Goal: Task Accomplishment & Management: Complete application form

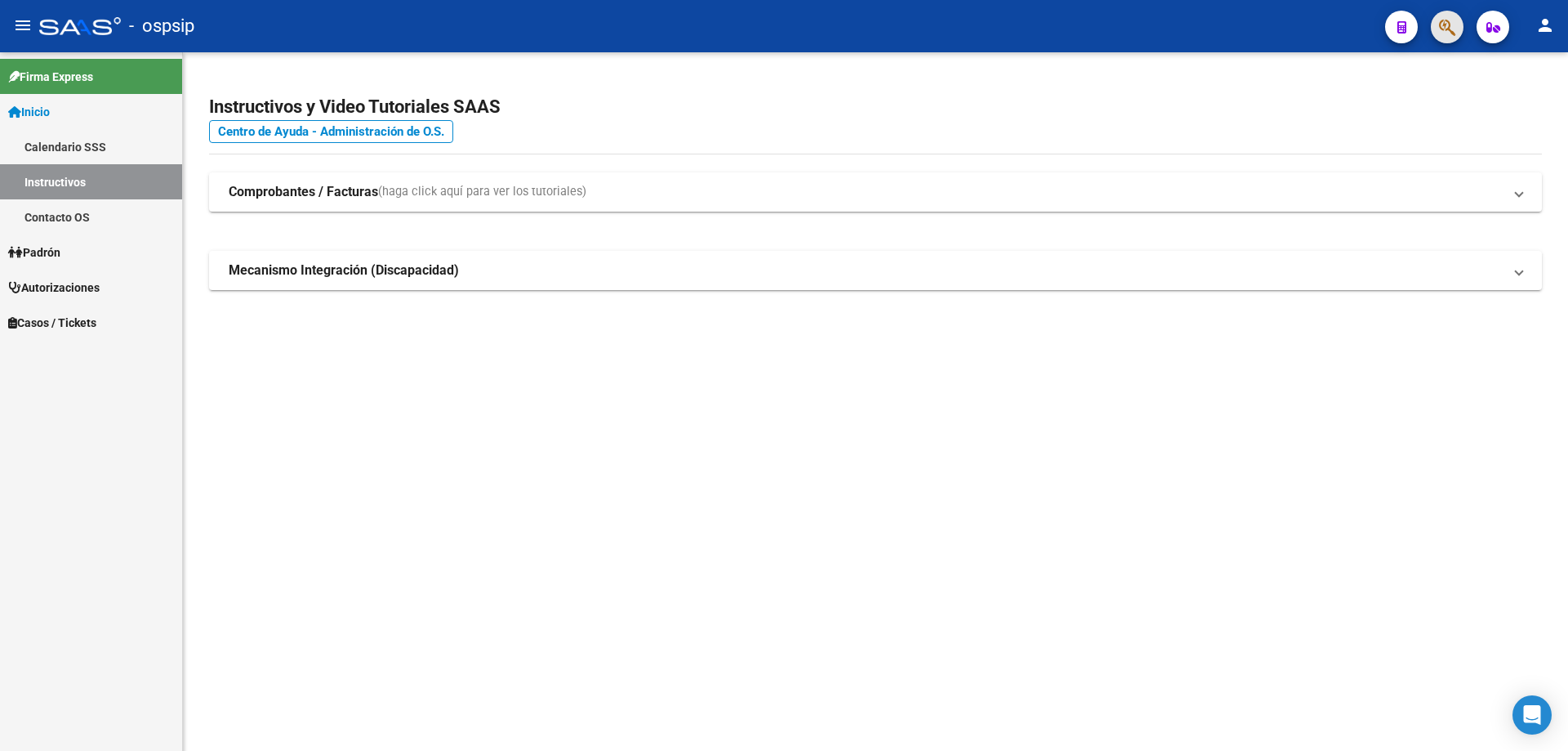
click at [1458, 16] on button "button" at bounding box center [1448, 27] width 33 height 33
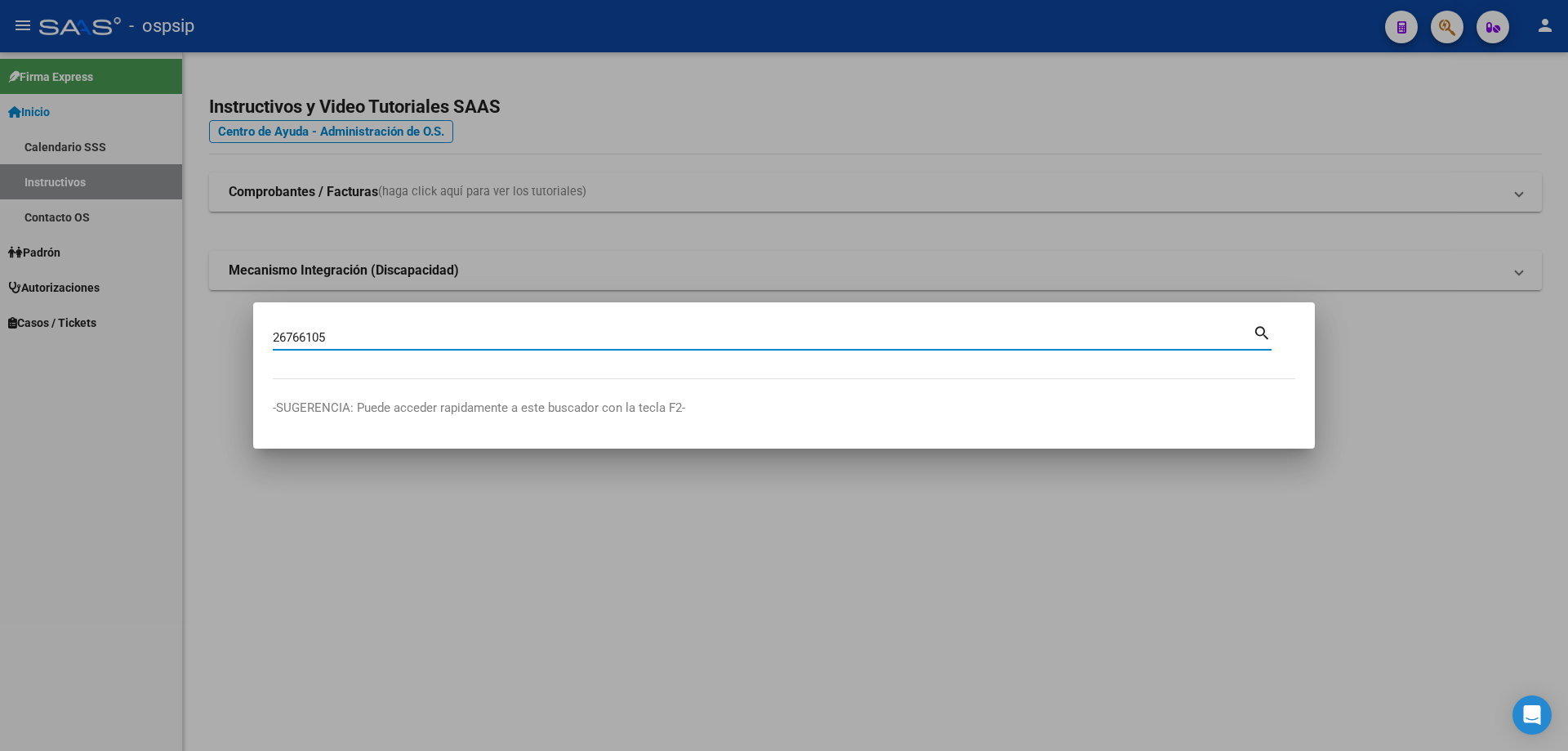
type input "26766105"
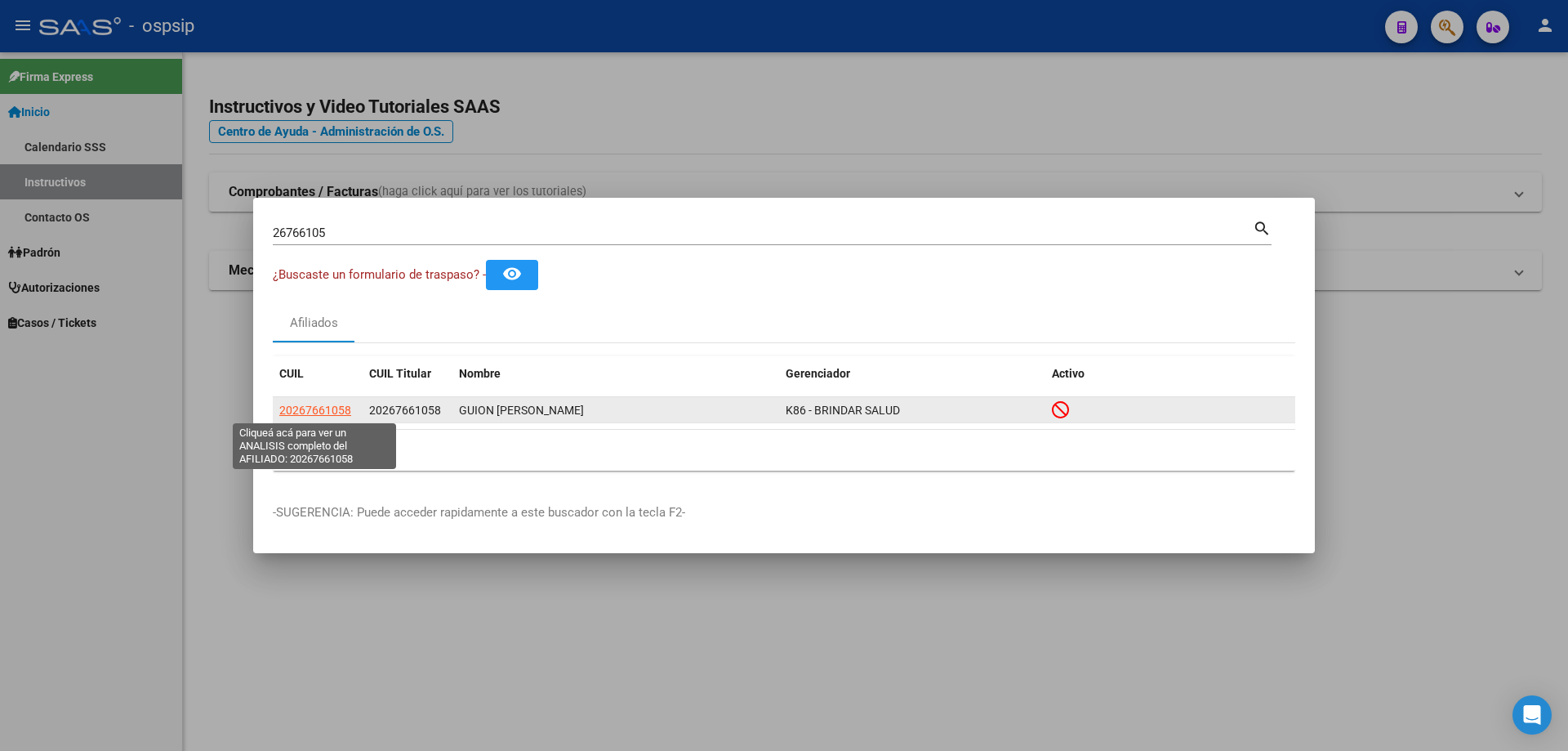
click at [319, 411] on span "20267661058" at bounding box center [315, 410] width 72 height 13
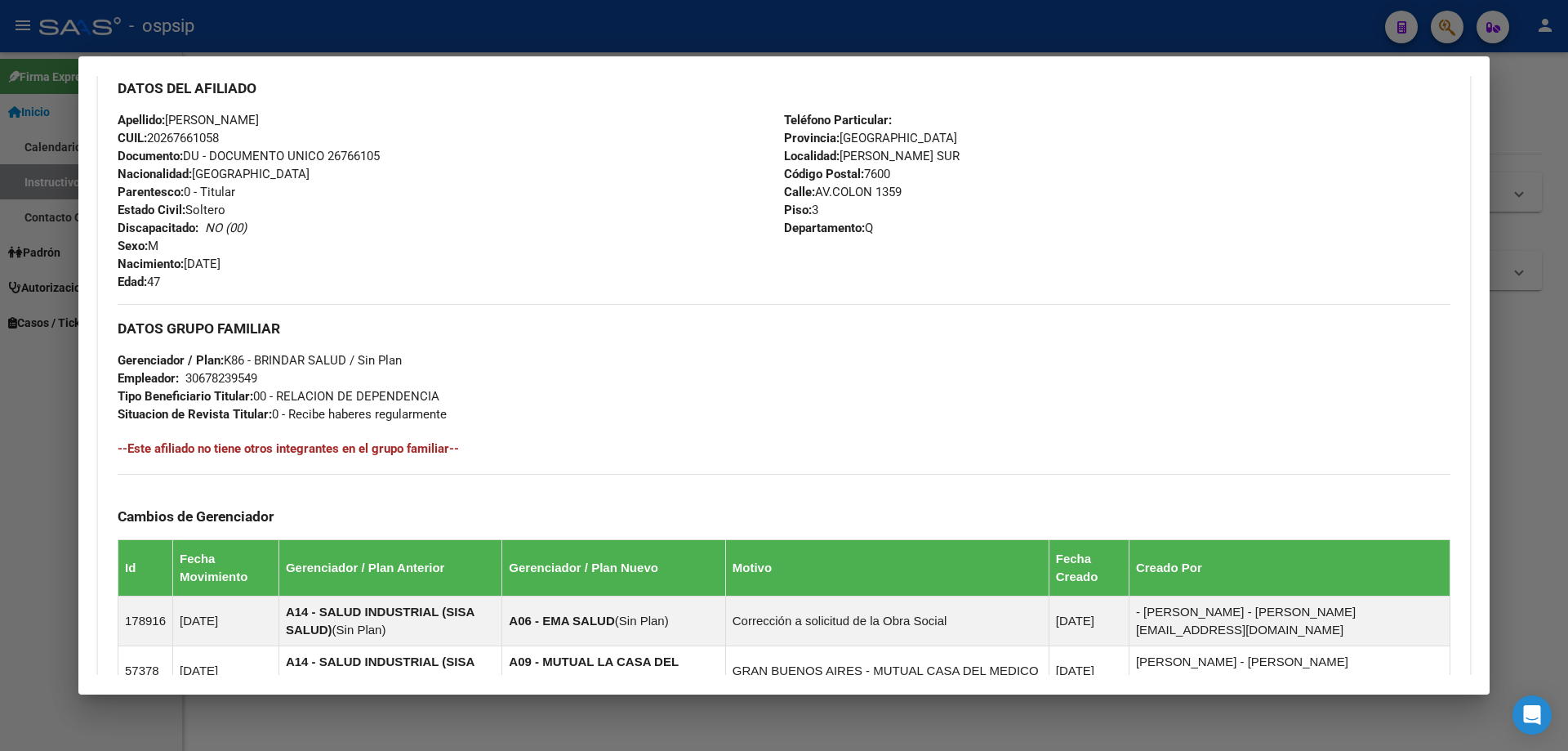
scroll to position [163, 0]
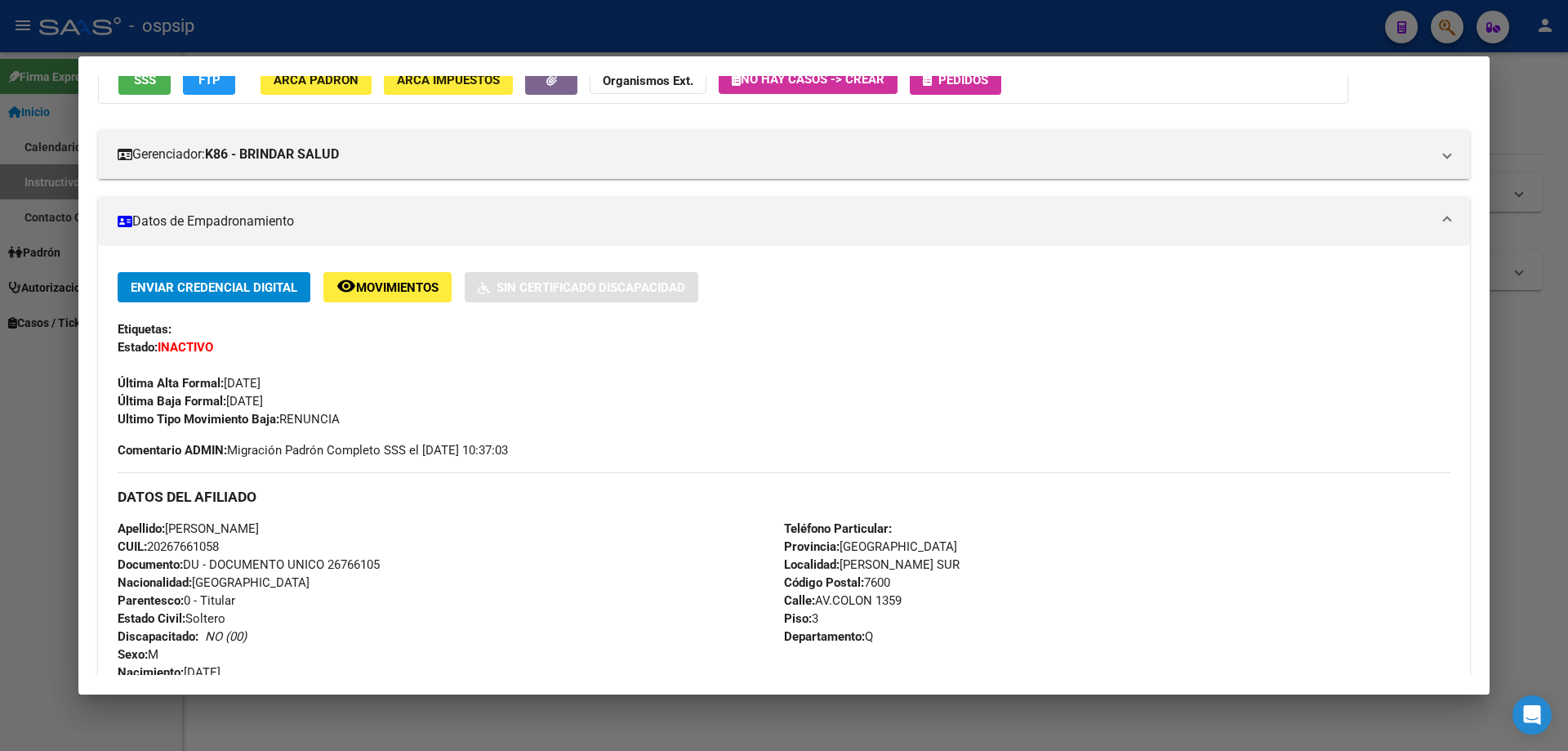
click at [406, 292] on span "Movimientos" at bounding box center [397, 288] width 82 height 15
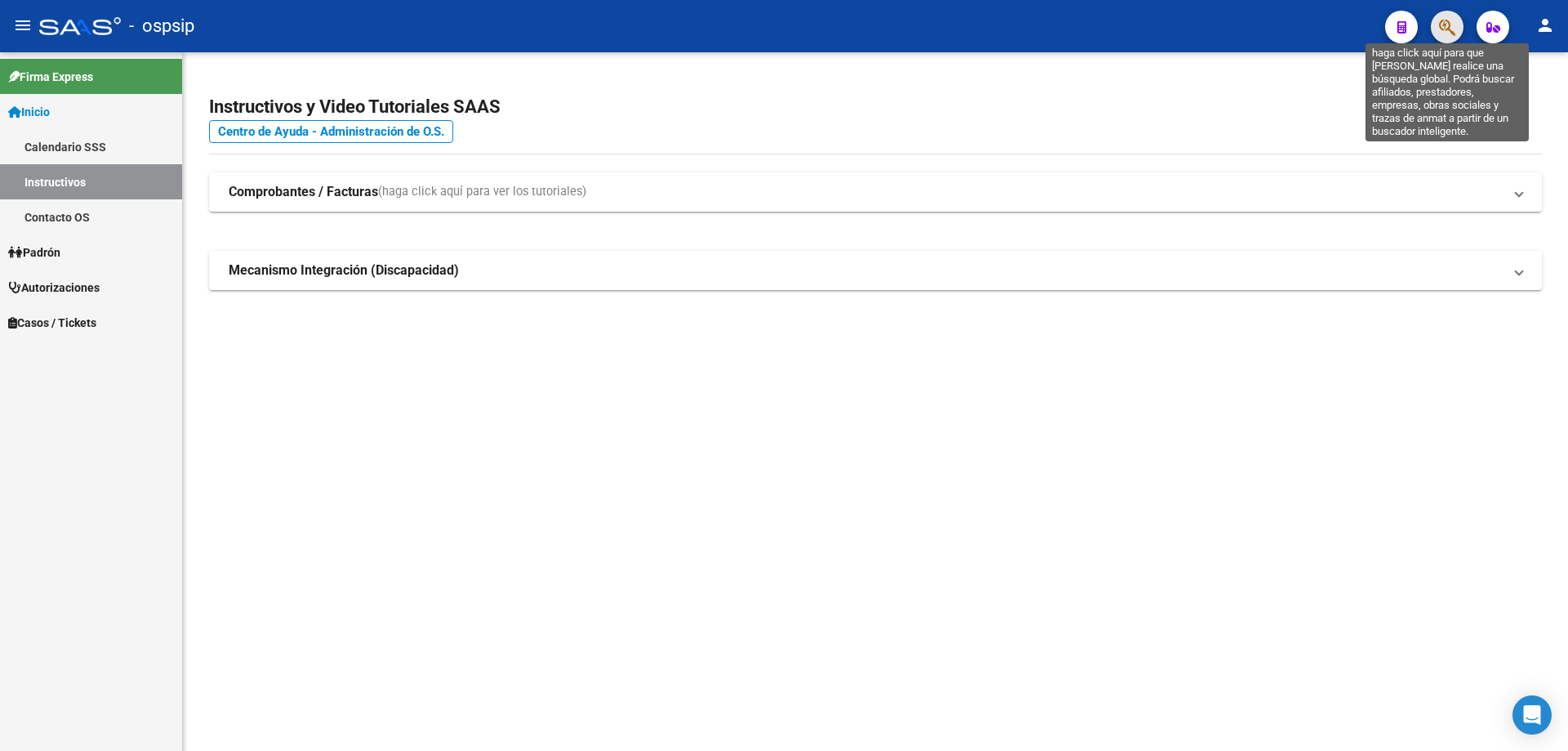
click at [1446, 31] on icon "button" at bounding box center [1447, 27] width 16 height 19
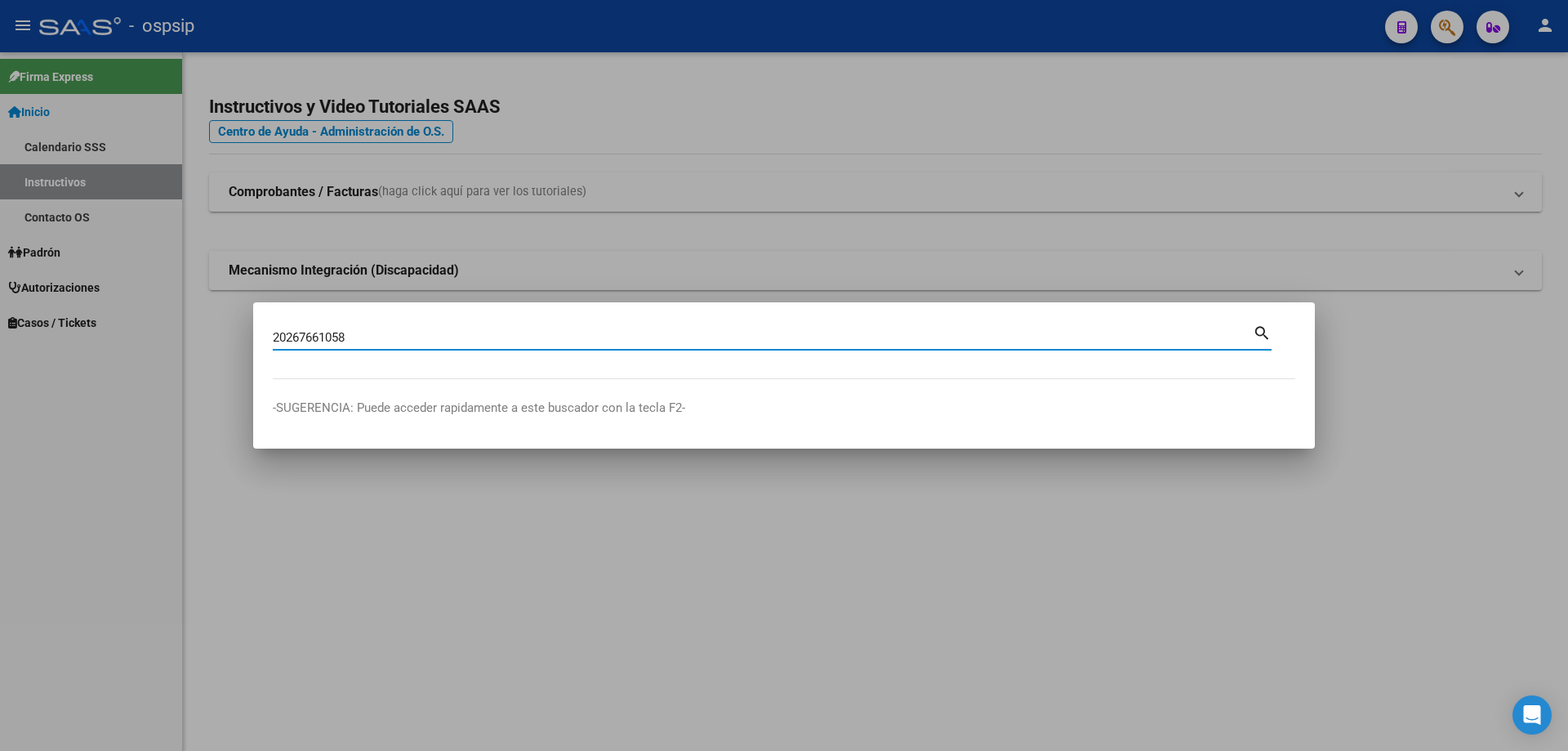
type input "20267661058"
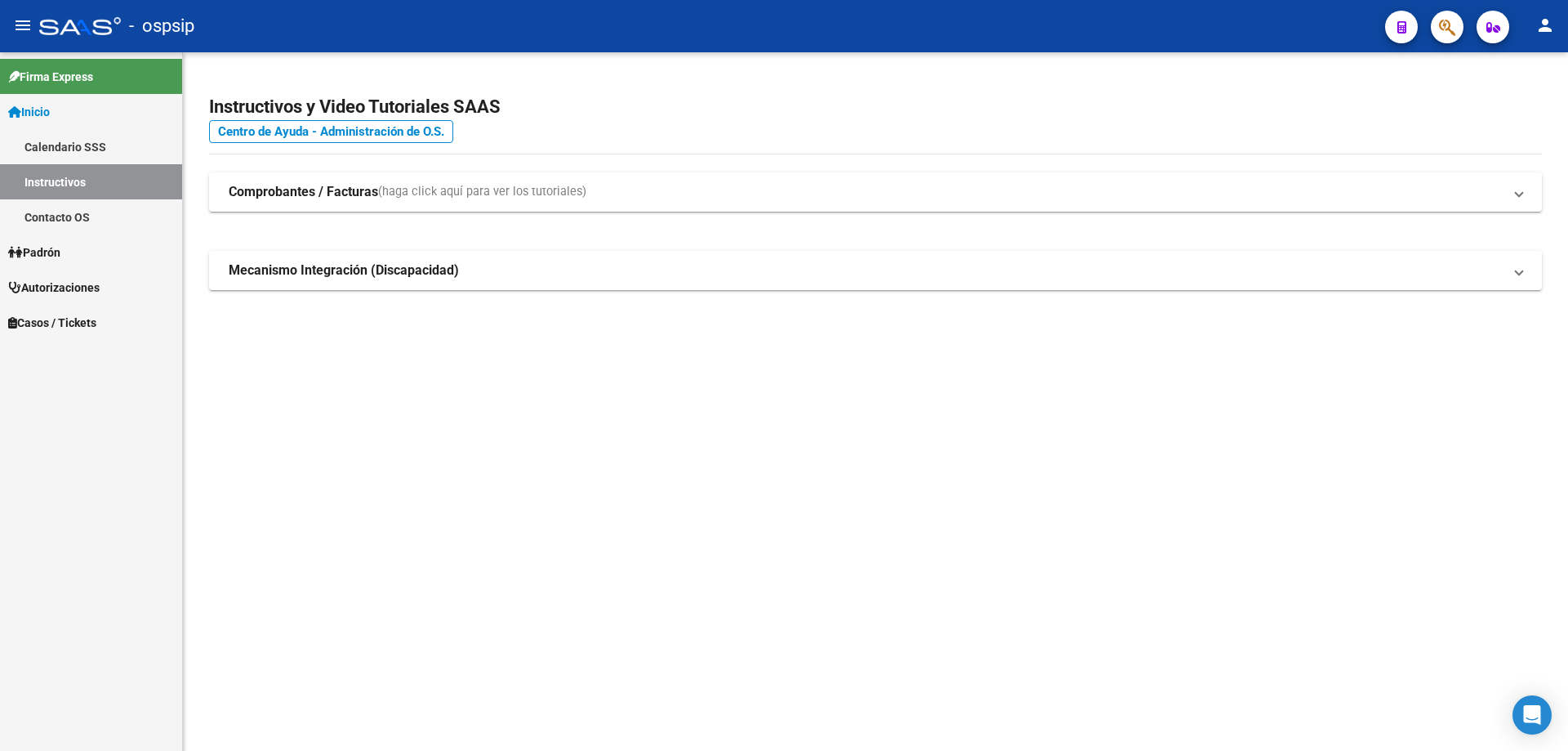
click at [1457, 44] on mat-toolbar "menu - ospsip person" at bounding box center [784, 26] width 1568 height 52
click at [1454, 34] on icon "button" at bounding box center [1447, 27] width 16 height 19
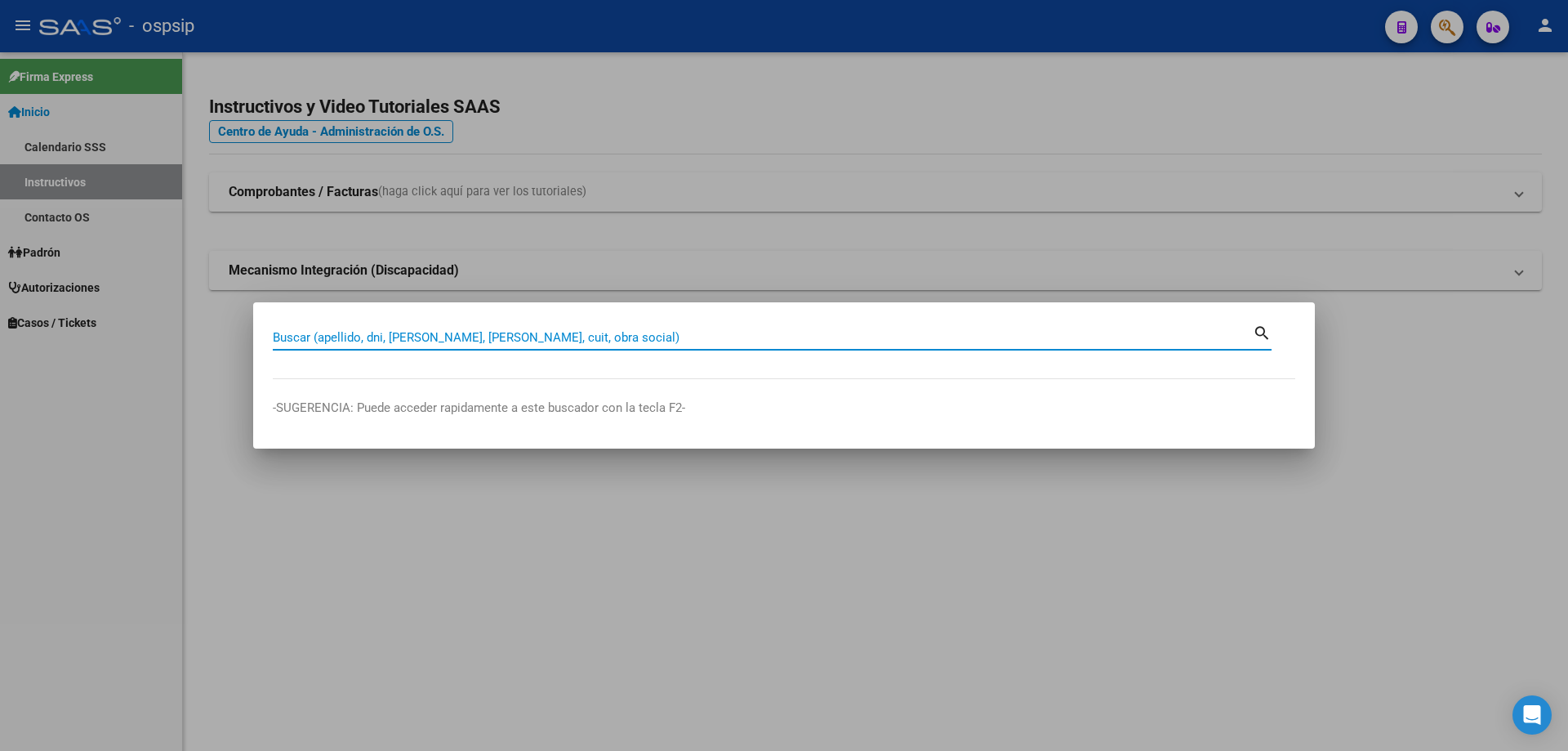
paste input "39739020"
type input "39739020"
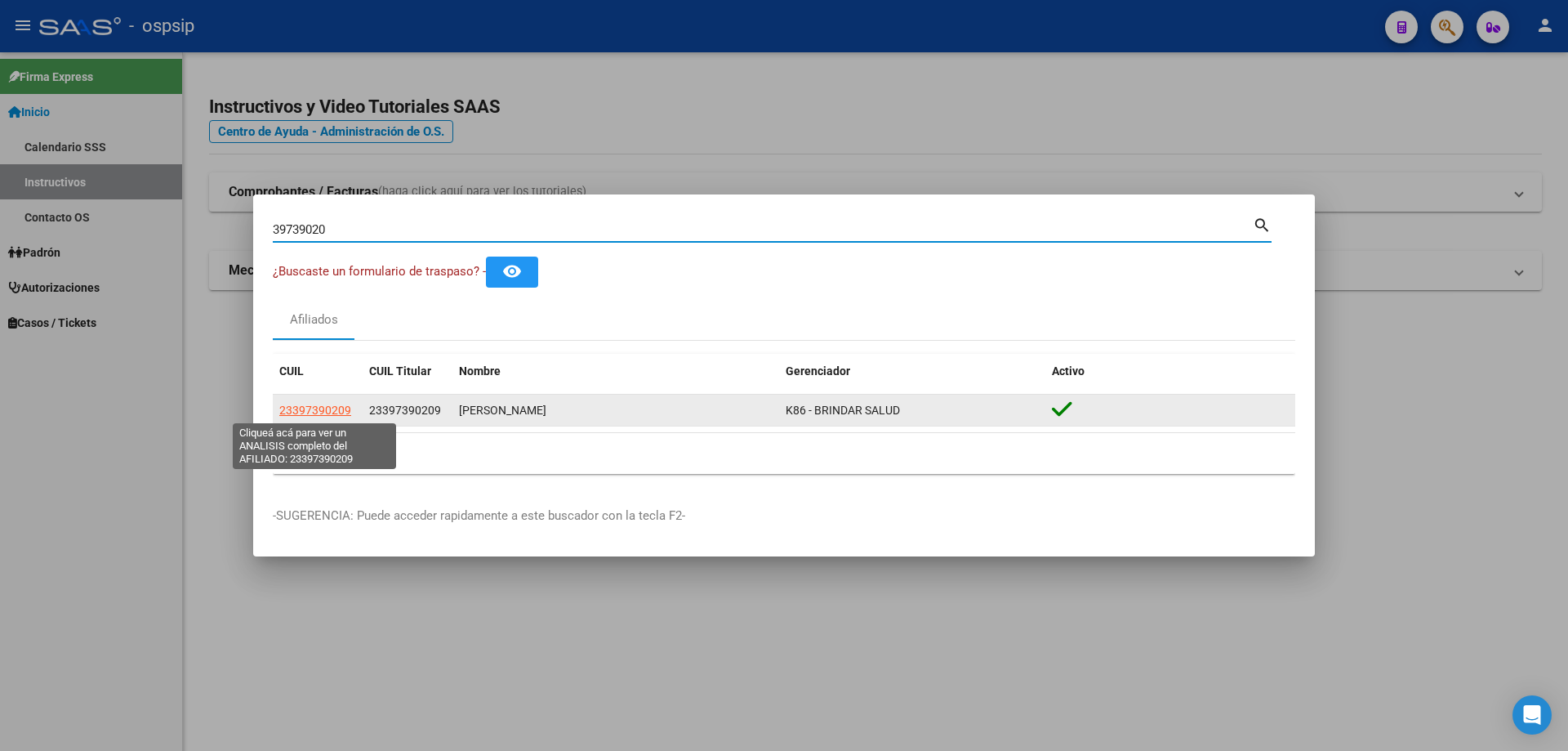
click at [328, 413] on span "23397390209" at bounding box center [315, 410] width 72 height 13
type textarea "23397390209"
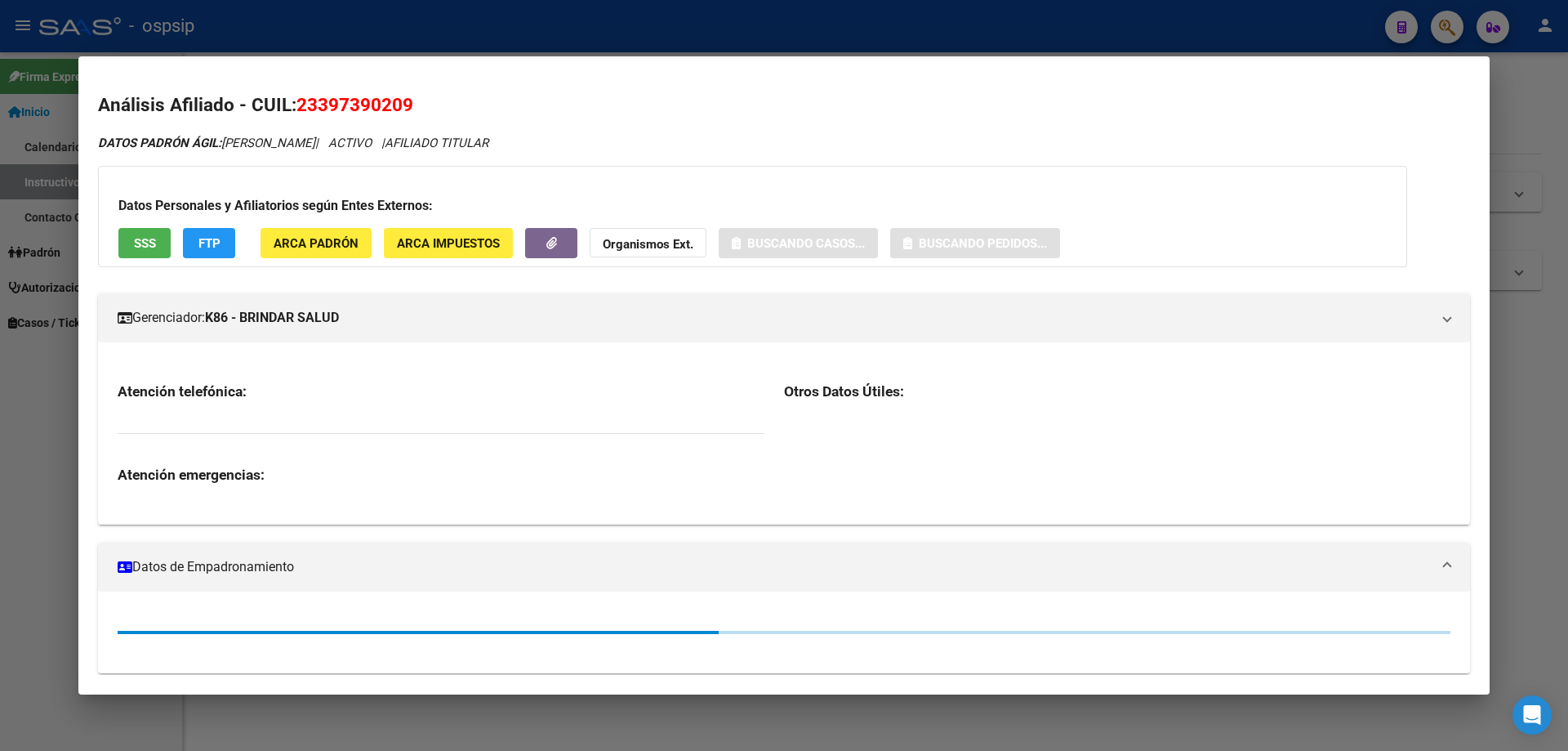
click at [146, 246] on span "SSS" at bounding box center [145, 244] width 22 height 15
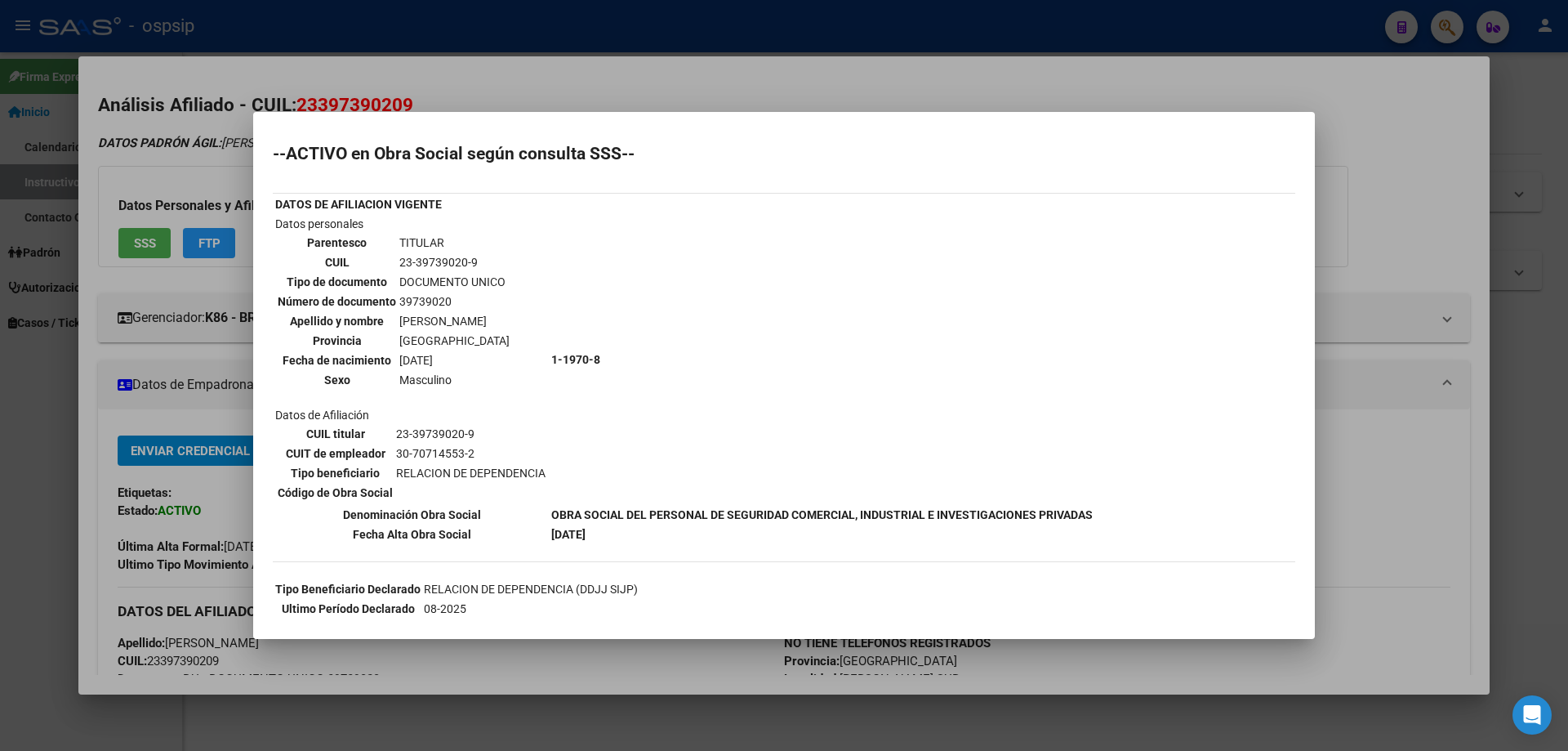
scroll to position [383, 0]
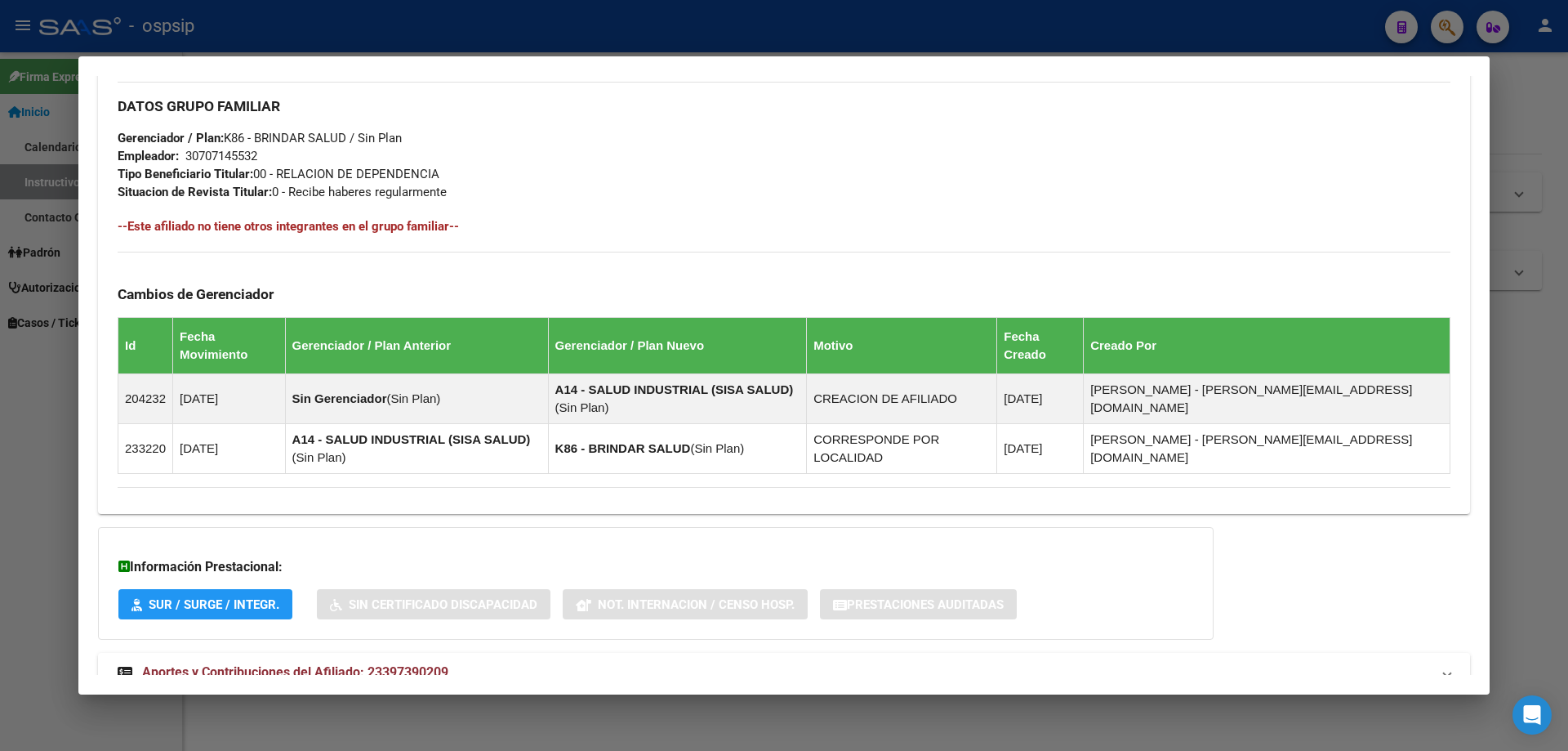
click at [319, 665] on span "Aportes y Contribuciones del Afiliado: 23397390209" at bounding box center [295, 672] width 307 height 16
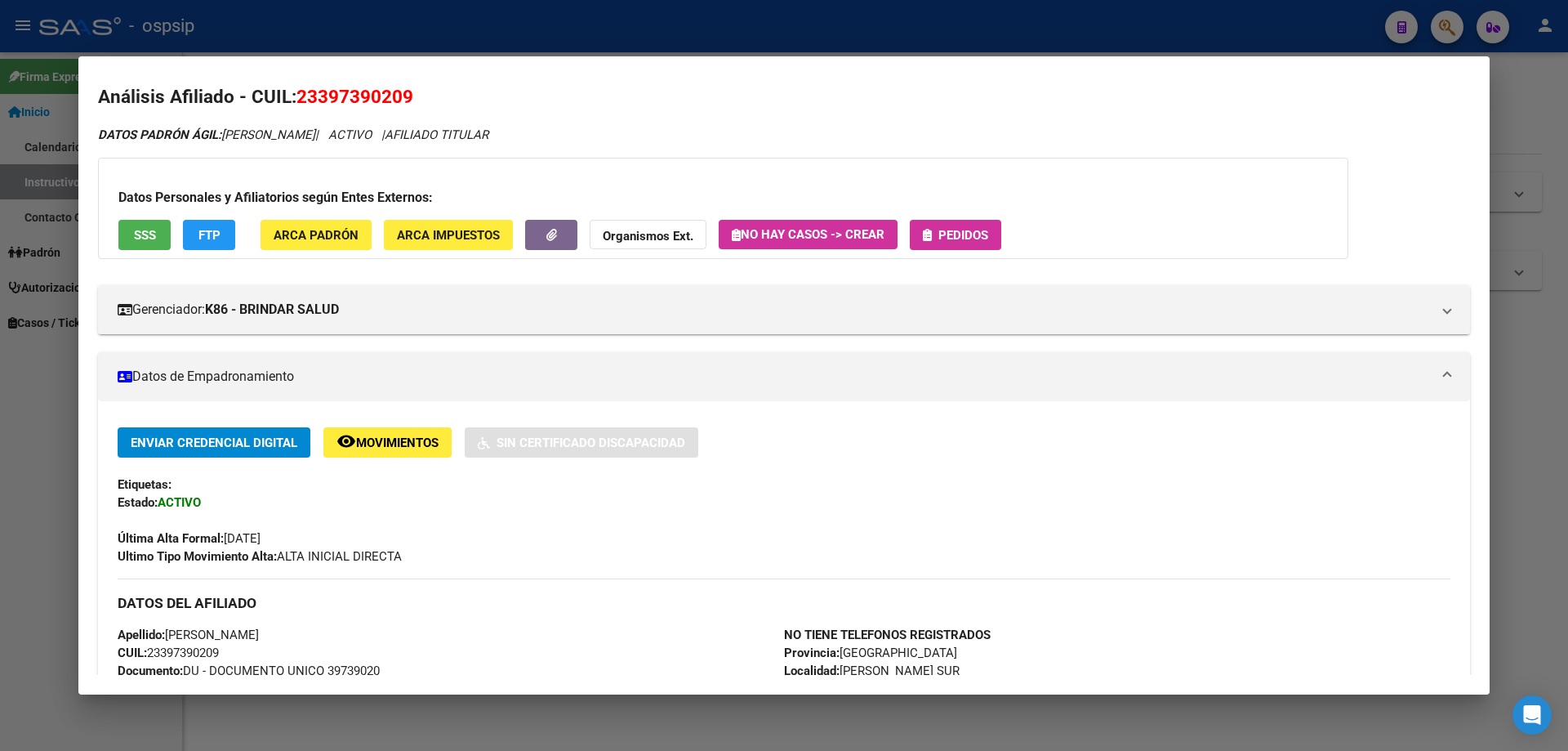
scroll to position [0, 0]
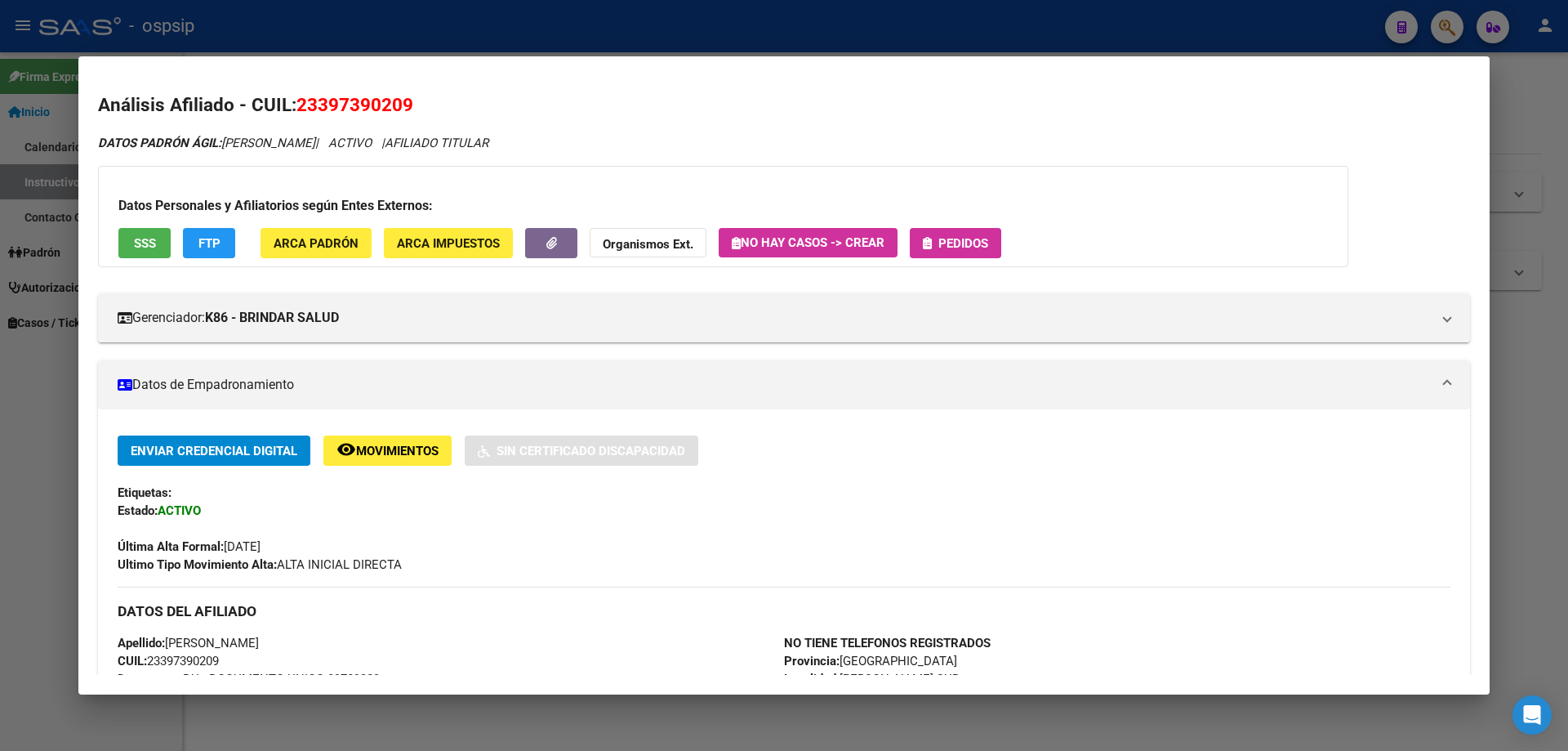
click at [999, 248] on button "Pedidos" at bounding box center [956, 243] width 92 height 30
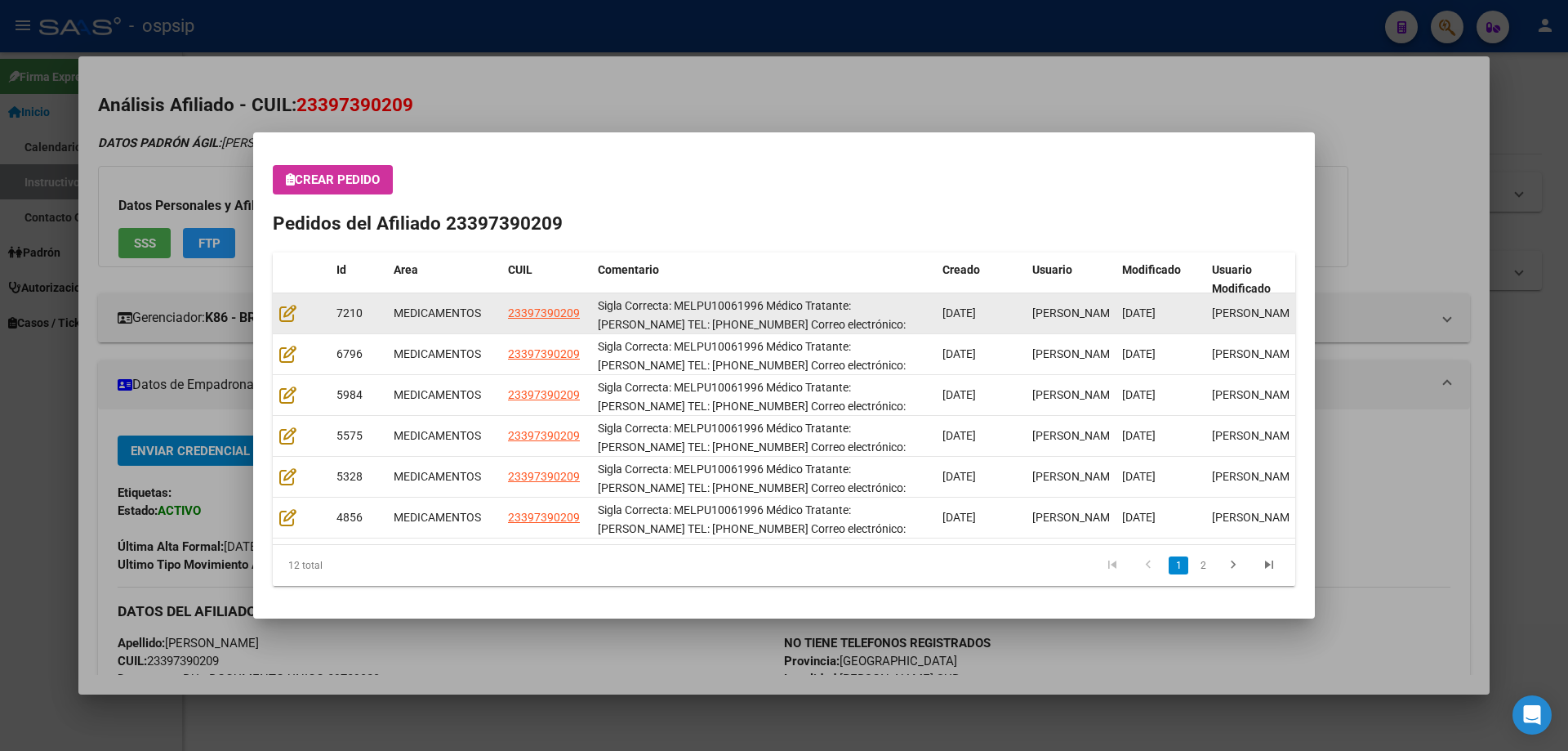
click at [280, 326] on datatable-body-cell at bounding box center [301, 313] width 57 height 40
click at [280, 324] on datatable-body-cell at bounding box center [301, 313] width 57 height 40
click at [280, 321] on icon at bounding box center [287, 313] width 17 height 18
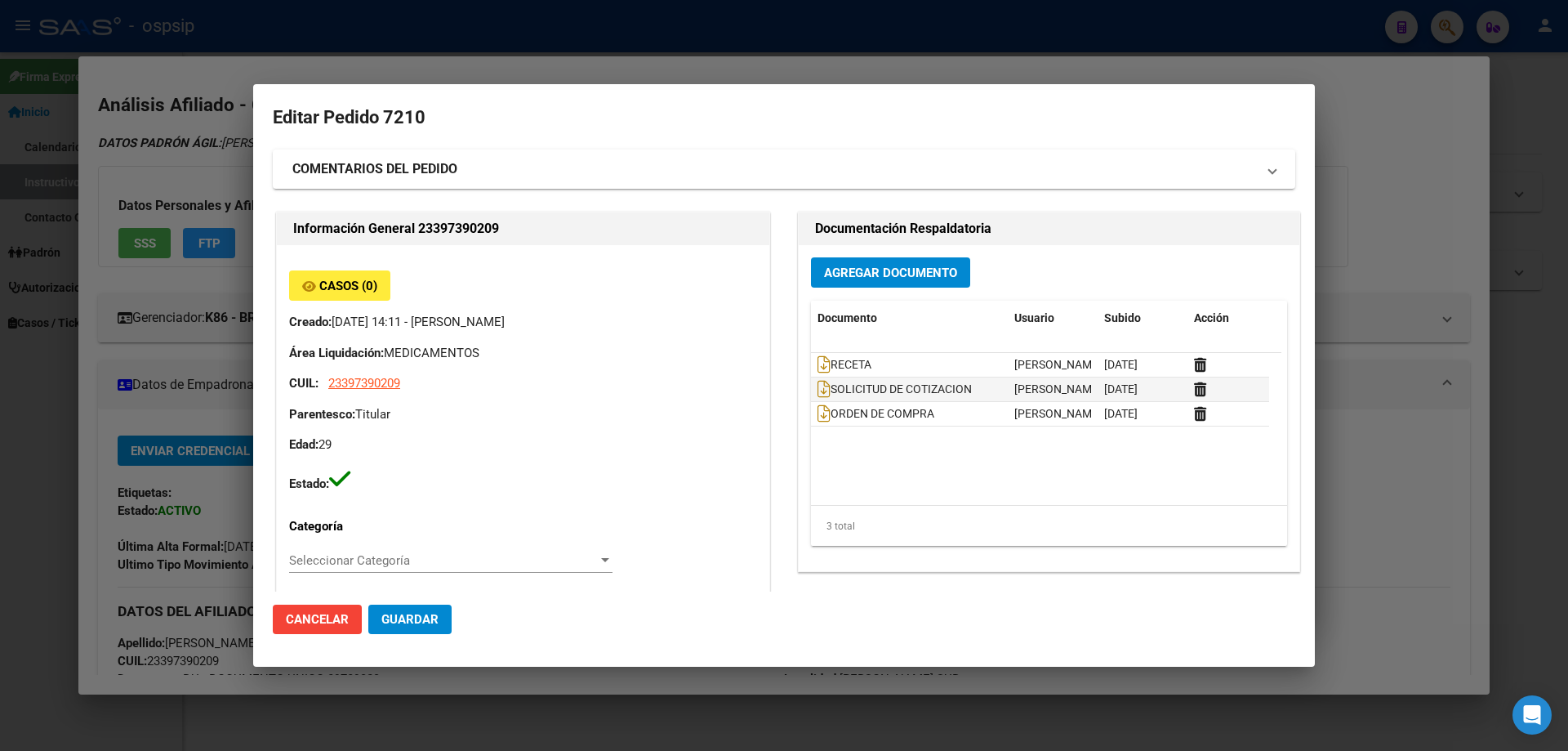
type input "[GEOGRAPHIC_DATA], [PERSON_NAME] SUR, CORBETA [GEOGRAPHIC_DATA] 3975"
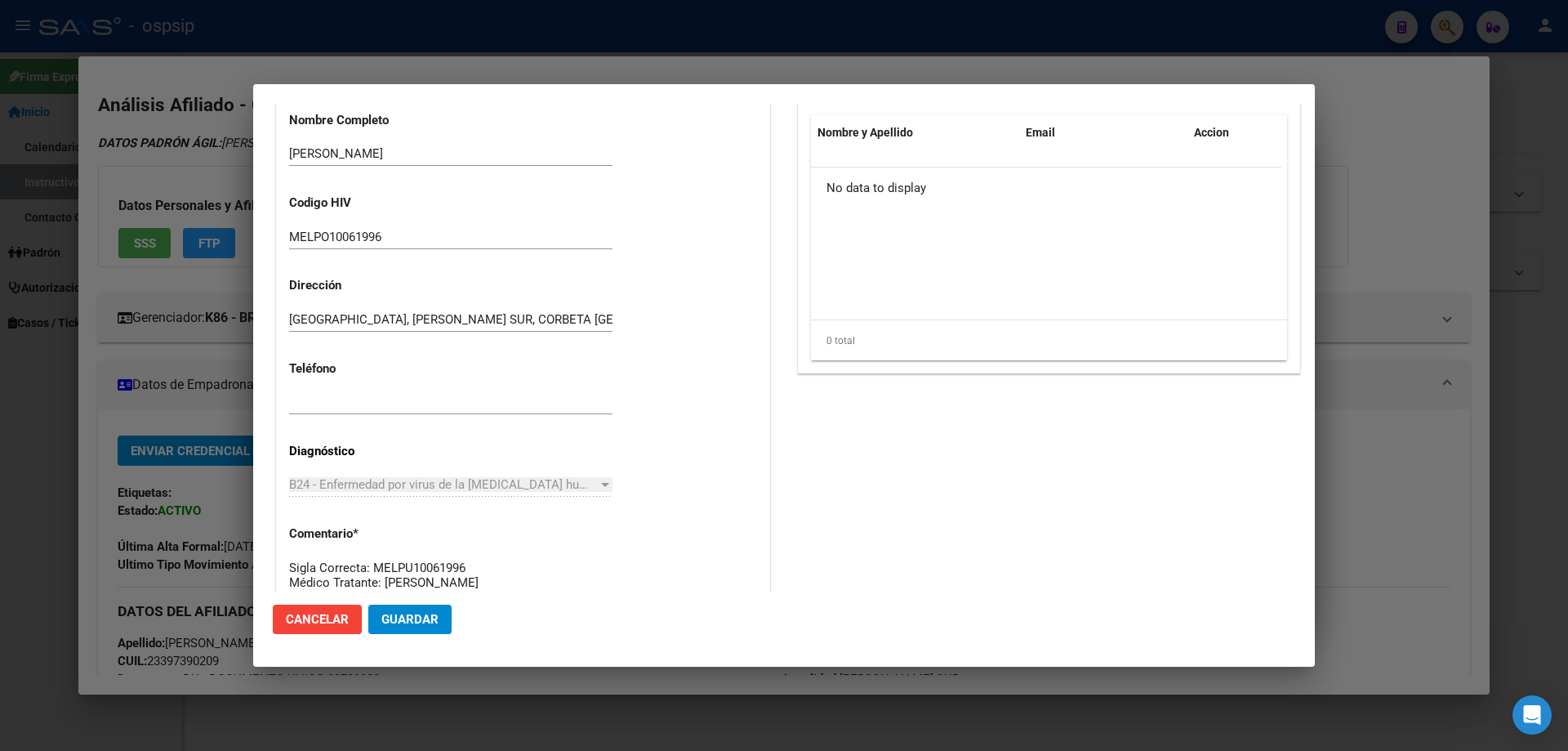
scroll to position [163, 0]
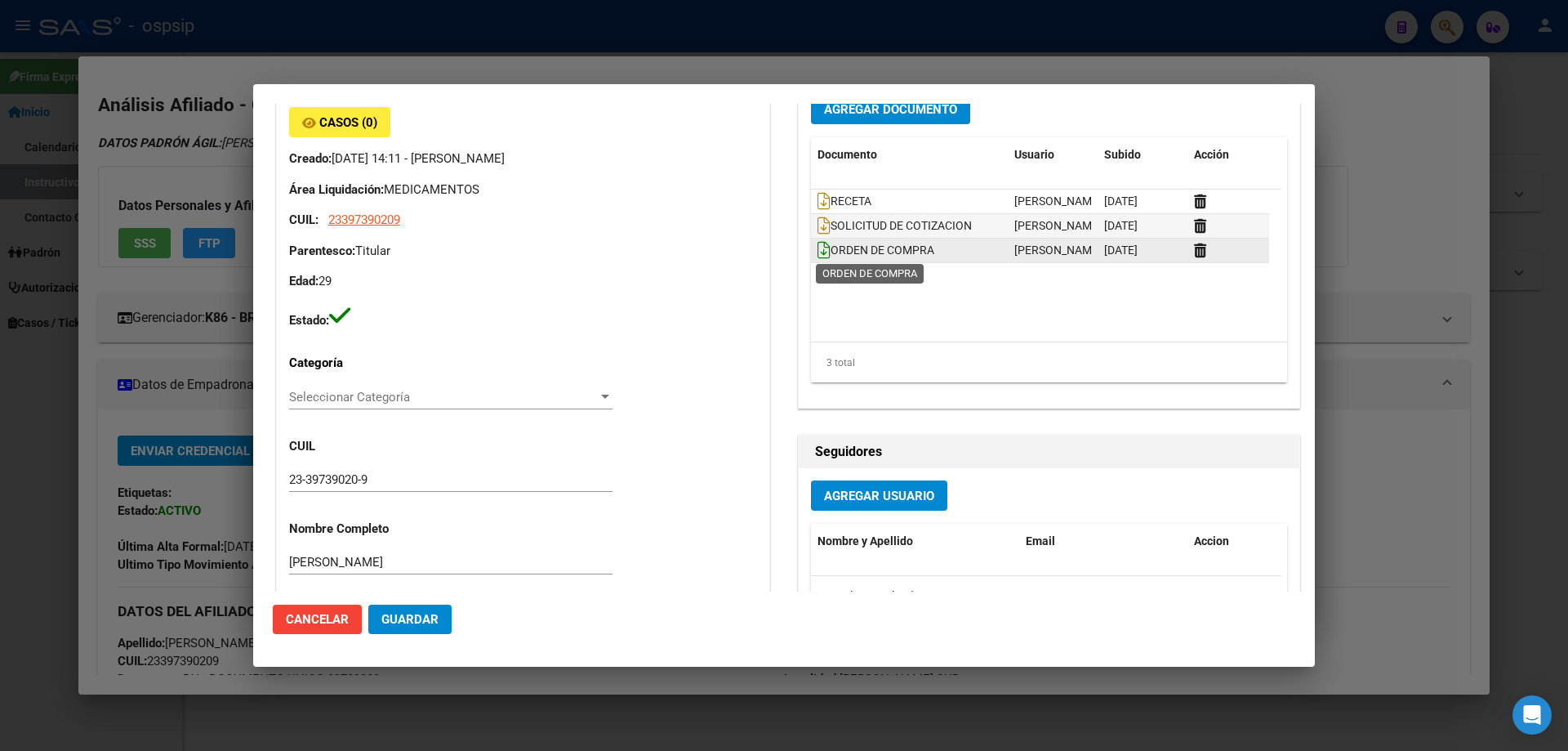
click at [818, 256] on icon at bounding box center [824, 250] width 13 height 18
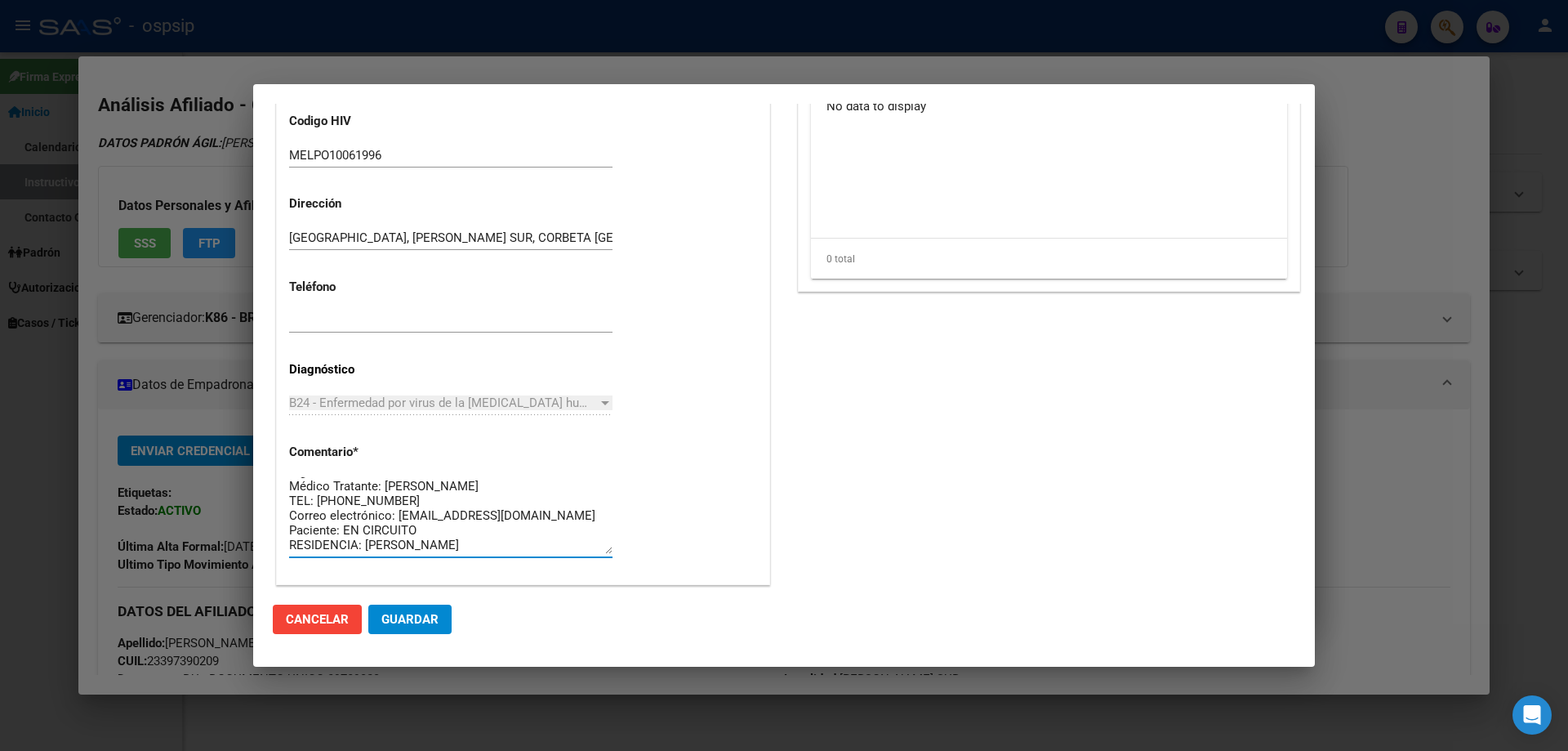
scroll to position [0, 0]
drag, startPoint x: 469, startPoint y: 545, endPoint x: 268, endPoint y: 429, distance: 232.1
click at [268, 429] on mat-dialog-content "Editar Pedido 7210 COMENTARIOS DEL PEDIDO Escriba su comentario aquí. Enviar co…" at bounding box center [784, 347] width 1062 height 488
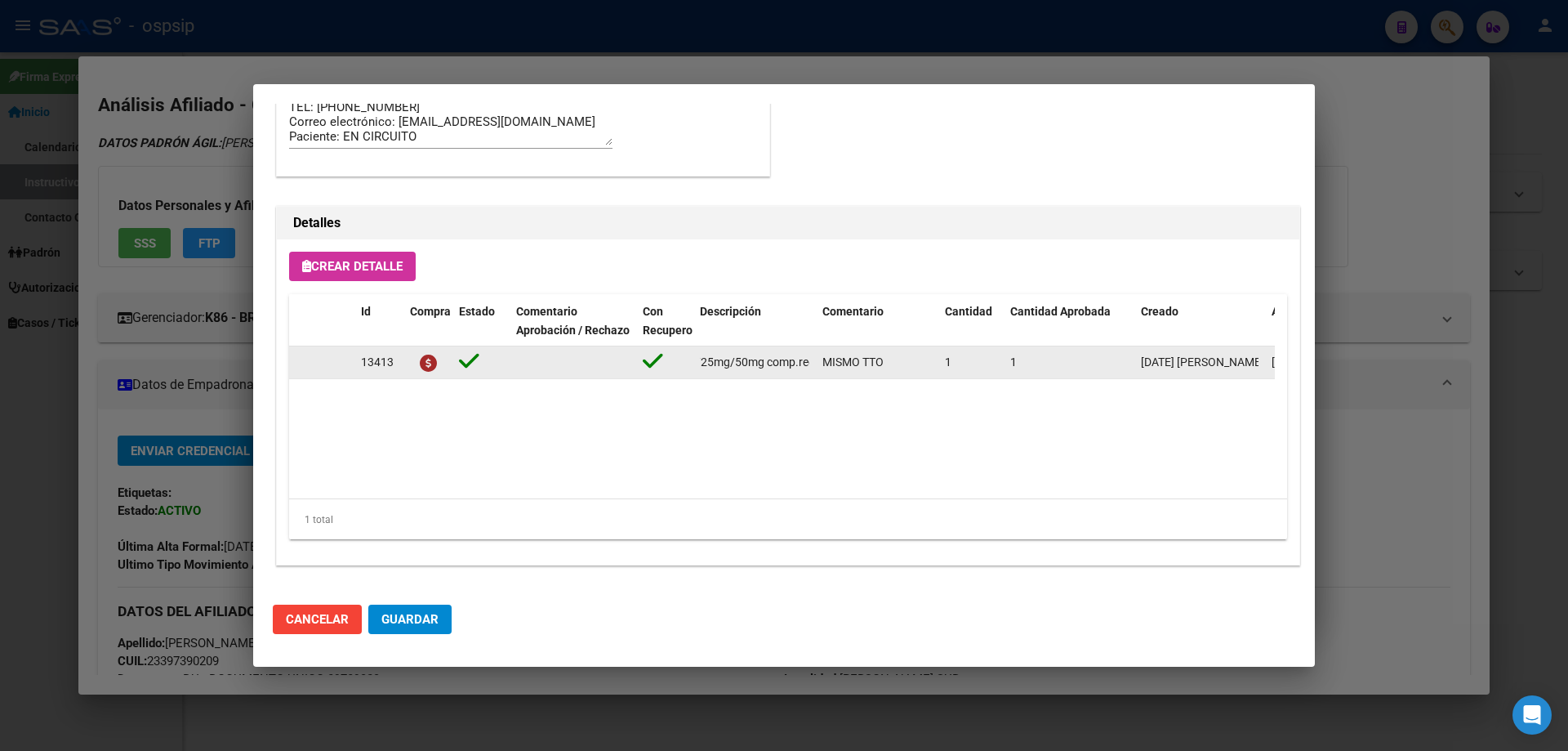
scroll to position [0, 365]
drag, startPoint x: 697, startPoint y: 363, endPoint x: 784, endPoint y: 364, distance: 87.0
click at [819, 365] on div "13413 emtricitabina+tenofovir alaf.+dolutegravir 200mg/25mg/50mg comp.rec.x 30 …" at bounding box center [900, 363] width 1221 height 33
copy span "[MEDICAL_DATA]+[MEDICAL_DATA] alaf.+[MEDICAL_DATA] 200mg/25mg/50mg comp.rec.x 3…"
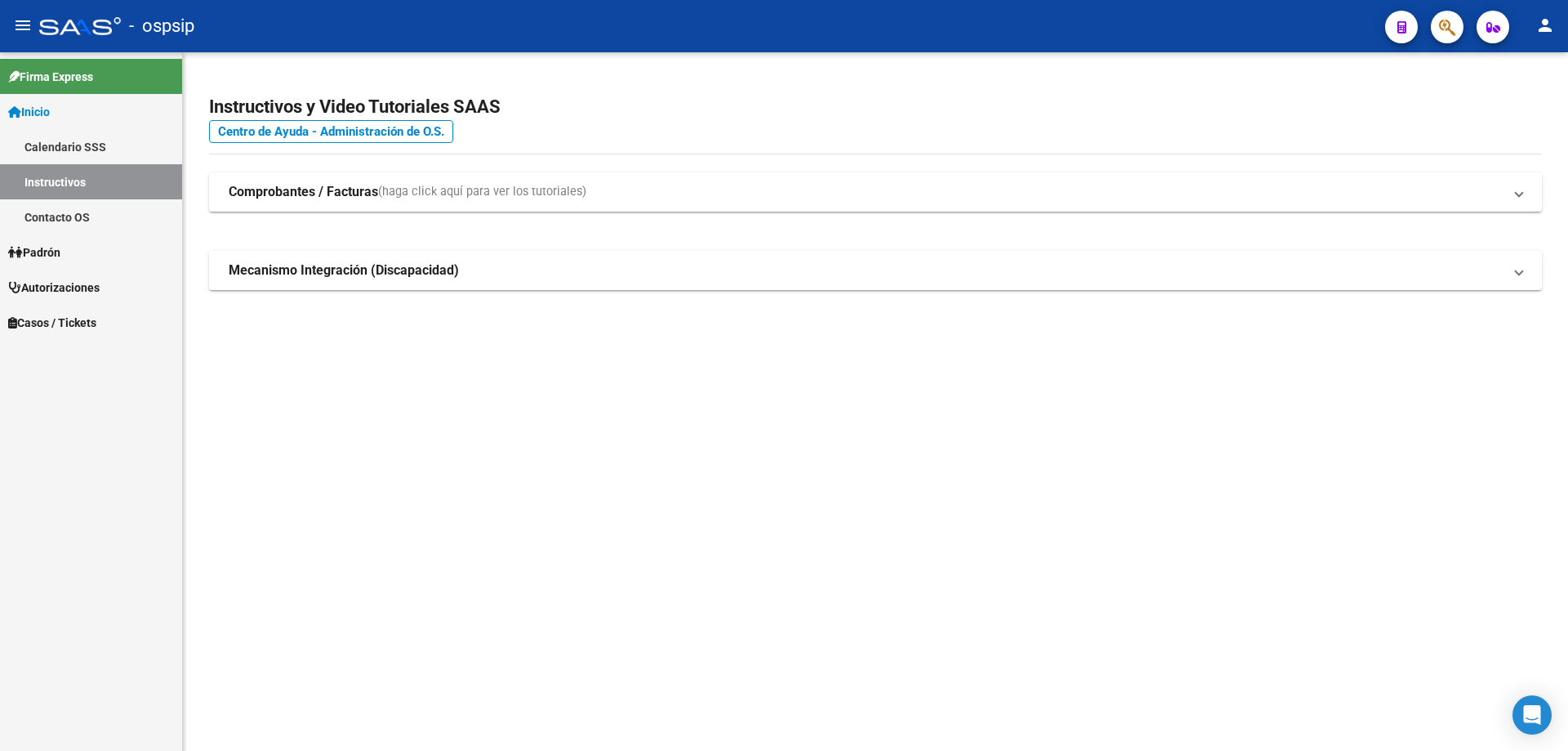
click at [1443, 23] on icon "button" at bounding box center [1447, 27] width 16 height 19
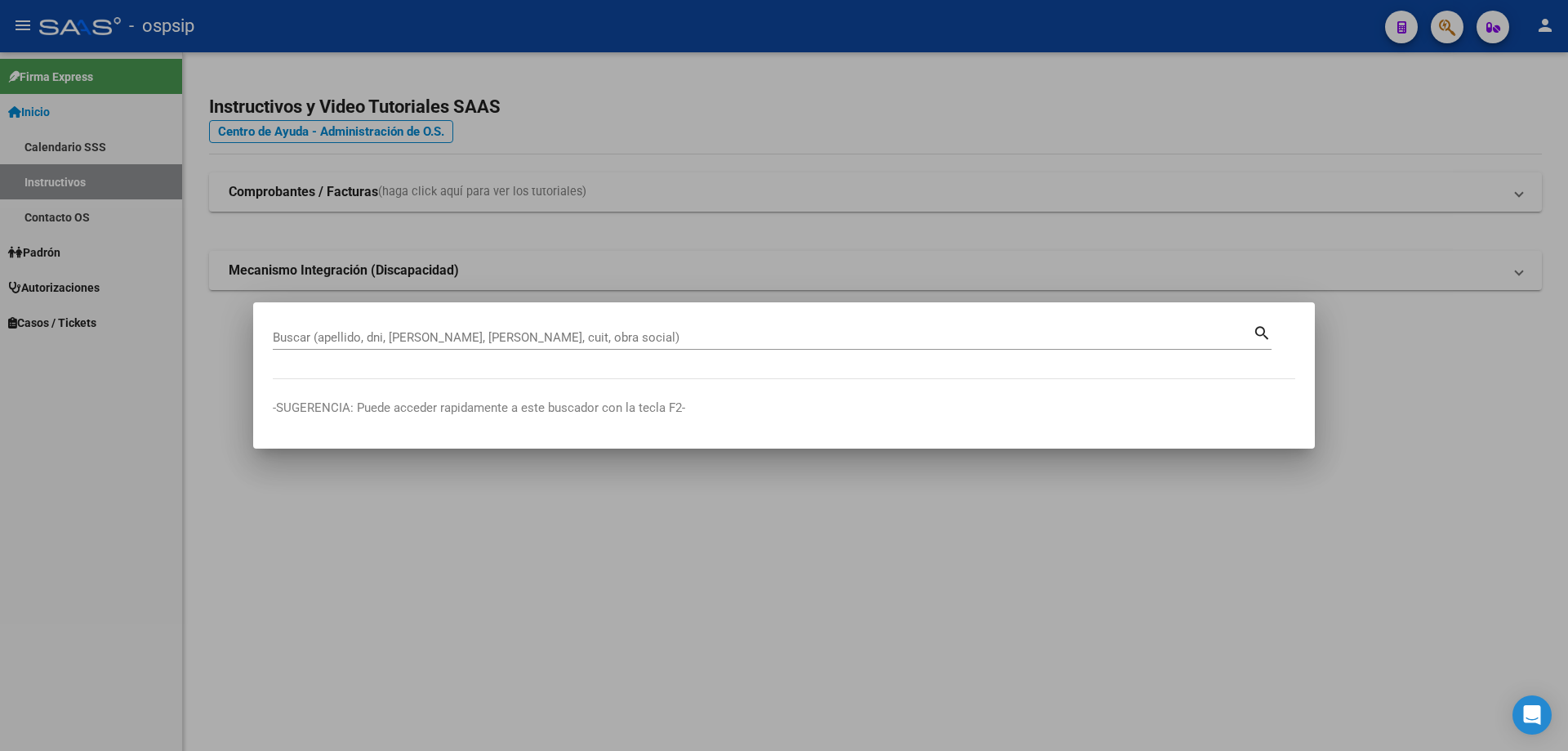
drag, startPoint x: 361, startPoint y: 347, endPoint x: 351, endPoint y: 338, distance: 13.5
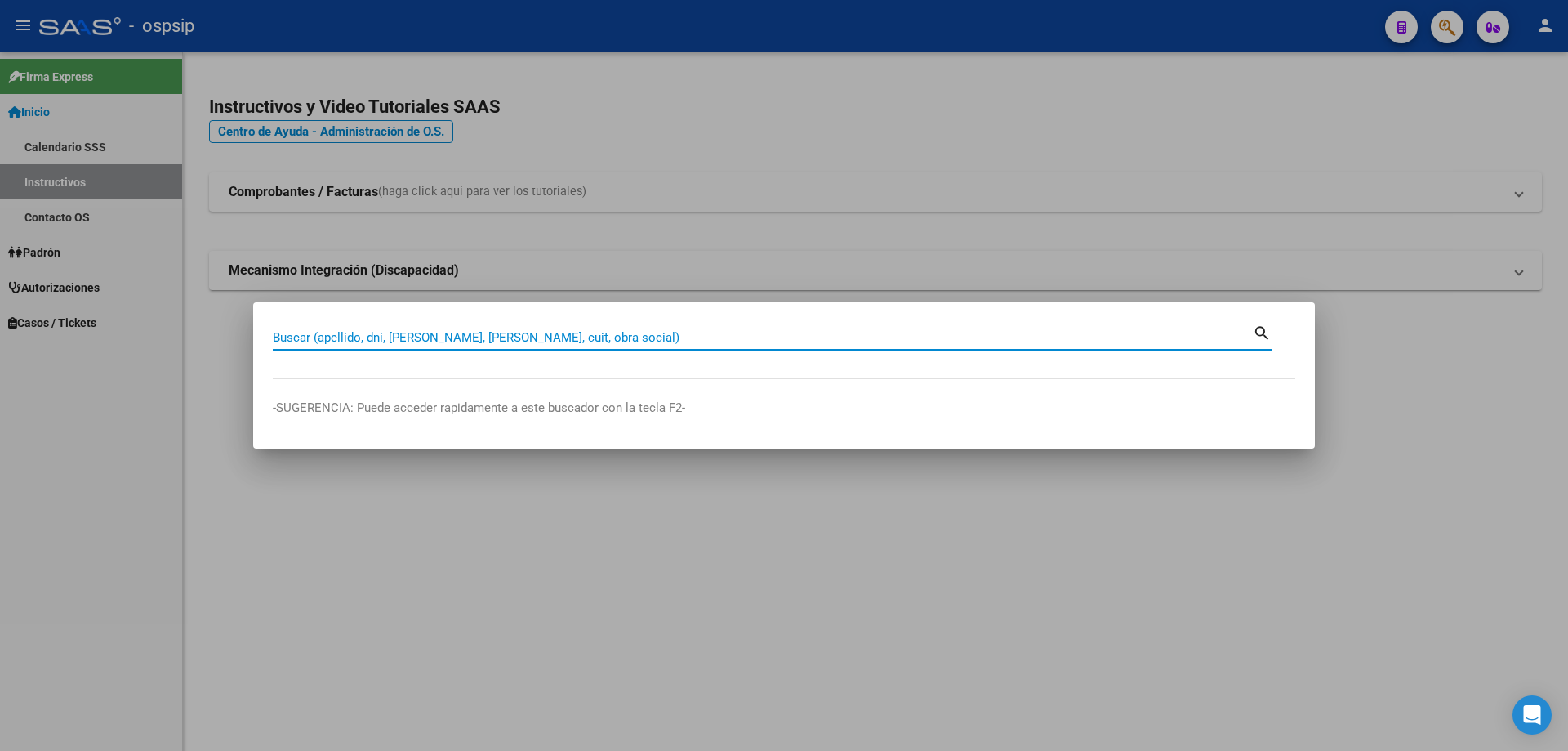
paste input "46025897"
type input "46025897"
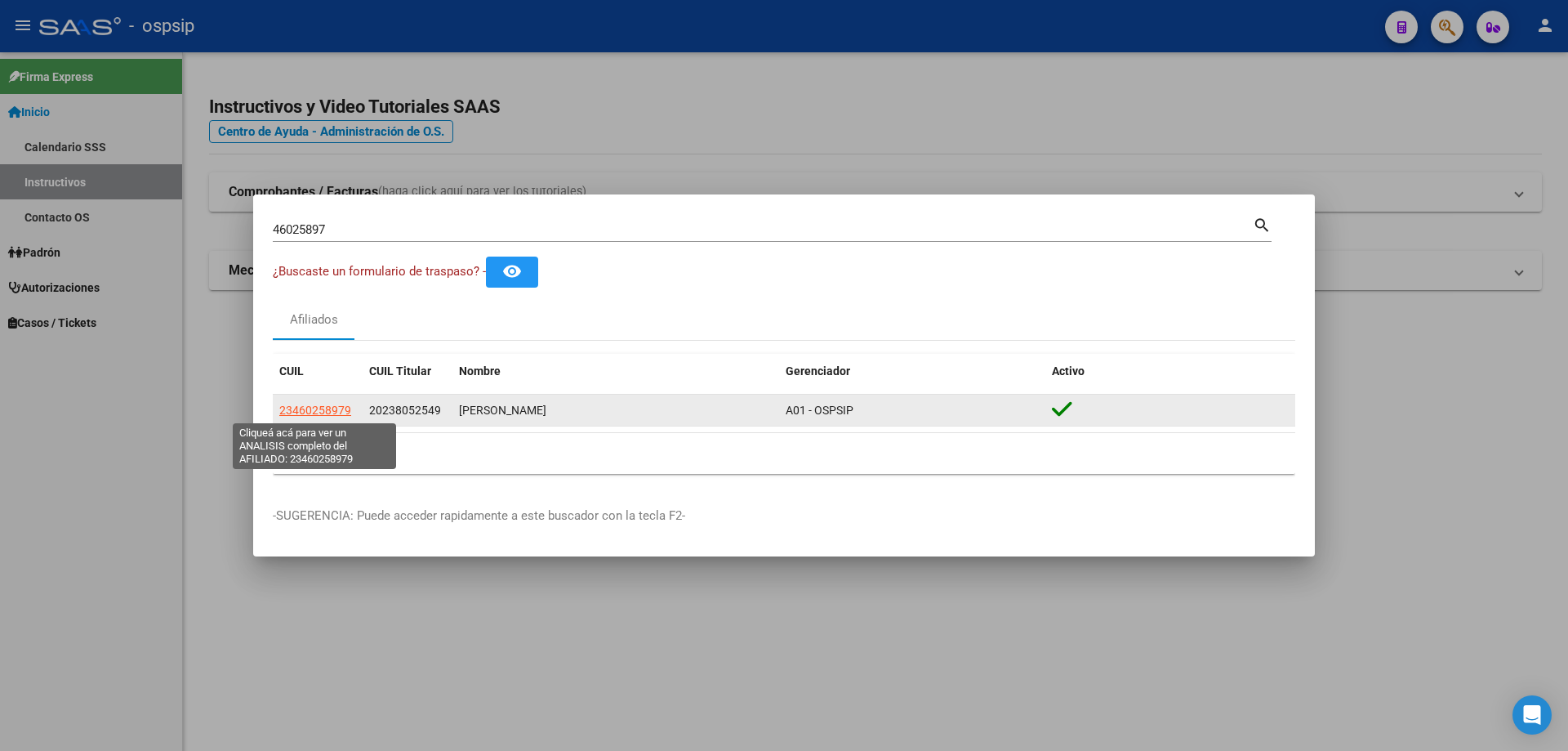
click at [330, 406] on span "23460258979" at bounding box center [315, 410] width 72 height 13
type textarea "23460258979"
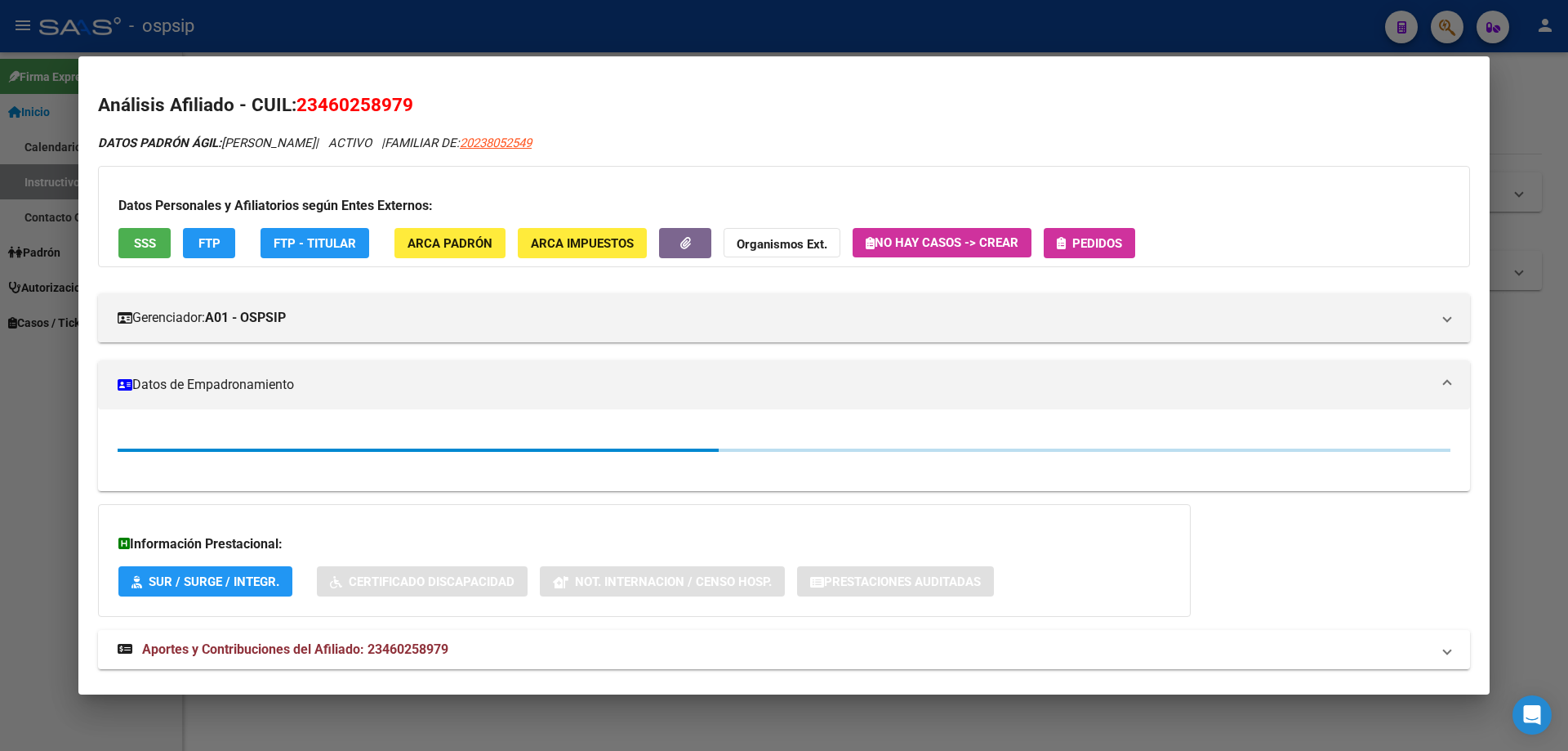
click at [148, 263] on div "Datos Personales y Afiliatorios según Entes Externos: SSS FTP FTP - Titular ARC…" at bounding box center [784, 216] width 1372 height 102
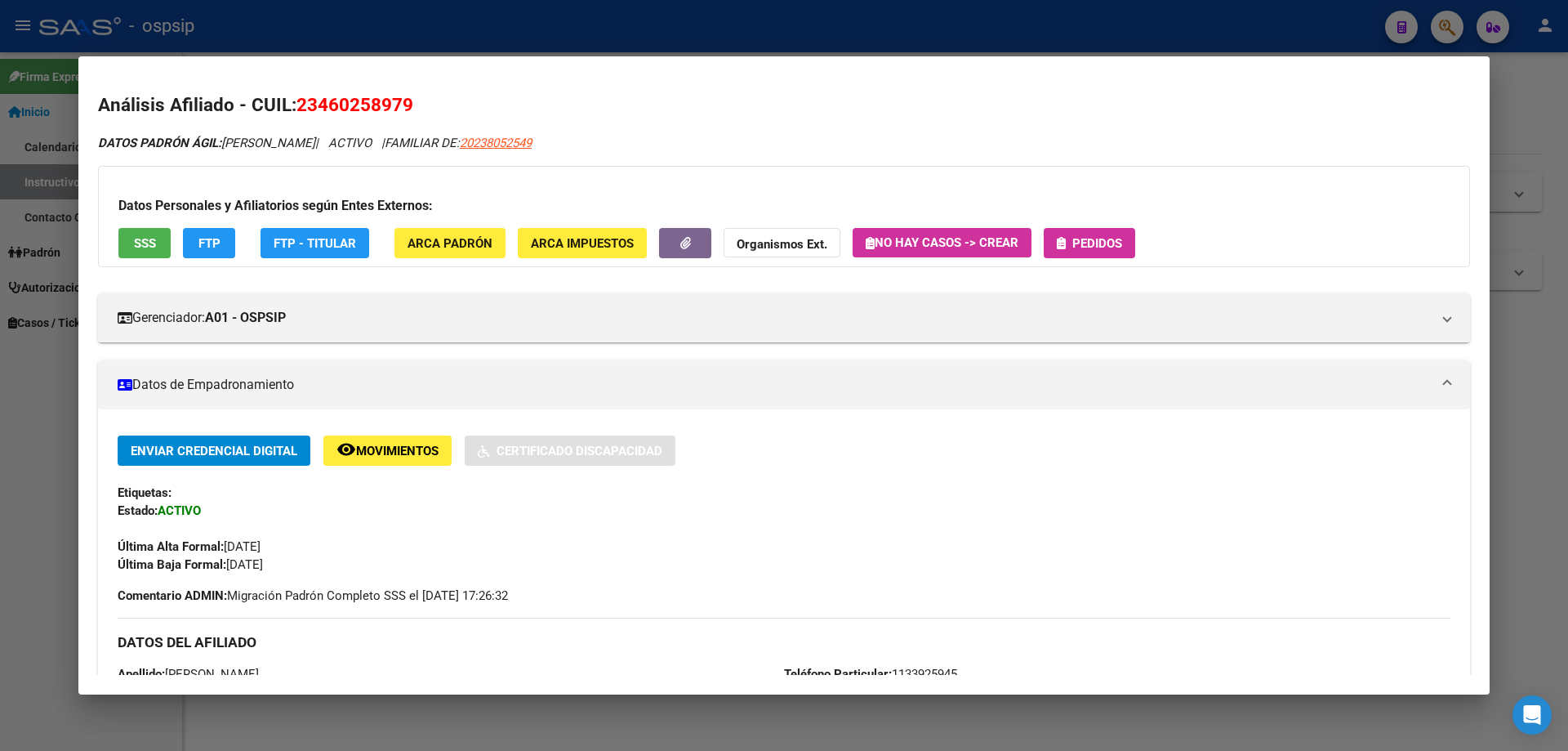
click at [147, 247] on span "SSS" at bounding box center [145, 244] width 22 height 15
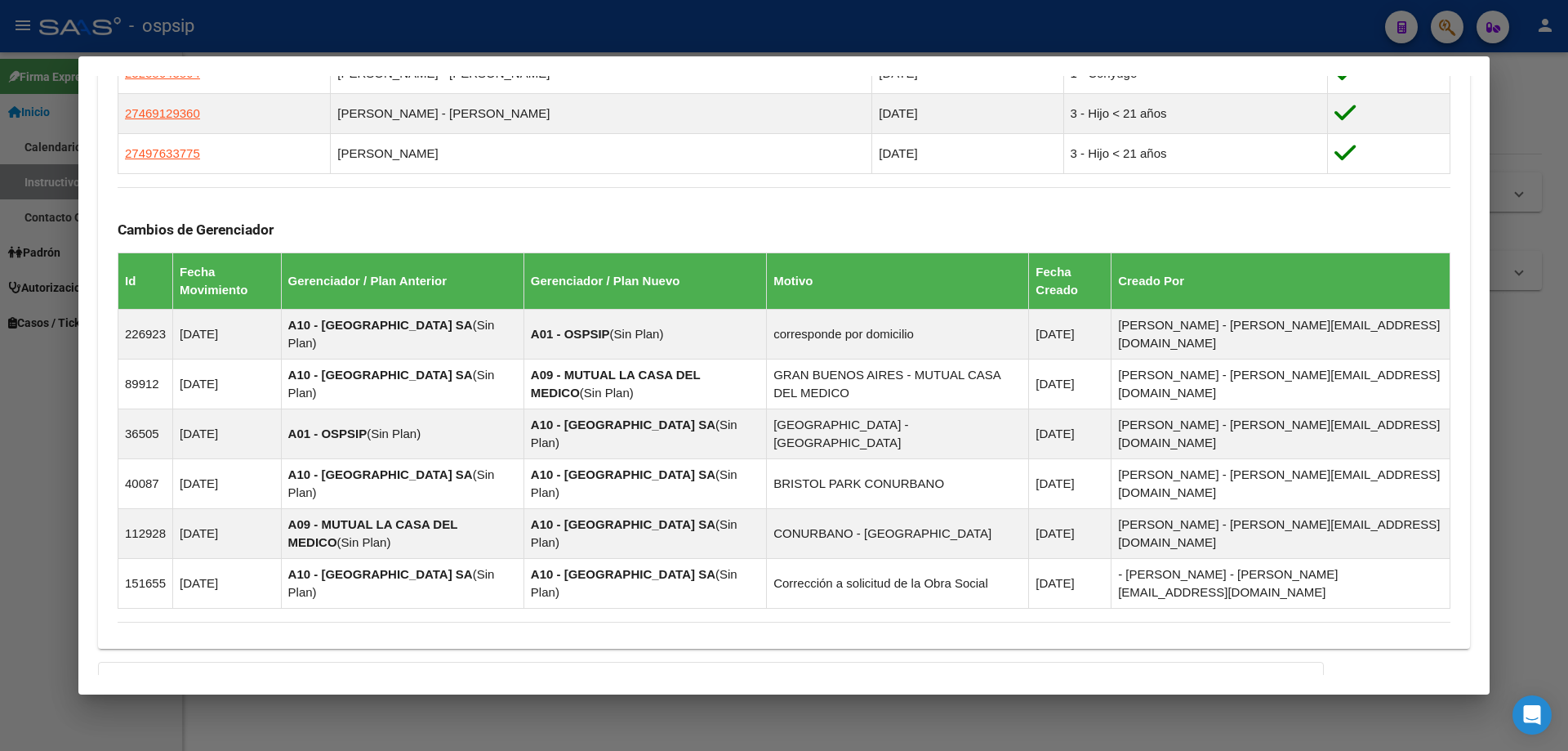
scroll to position [1230, 0]
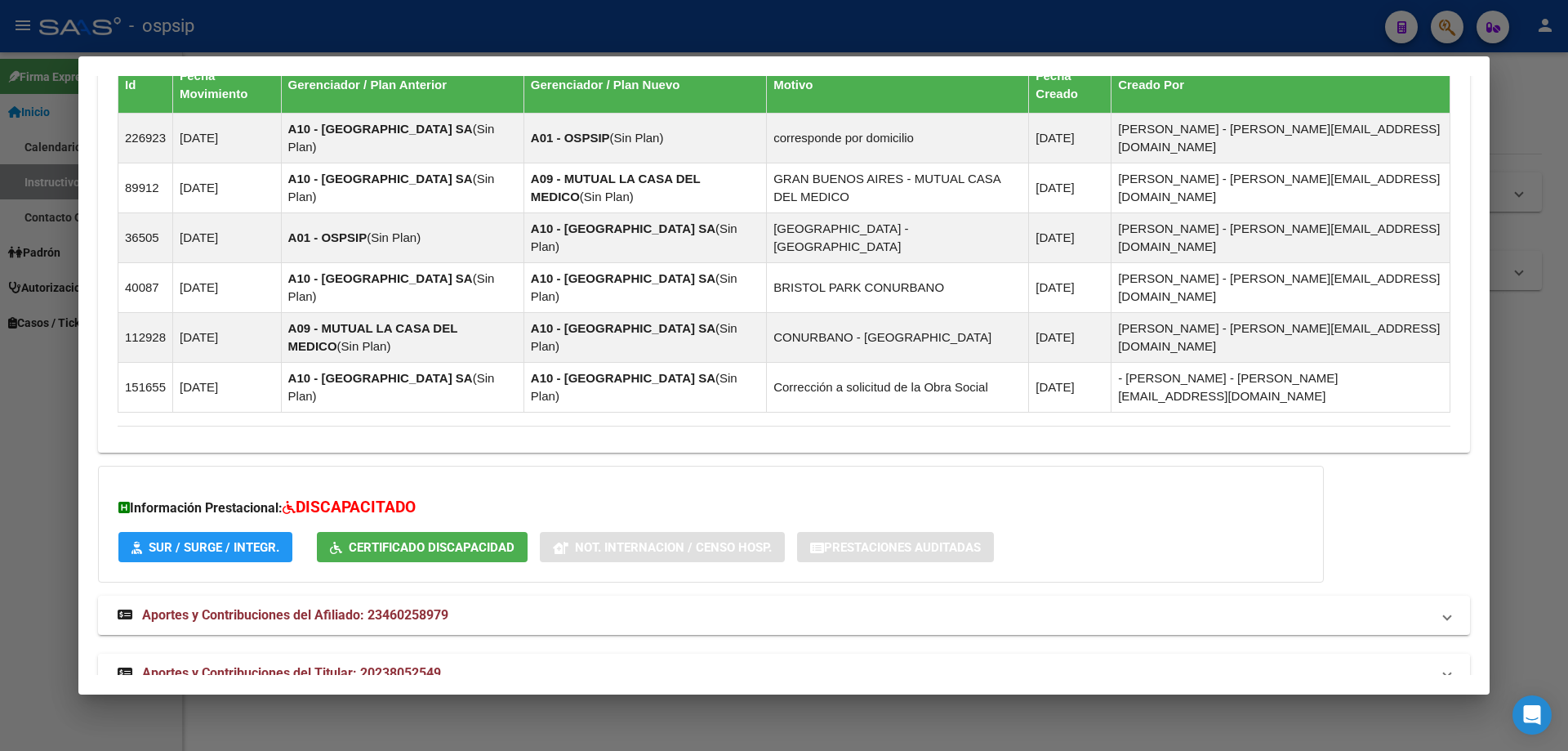
click at [323, 665] on span "Aportes y Contribuciones del Titular: 20238052549" at bounding box center [291, 672] width 299 height 16
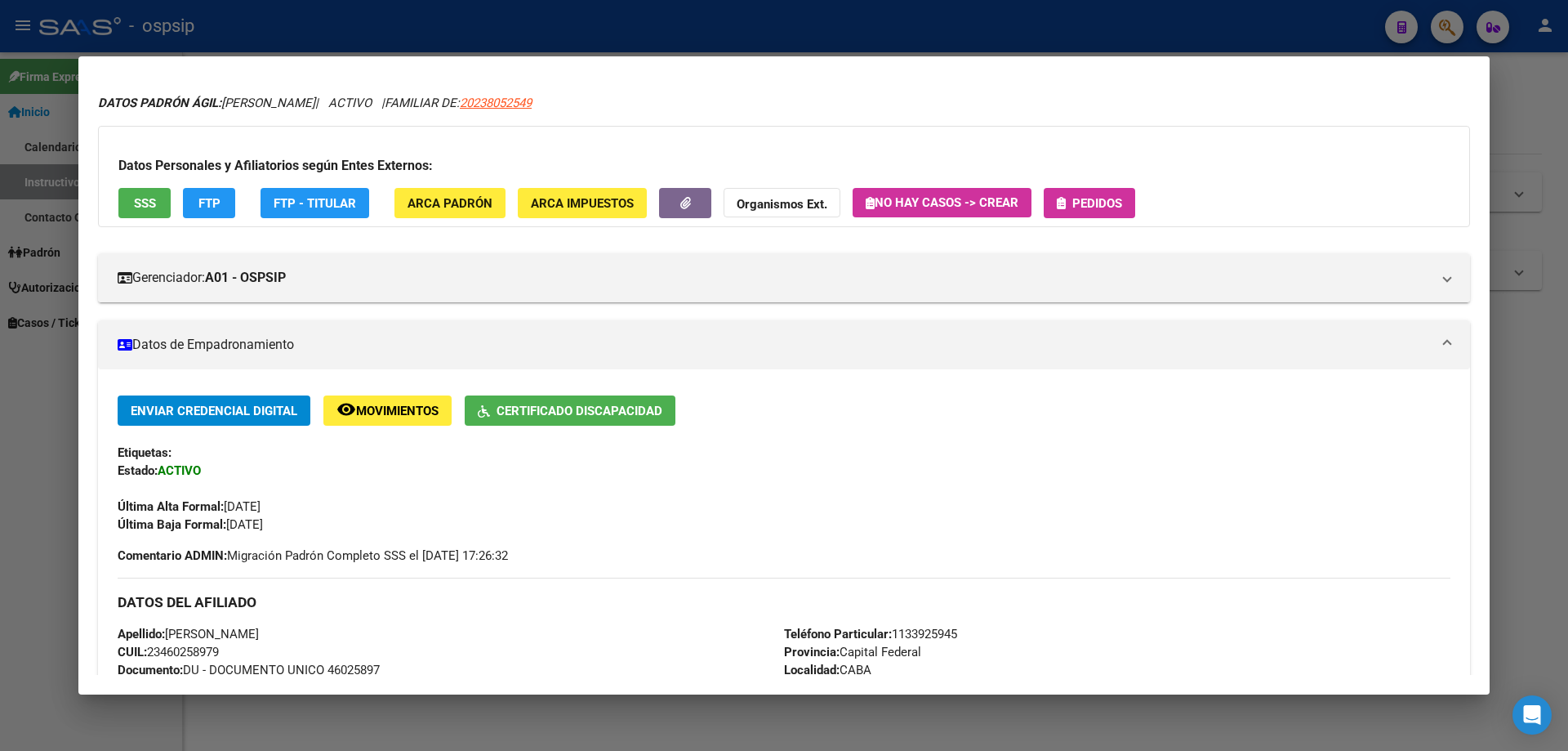
scroll to position [0, 0]
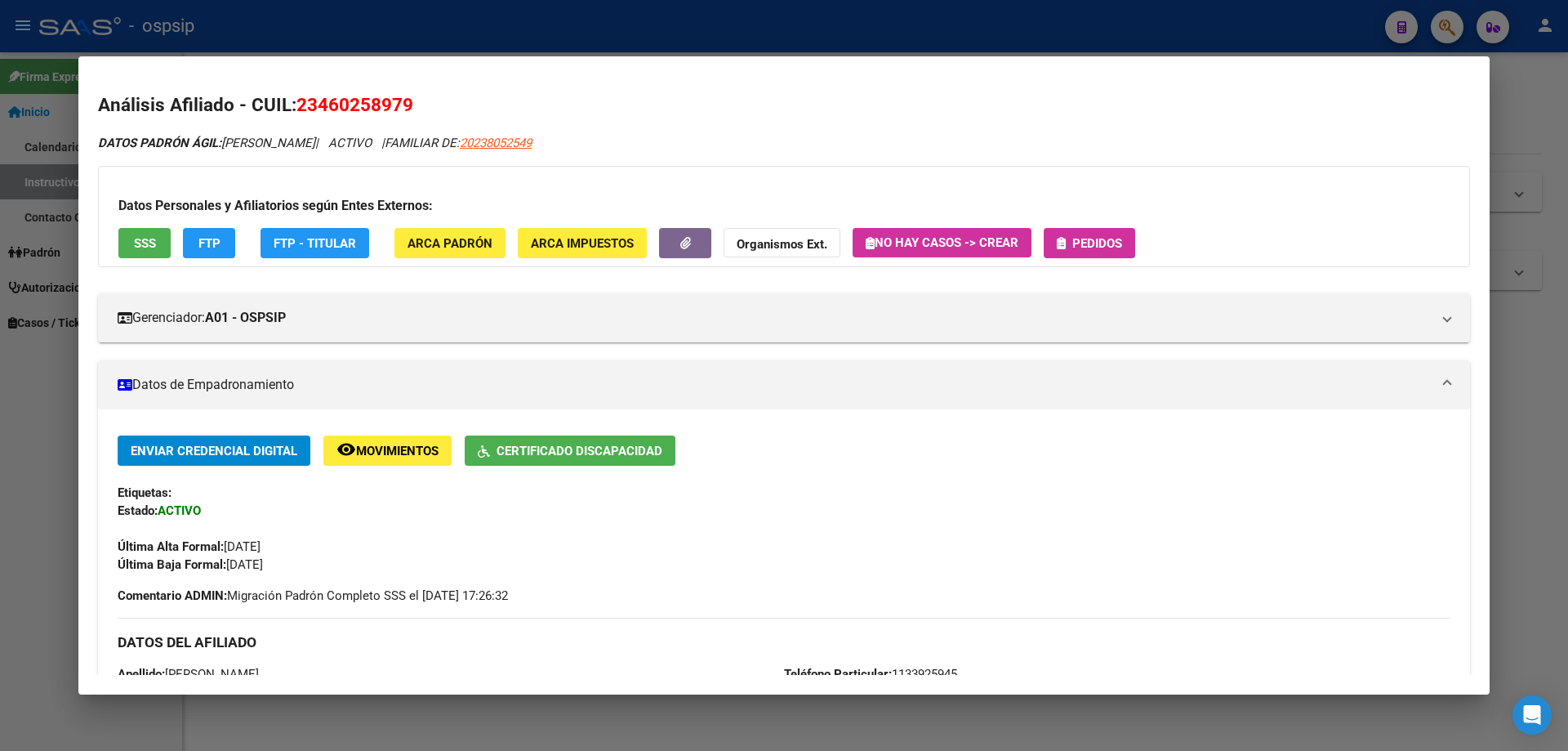
click at [1093, 234] on button "Pedidos" at bounding box center [1090, 243] width 92 height 30
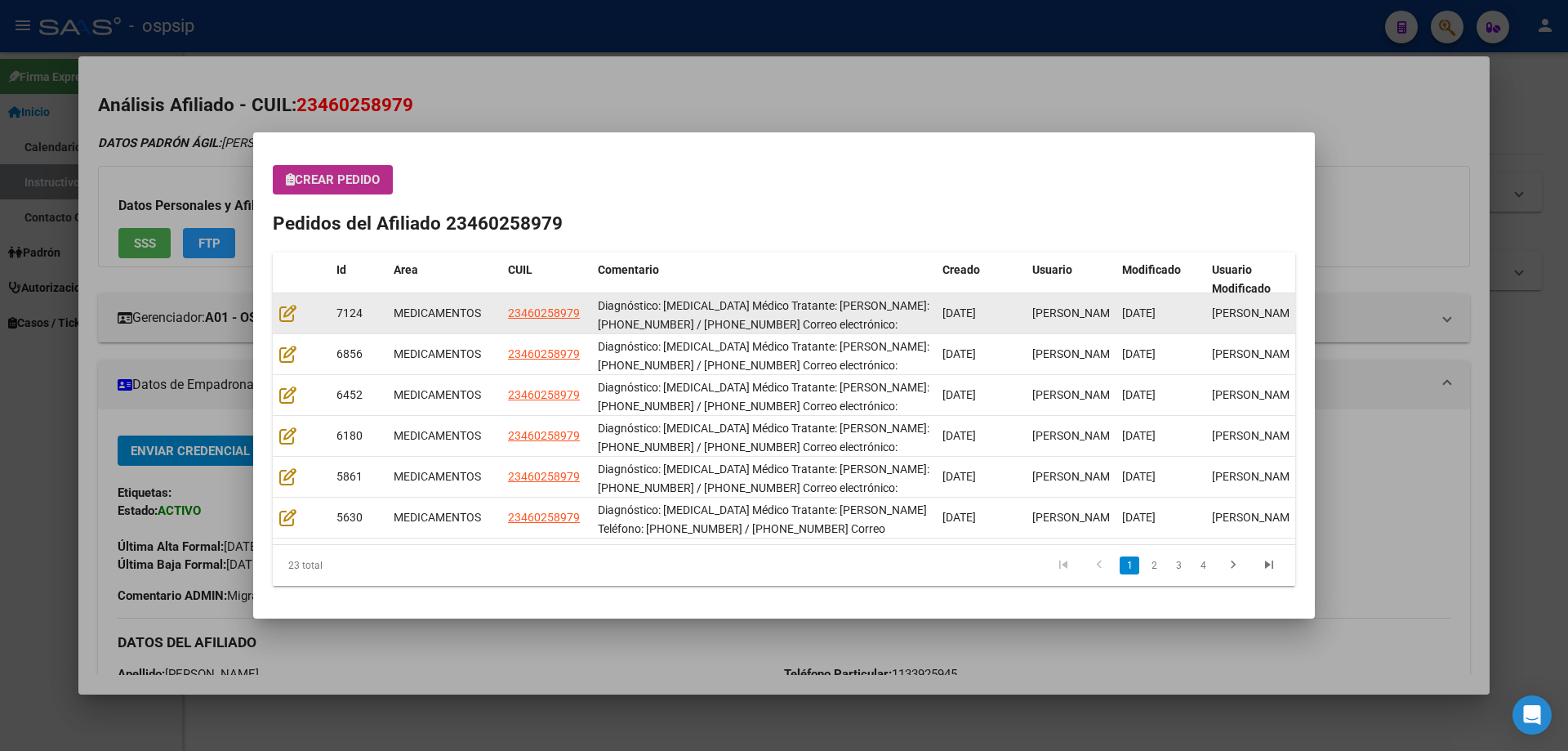
click at [277, 311] on datatable-body-cell at bounding box center [301, 313] width 57 height 40
click at [286, 316] on icon at bounding box center [287, 313] width 17 height 18
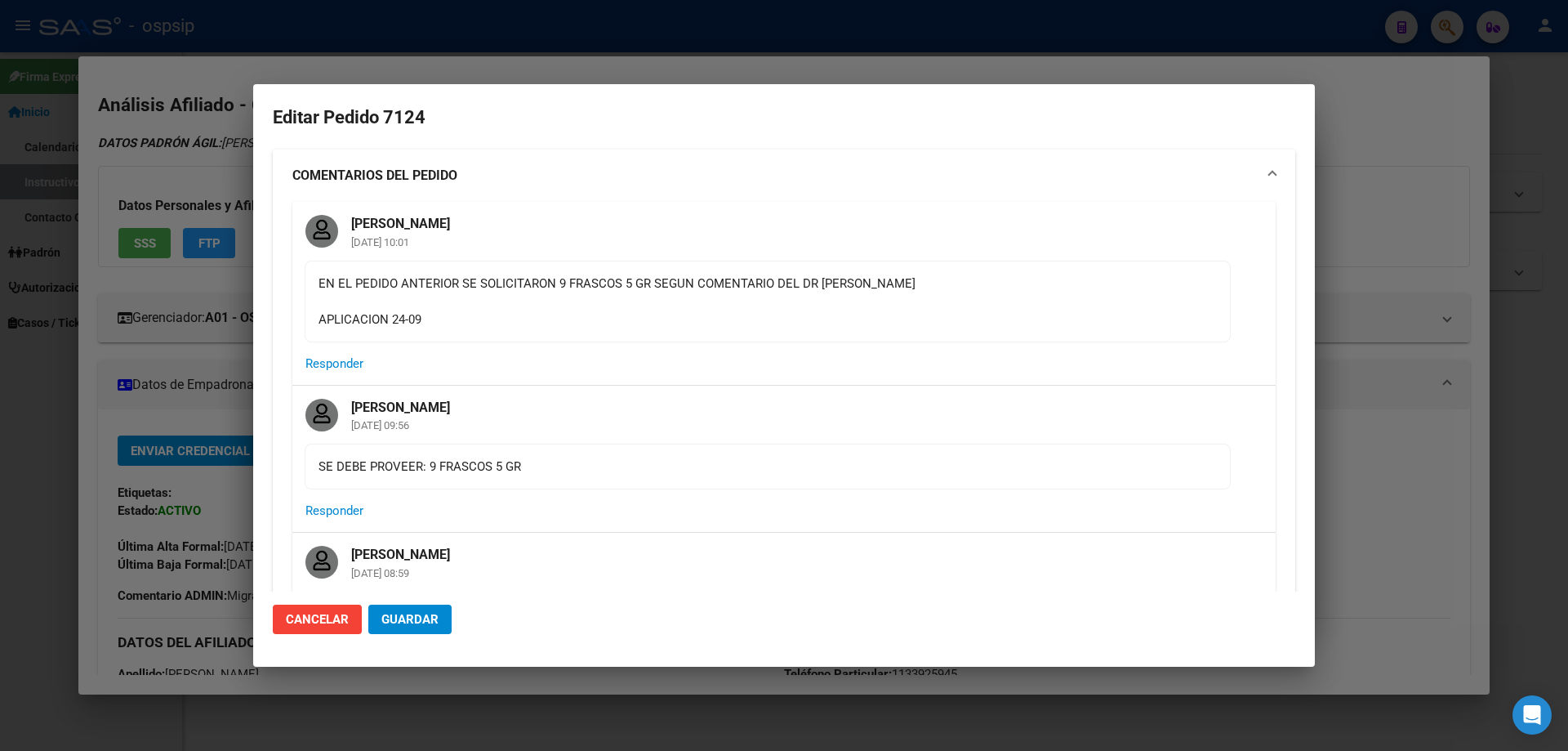
type input "Capital Federal, [STREET_ADDRESS]"
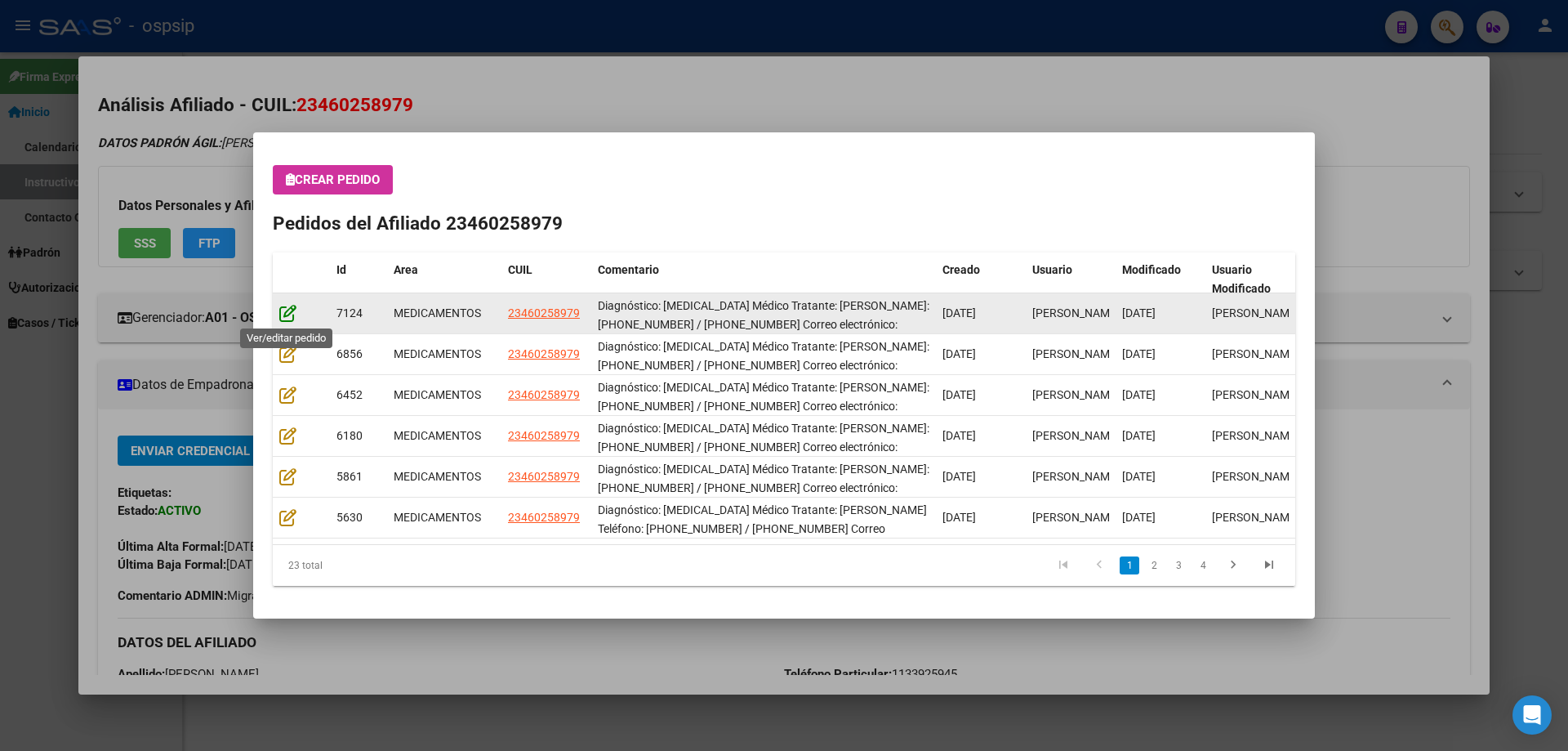
click at [293, 308] on icon at bounding box center [287, 313] width 17 height 18
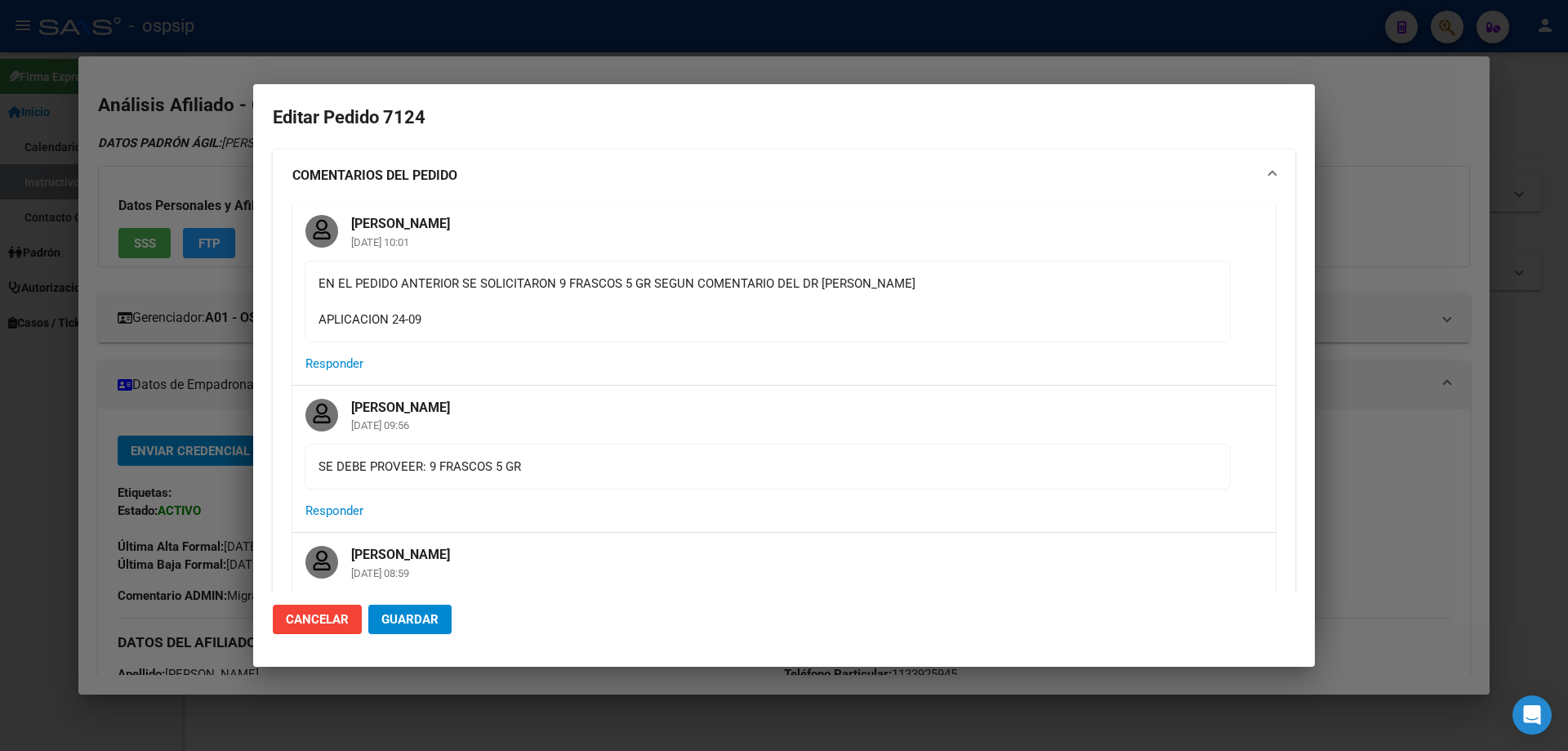
type input "Capital Federal, [STREET_ADDRESS]"
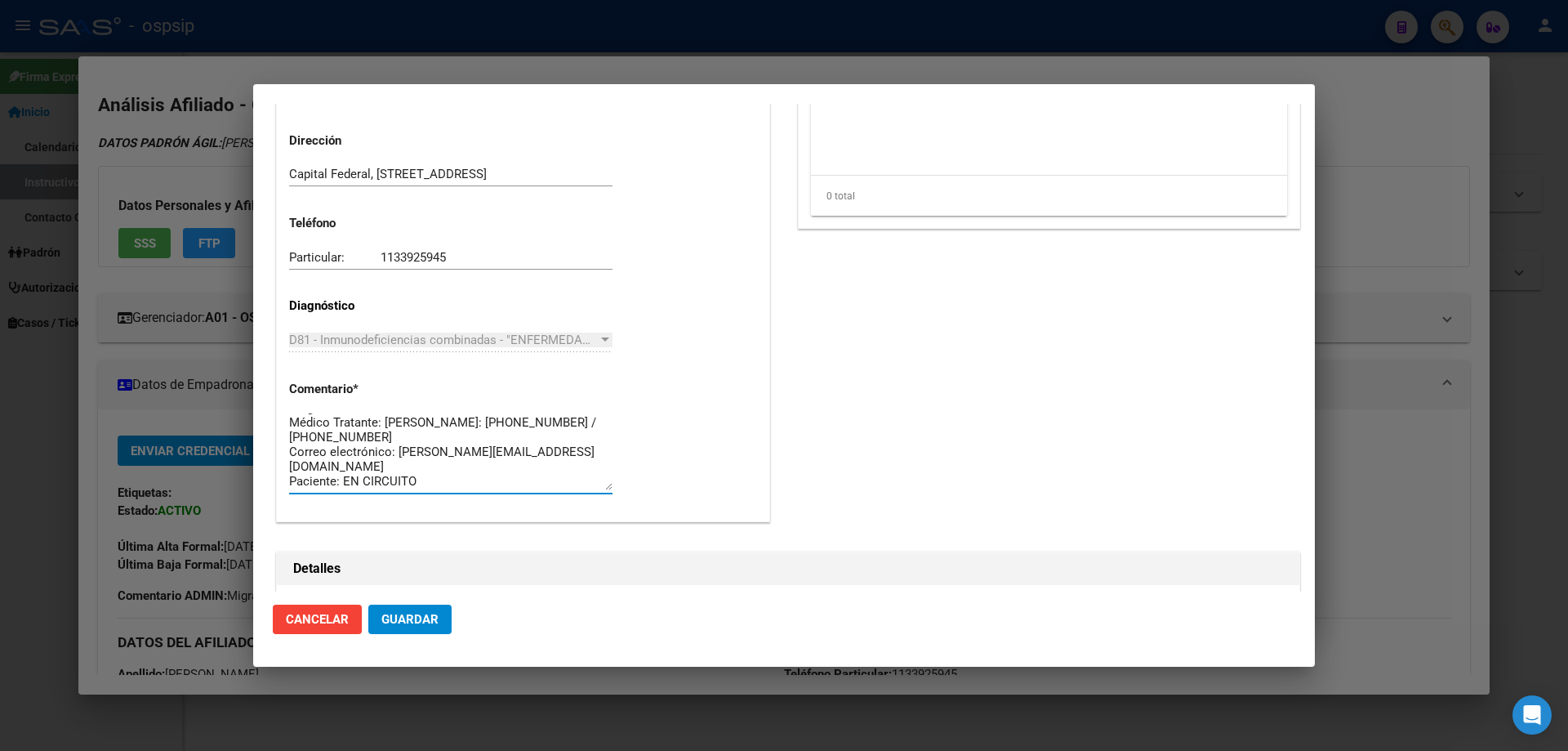
scroll to position [1389, 0]
drag, startPoint x: 407, startPoint y: 490, endPoint x: 276, endPoint y: 397, distance: 160.7
click at [276, 397] on div "Información General 23460258979 Casos (0) Creado: 09/09/2025 09:58 - Ortiz Jesi…" at bounding box center [523, 22] width 501 height 1057
drag, startPoint x: 329, startPoint y: 497, endPoint x: 393, endPoint y: 552, distance: 84.4
click at [393, 553] on div "Detalles Crear Detalle Id Compra Estado Comentario Aprobación / Rechazo Con Rec…" at bounding box center [788, 733] width 1024 height 360
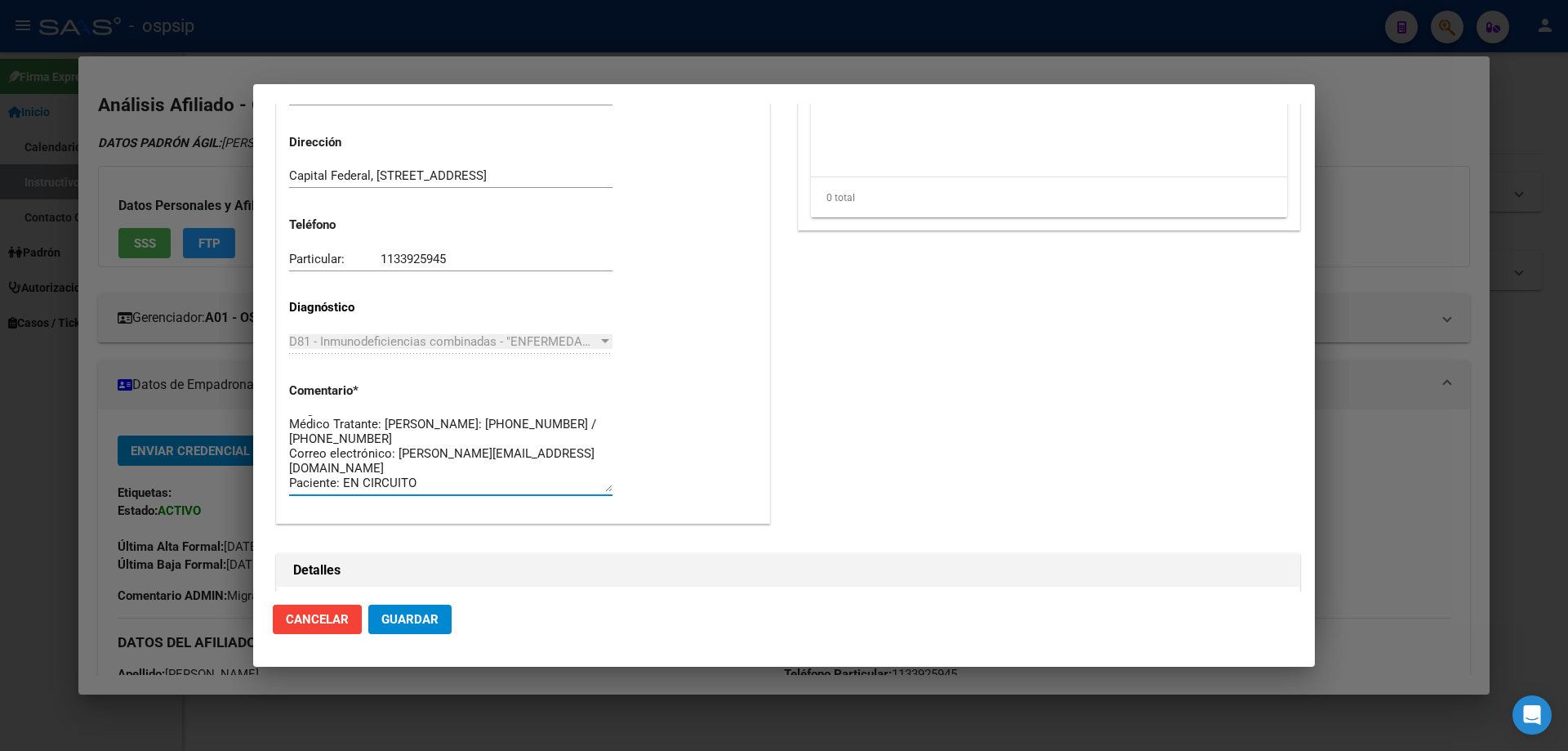
scroll to position [0, 0]
drag, startPoint x: 416, startPoint y: 482, endPoint x: 273, endPoint y: 384, distance: 173.4
click at [273, 384] on div "Información General 23460258979 Casos (0) Creado: 09/09/2025 09:58 - Ortiz Jesi…" at bounding box center [523, 22] width 501 height 1057
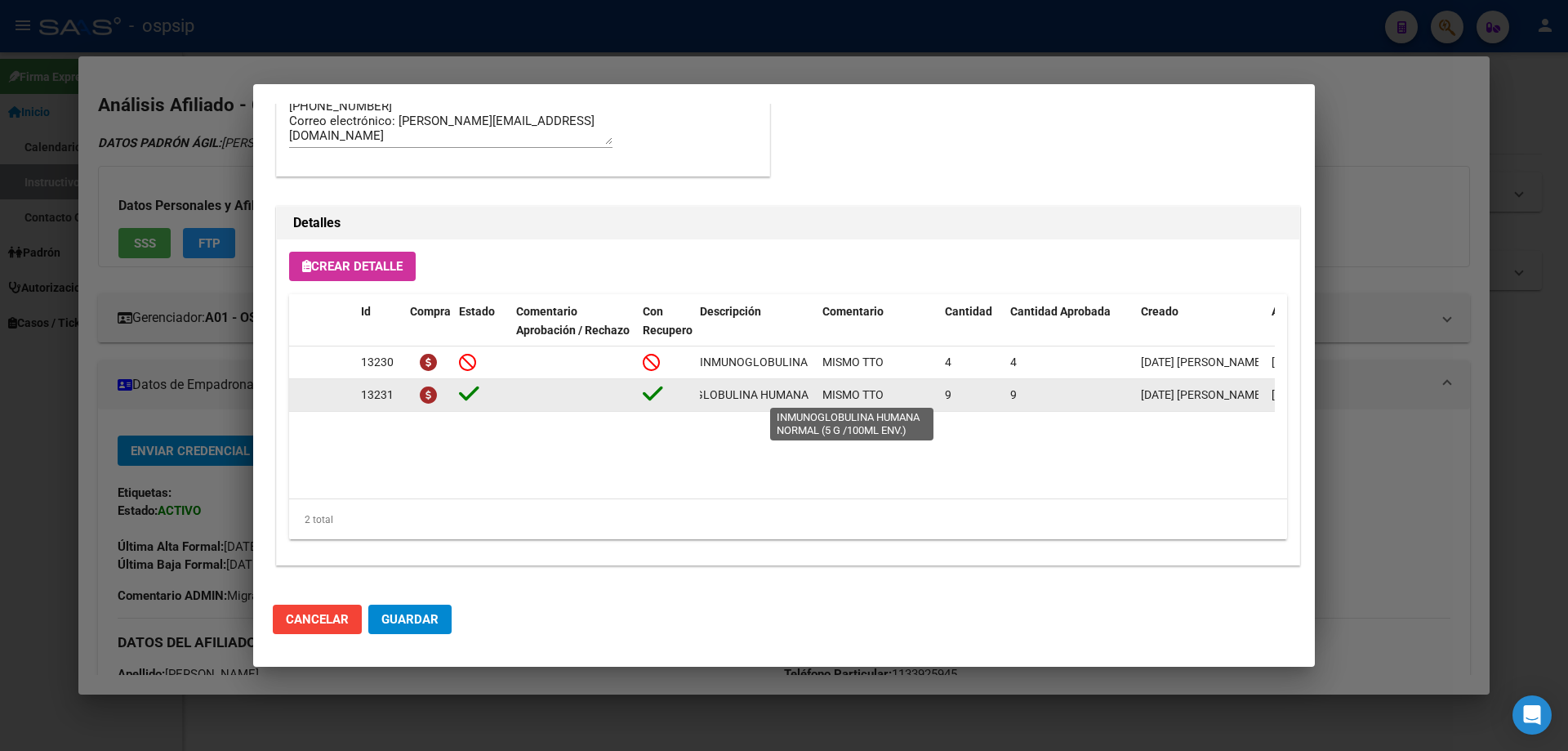
scroll to position [0, 194]
drag, startPoint x: 697, startPoint y: 398, endPoint x: 818, endPoint y: 394, distance: 121.1
click at [818, 394] on div "13231 INMUNOGLOBULINA HUMANA NORMAL (5 G /100ML ENV.) MISMO TTO 9 9 09/09/2025 …" at bounding box center [900, 396] width 1221 height 33
copy span "INMUNOGLOBULINA HUMANA NORMAL (5 G /100ML ENV.)"
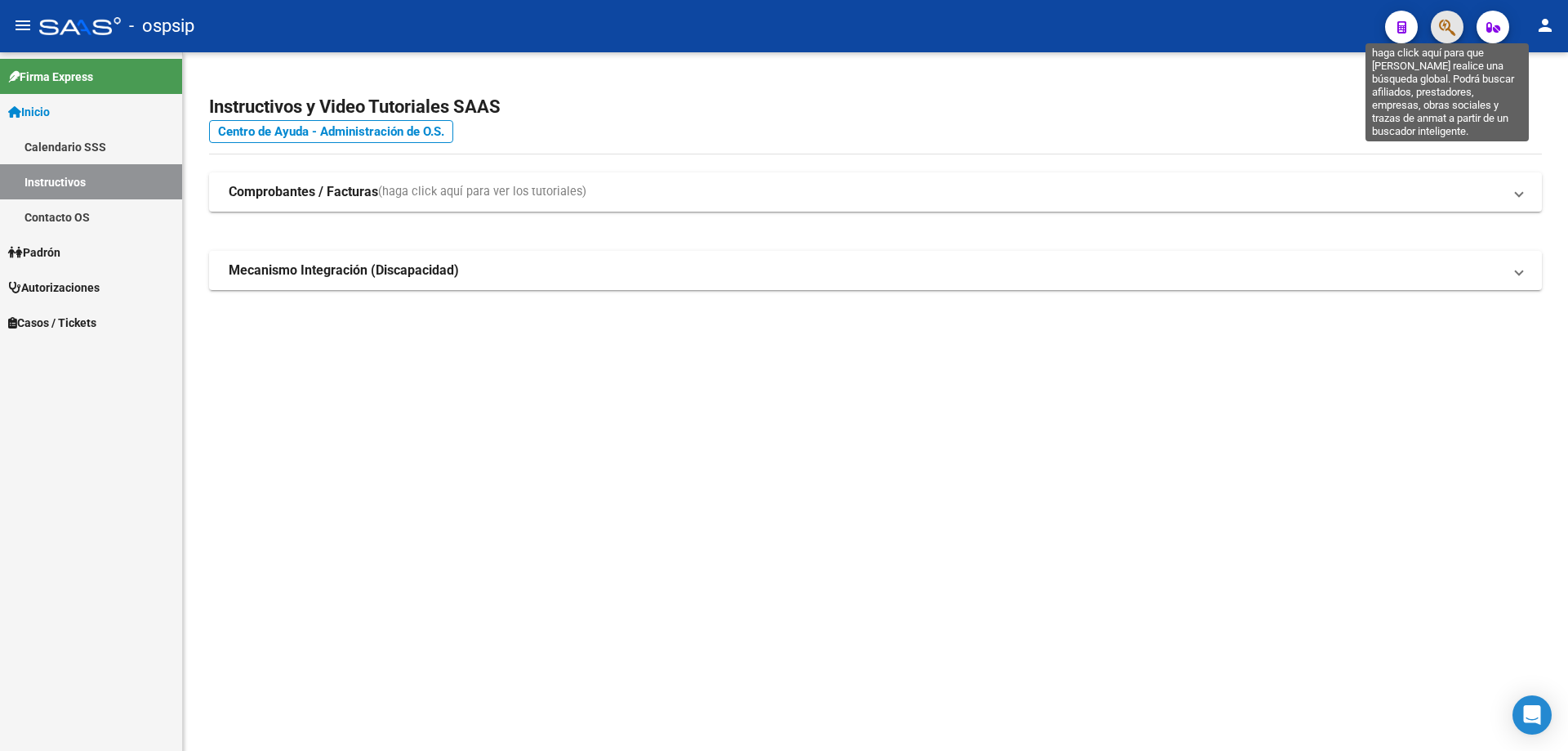
click at [1444, 30] on icon "button" at bounding box center [1447, 27] width 16 height 19
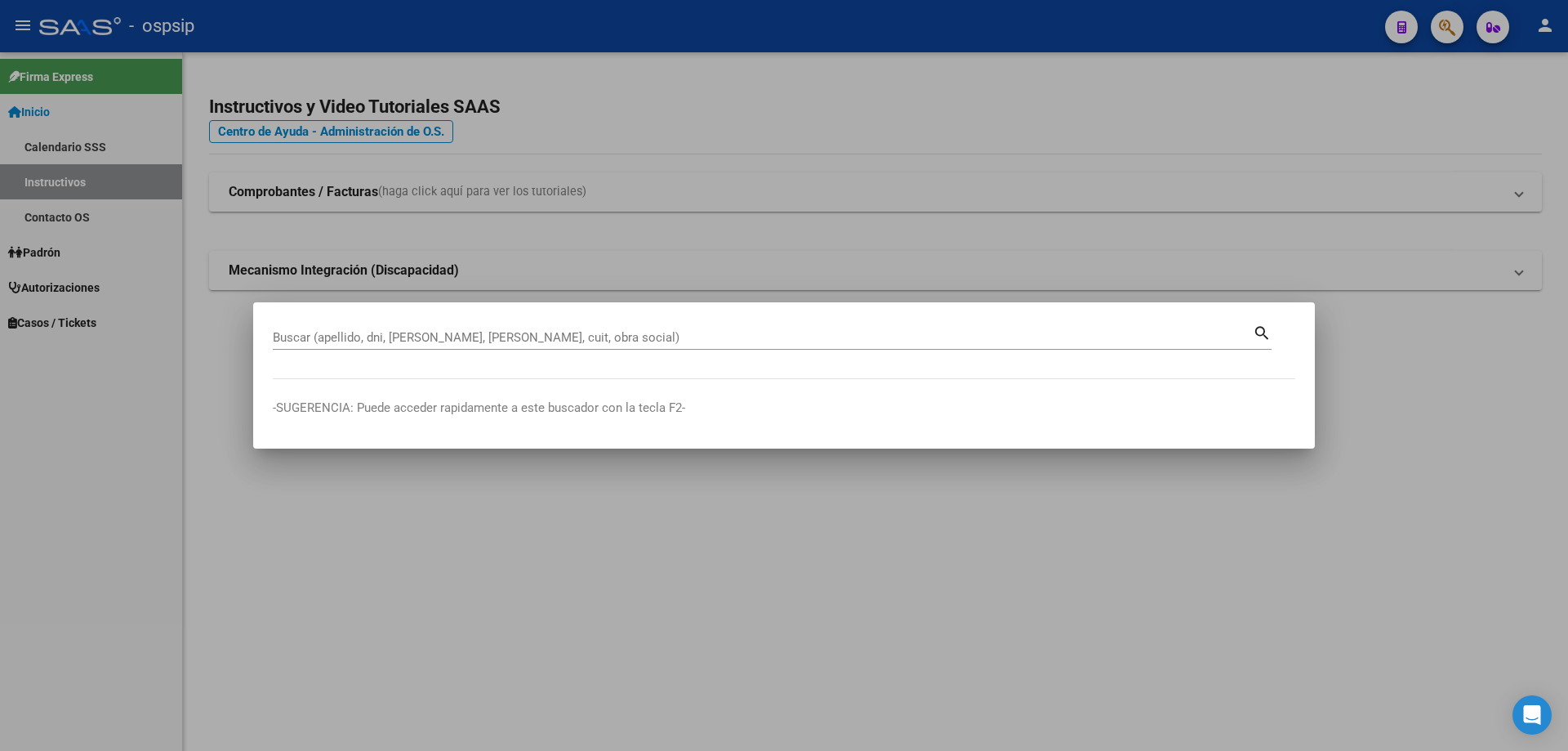
drag, startPoint x: 316, startPoint y: 345, endPoint x: 297, endPoint y: 331, distance: 23.6
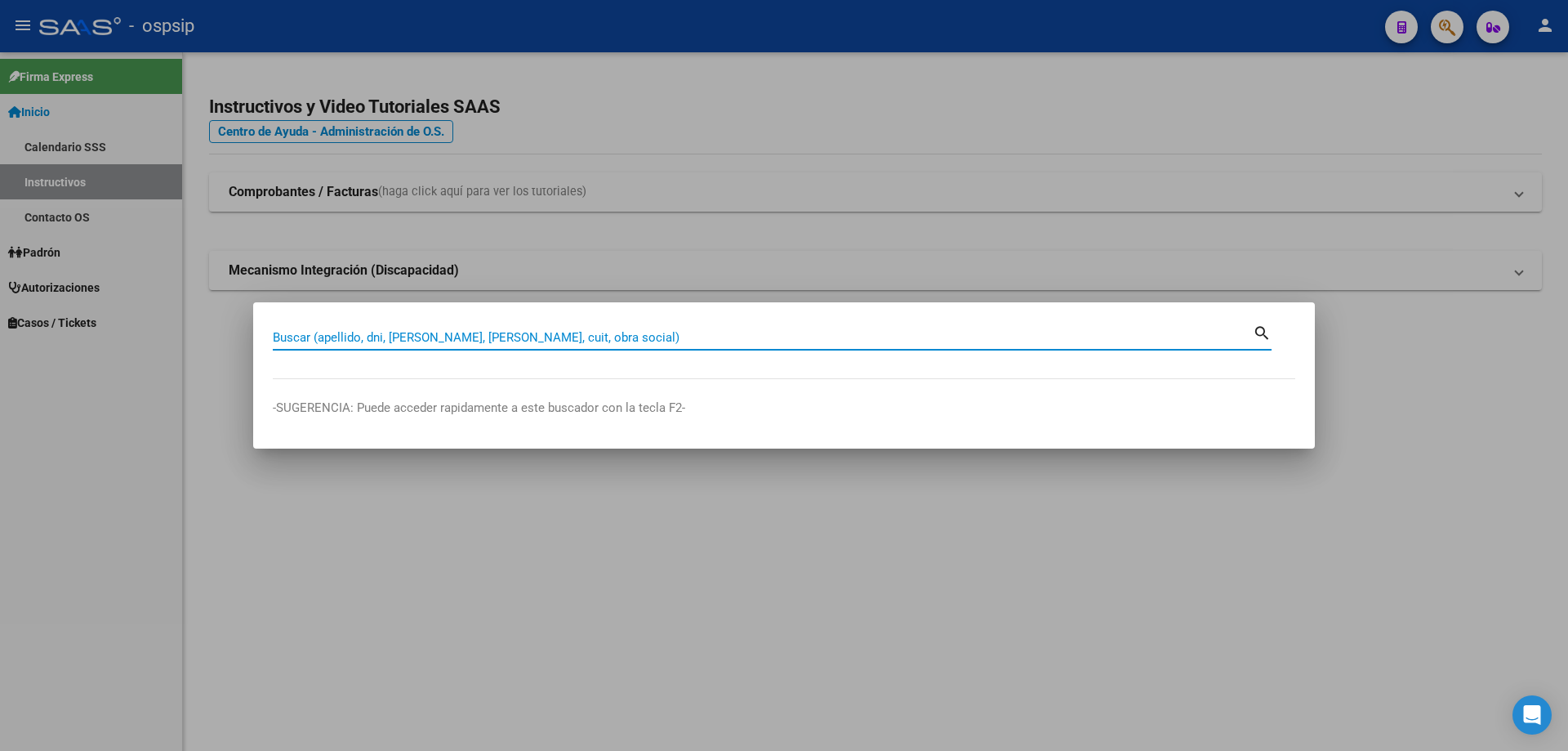
paste input "23397390209"
type input "23397390209"
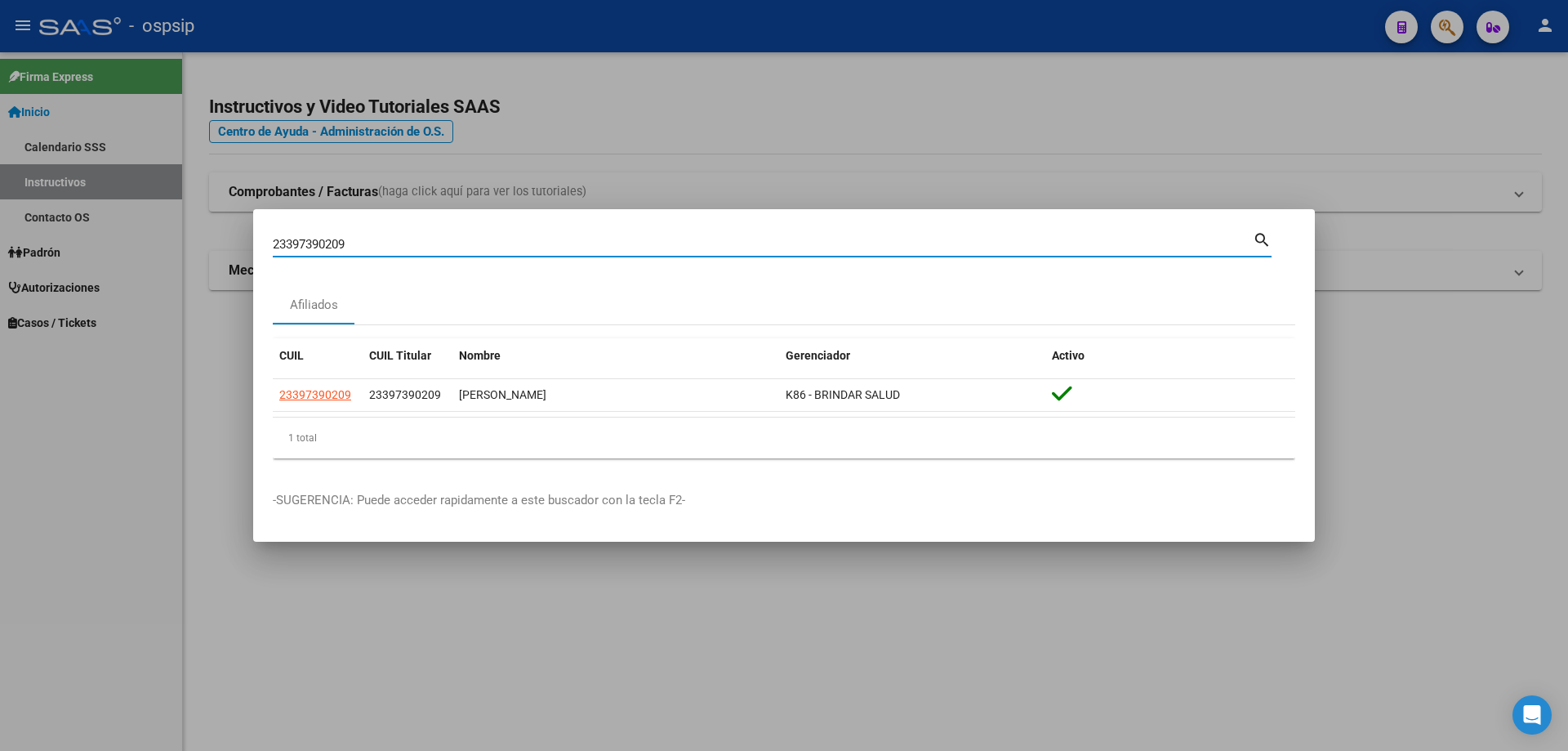
click at [338, 405] on datatable-body-cell "23397390209" at bounding box center [318, 395] width 90 height 32
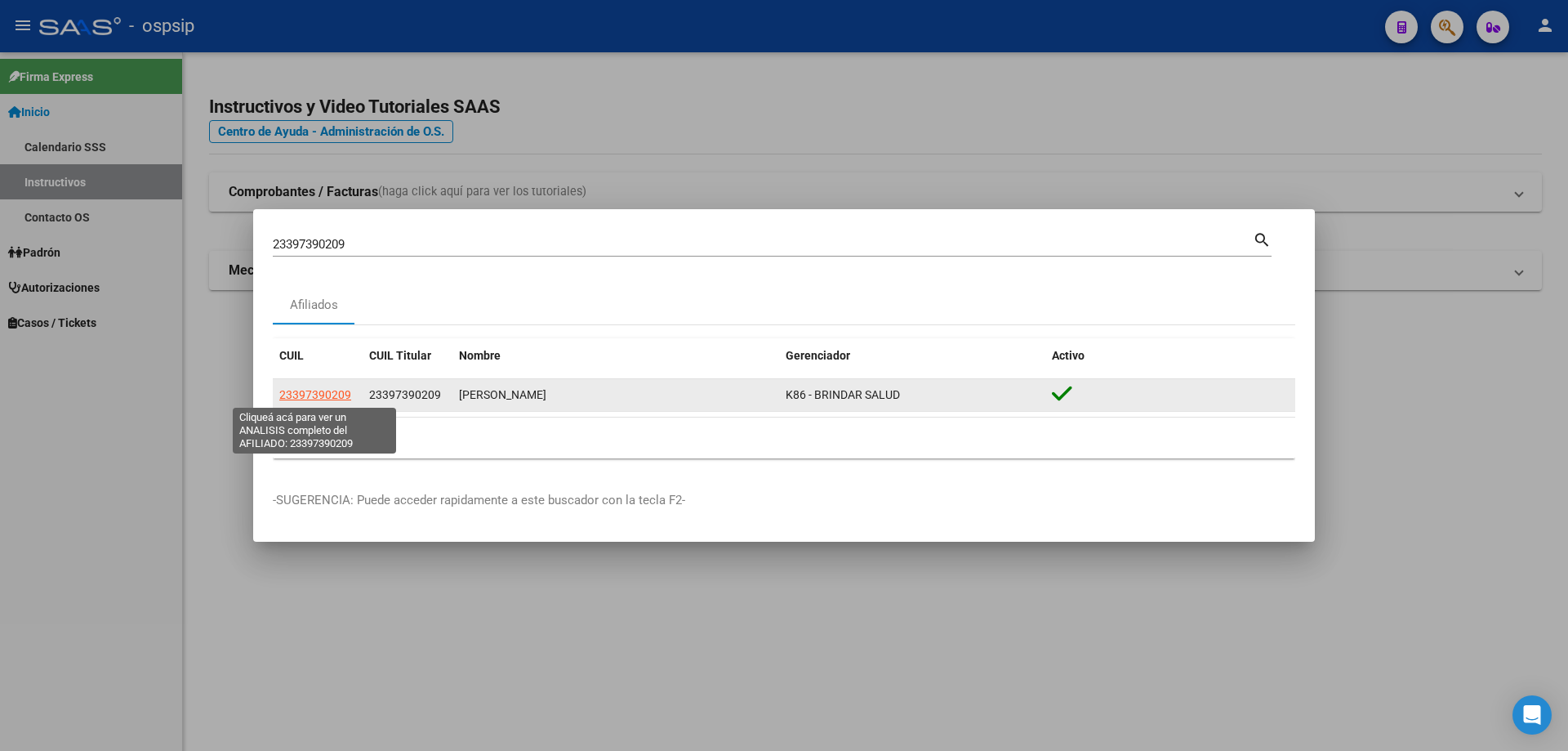
click at [337, 399] on span "23397390209" at bounding box center [315, 395] width 72 height 13
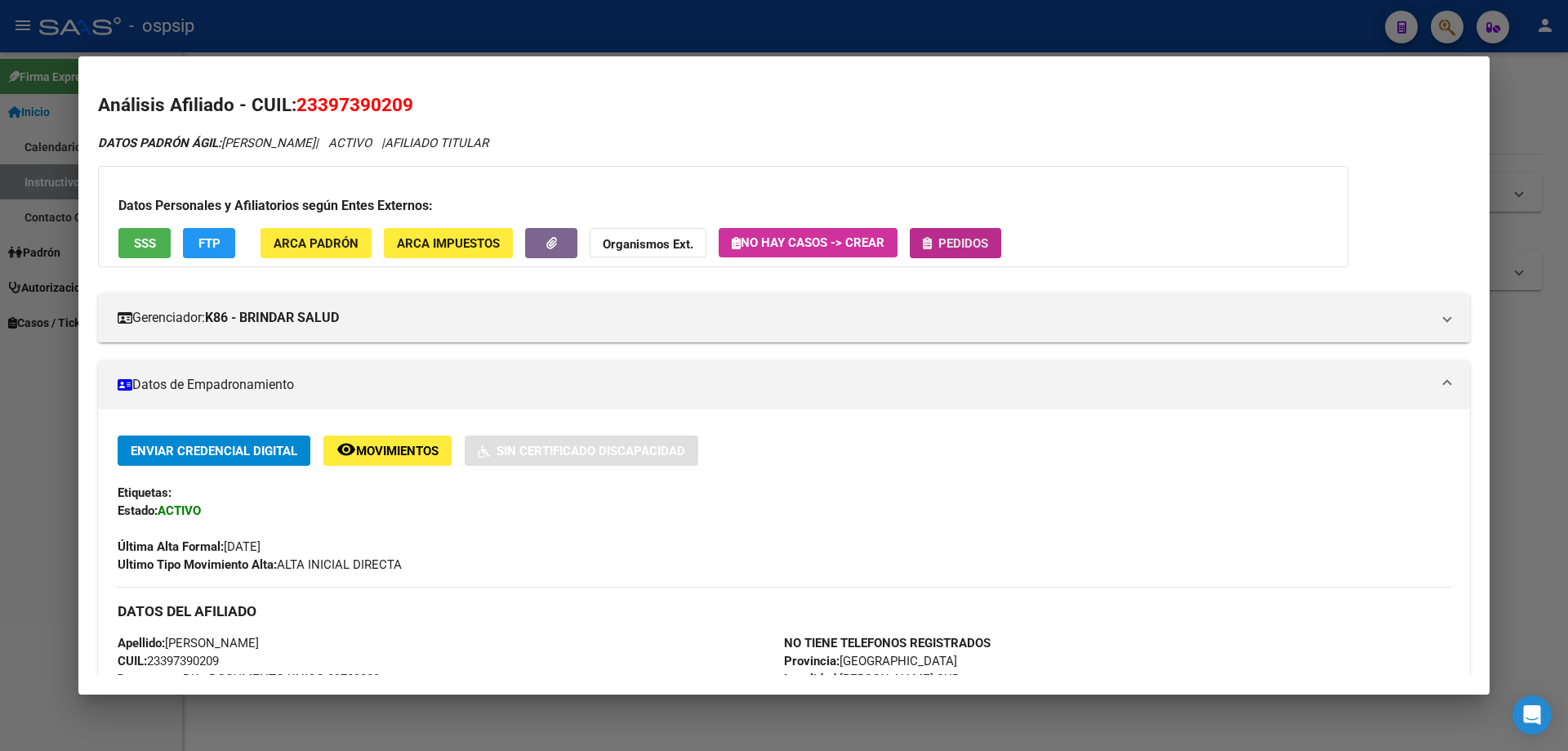
click at [960, 239] on span "Pedidos" at bounding box center [963, 244] width 49 height 15
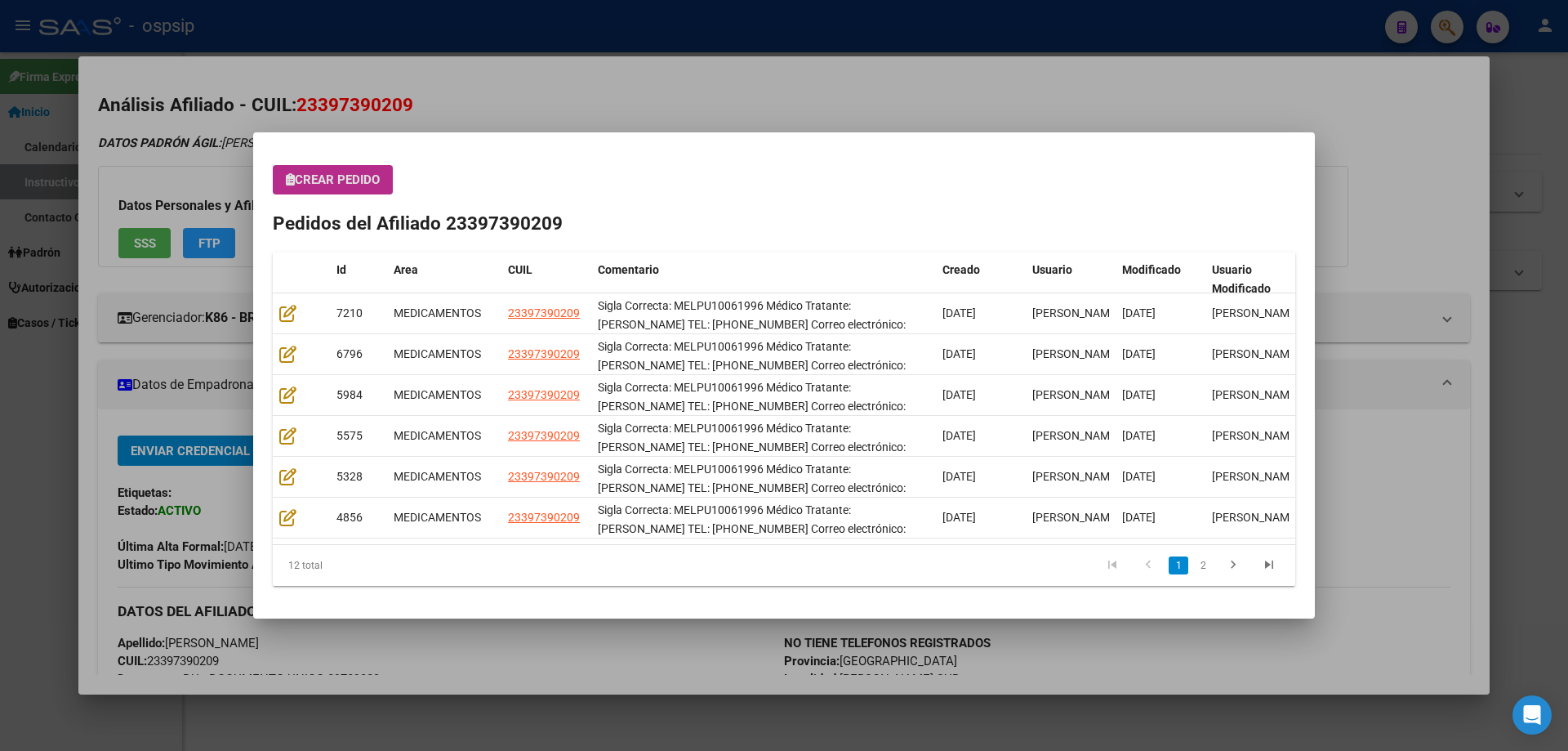
click at [329, 179] on span "Crear Pedido" at bounding box center [332, 180] width 94 height 15
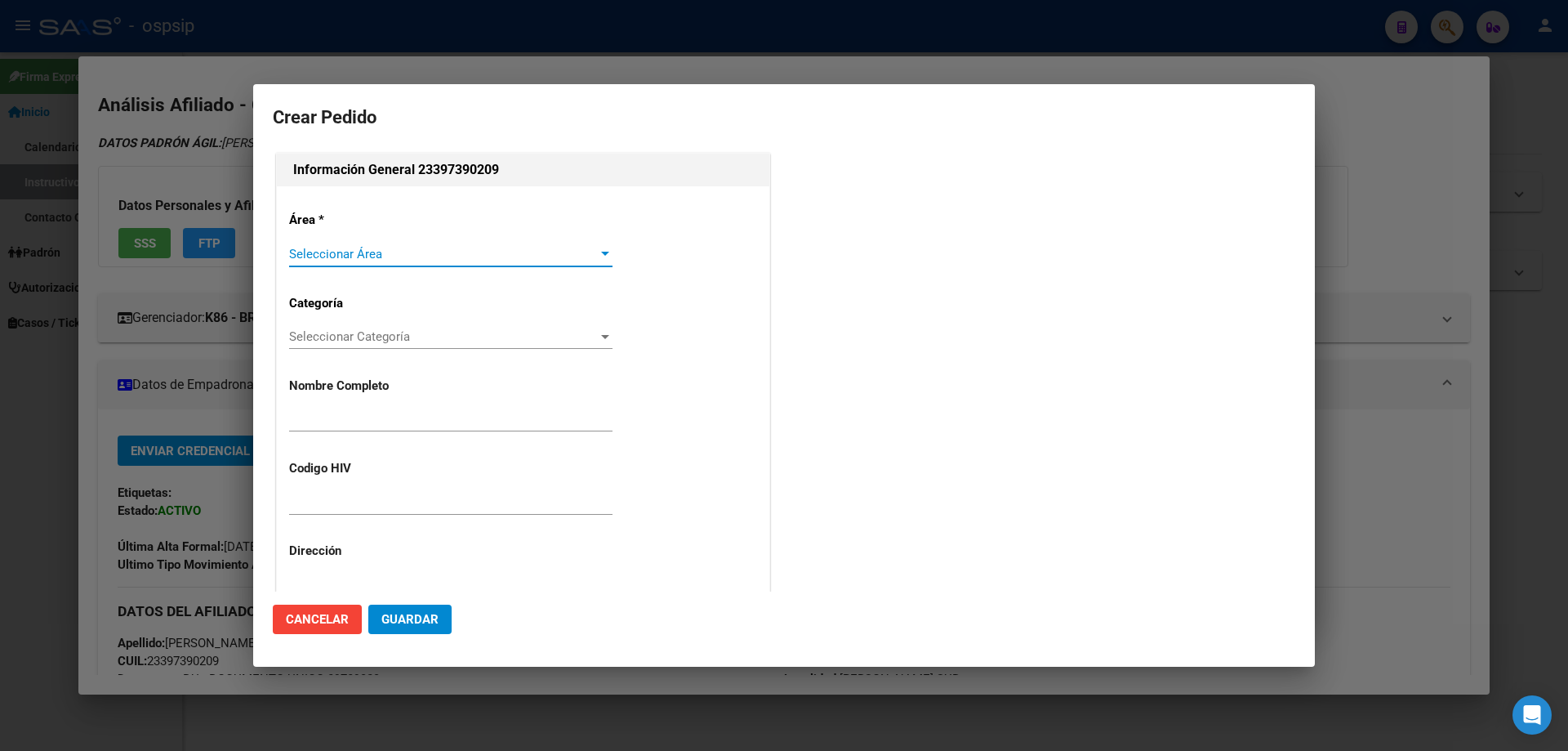
type input "[PERSON_NAME]"
type input "MELPO10061996"
type input "[GEOGRAPHIC_DATA], [PERSON_NAME] SUR, CORBETA [GEOGRAPHIC_DATA] 3975"
click at [376, 257] on span "Seleccionar Área" at bounding box center [443, 255] width 308 height 15
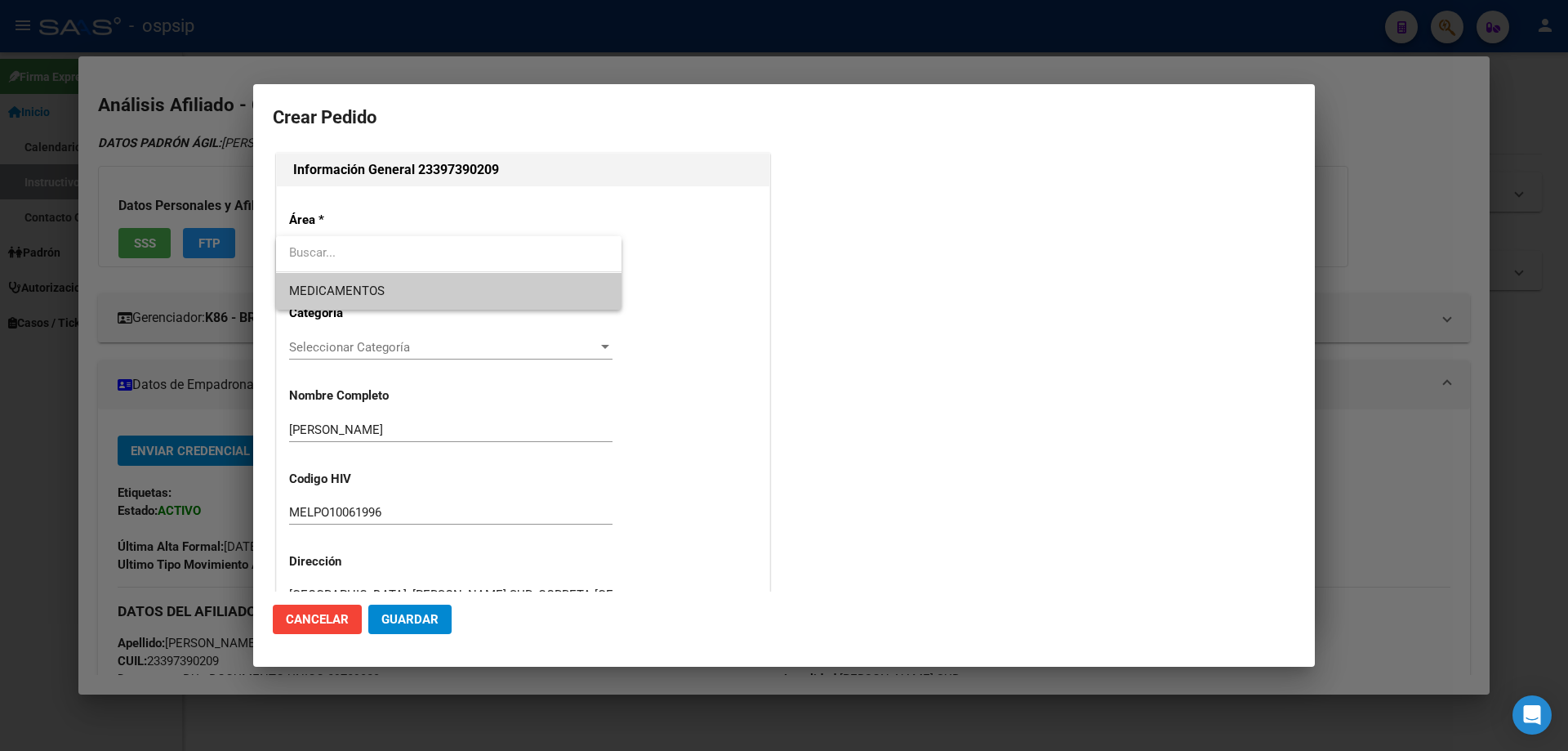
click at [361, 304] on span "MEDICAMENTOS" at bounding box center [449, 291] width 319 height 37
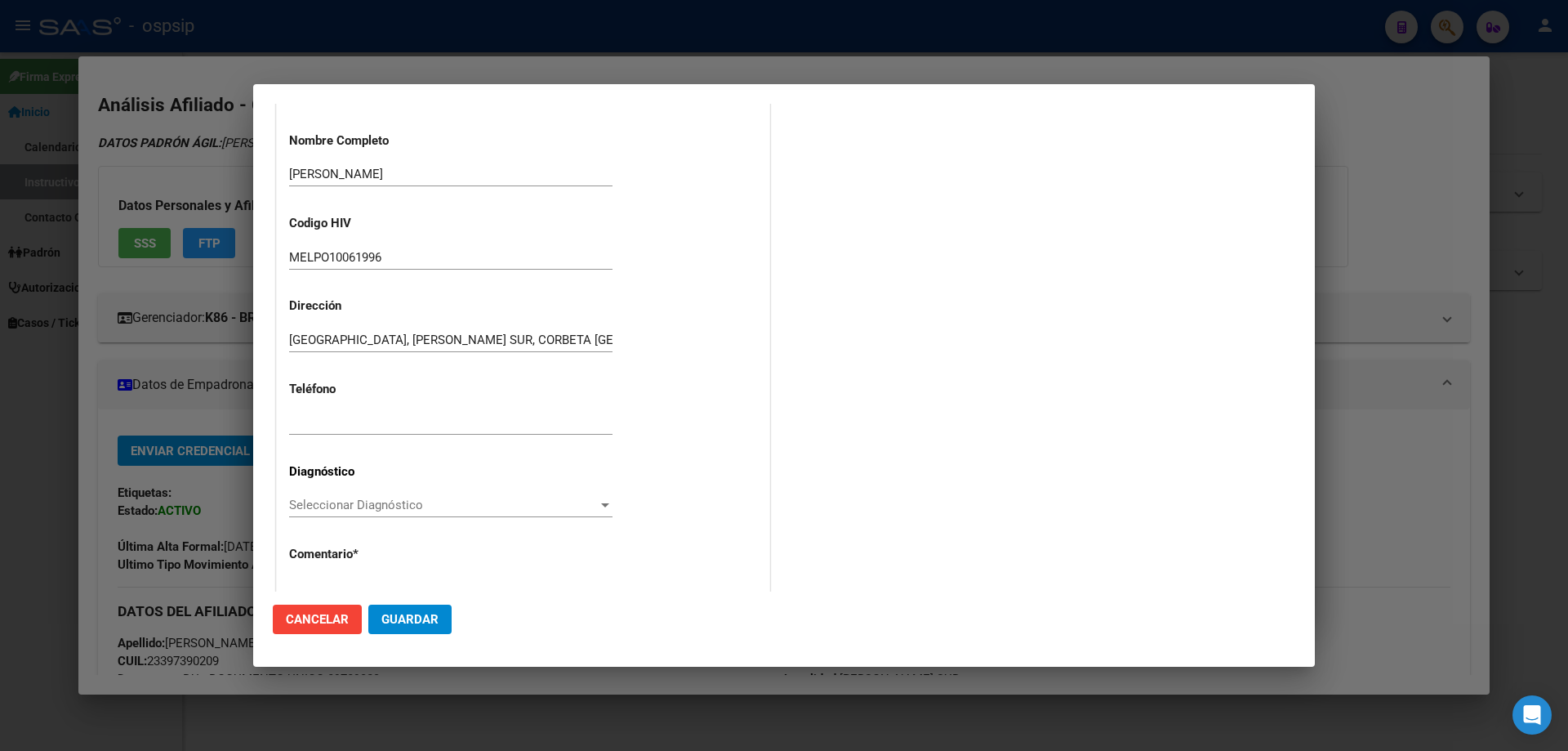
scroll to position [327, 0]
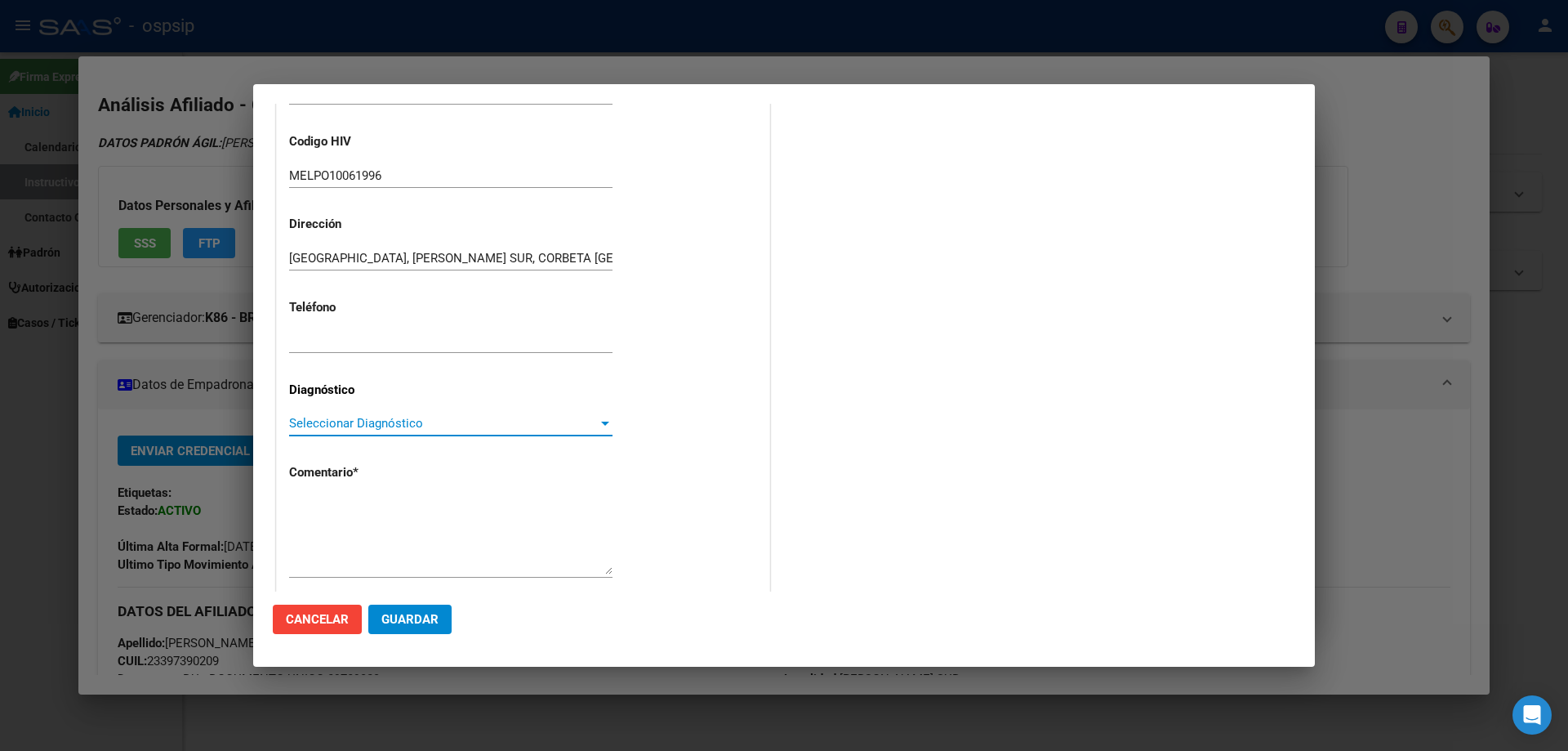
click at [345, 425] on span "Seleccionar Diagnóstico" at bounding box center [443, 423] width 308 height 15
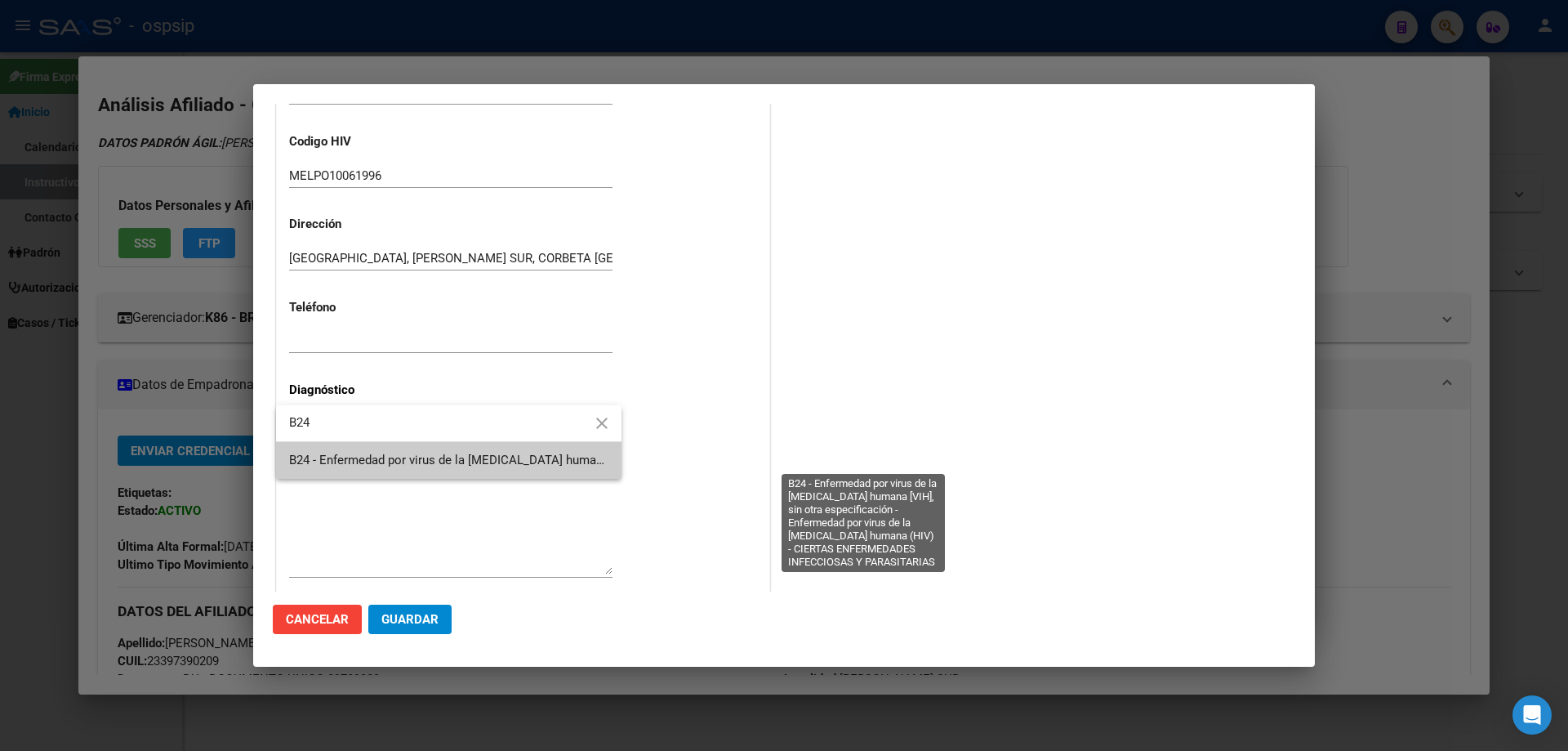
type input "B24"
click at [363, 458] on span "B24 - Enfermedad por virus de la [MEDICAL_DATA] humana [VIH], sin otra especifi…" at bounding box center [860, 460] width 1143 height 15
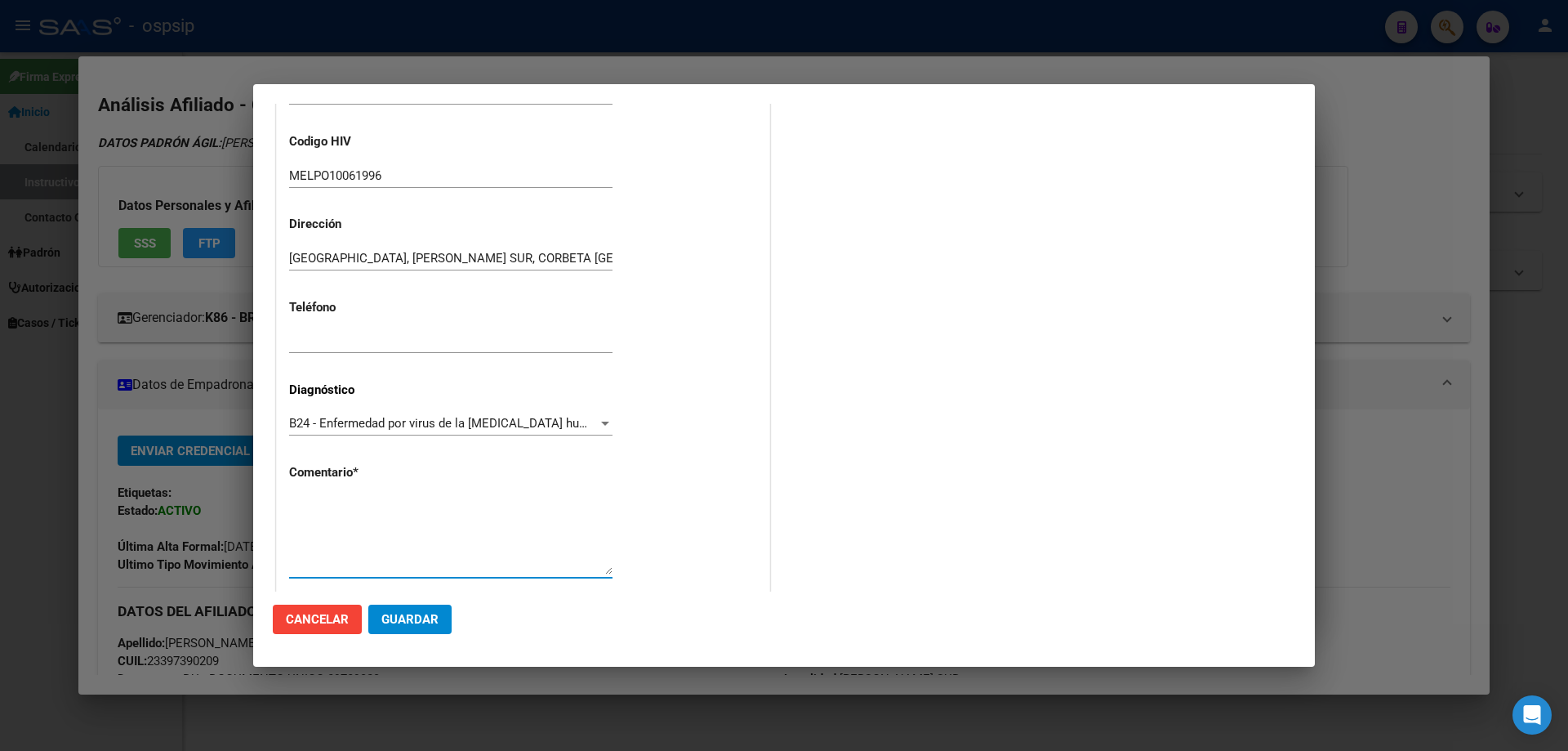
paste textarea "Sigla Correcta: MELPU10061996 Médico Tratante: [PERSON_NAME] TEL: [PHONE_NUMBER…"
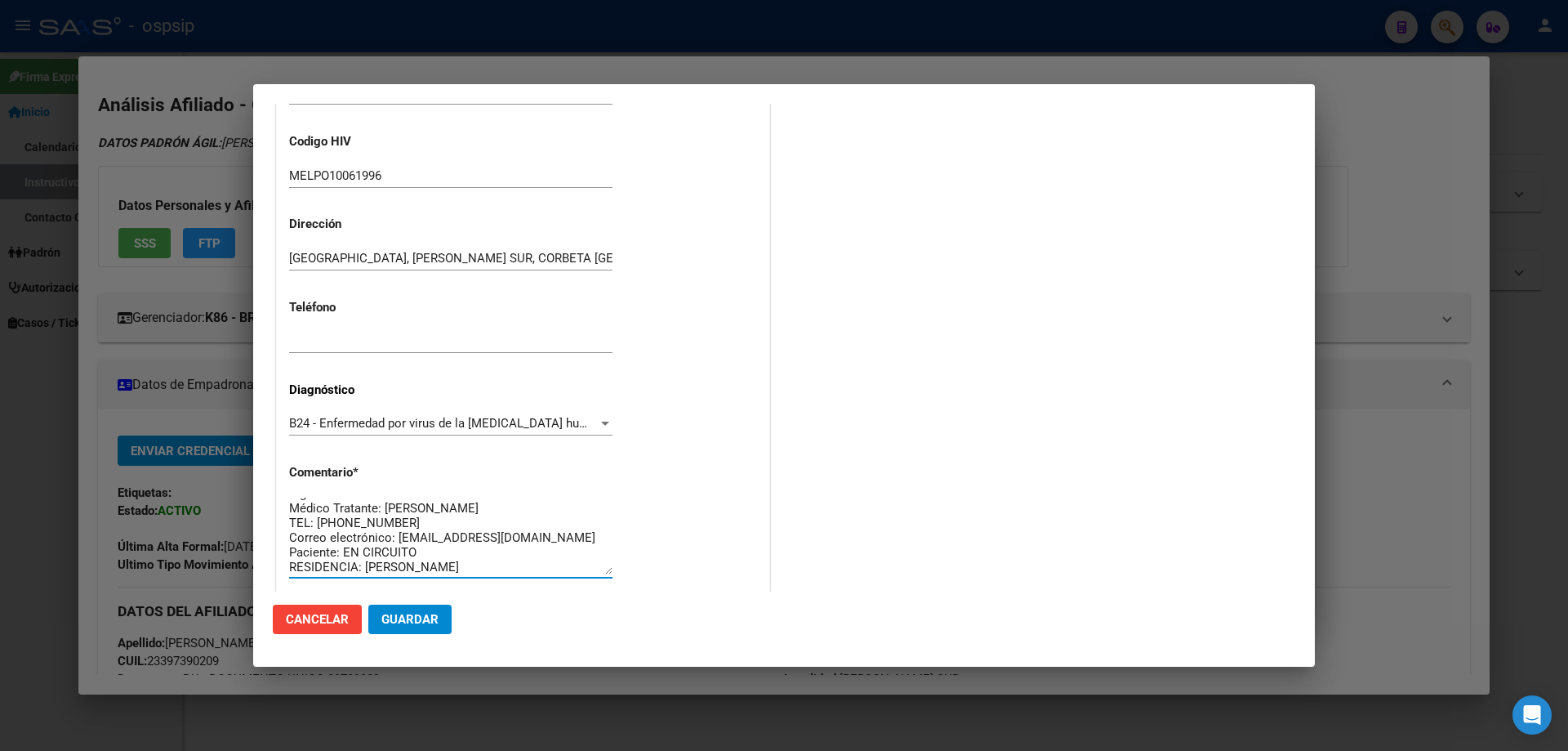
type textarea "Sigla Correcta: MELPU10061996 Médico Tratante: [PERSON_NAME] TEL: [PHONE_NUMBER…"
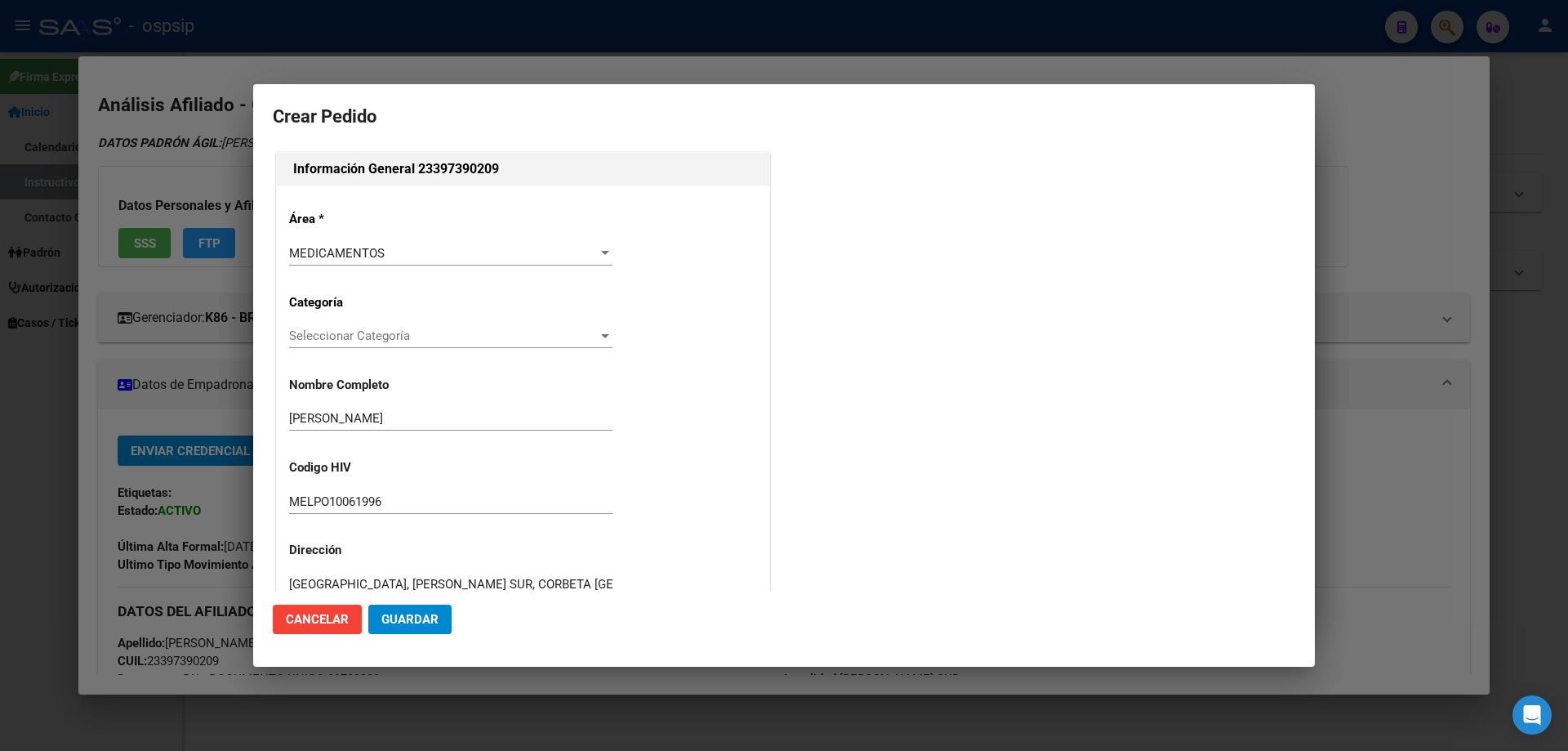
scroll to position [0, 0]
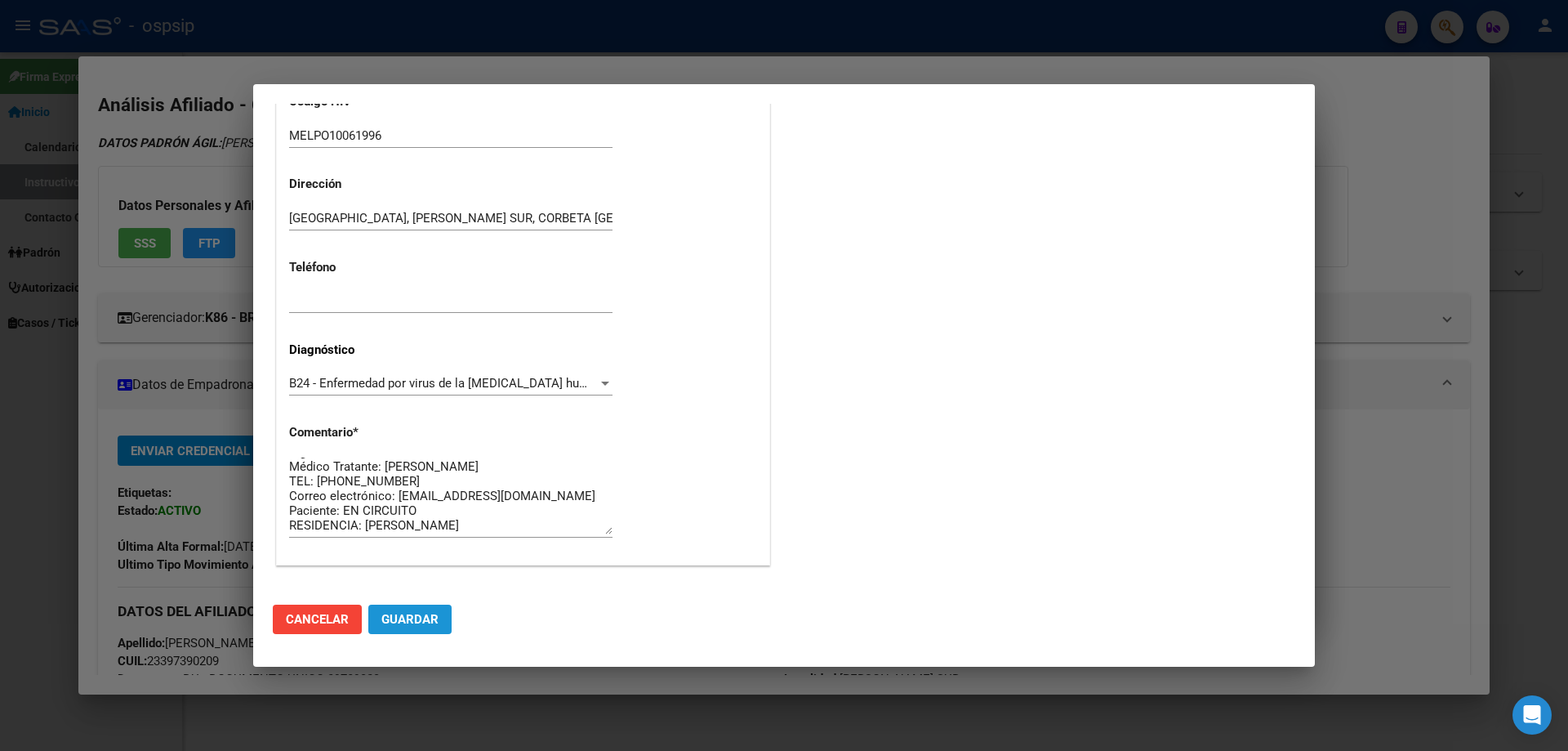
click at [426, 619] on span "Guardar" at bounding box center [410, 619] width 57 height 15
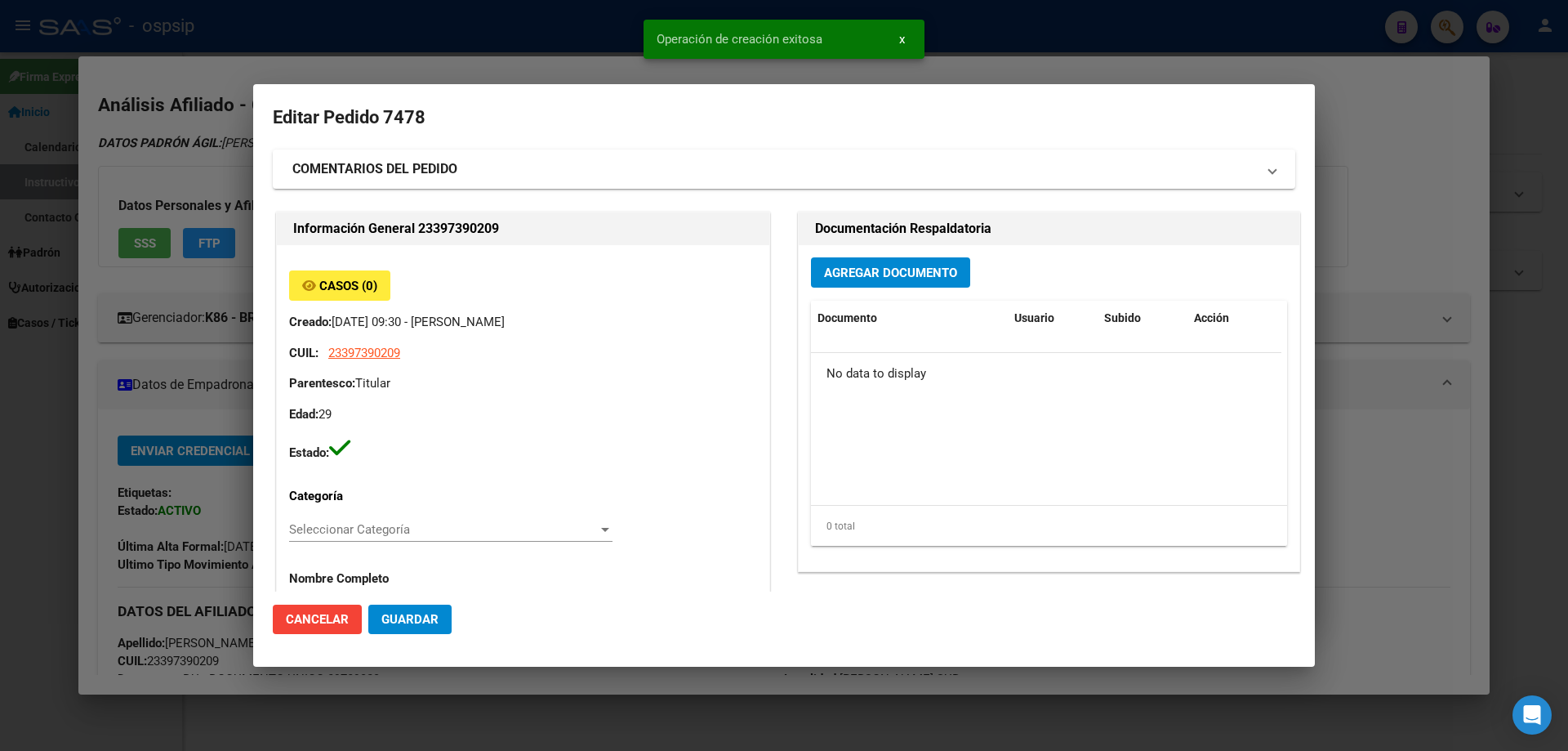
click at [870, 291] on div "Agregar Documento Documento Usuario Subido Acción No data to display 0 total 1" at bounding box center [1049, 408] width 501 height 326
click at [871, 267] on span "Agregar Documento" at bounding box center [890, 273] width 133 height 15
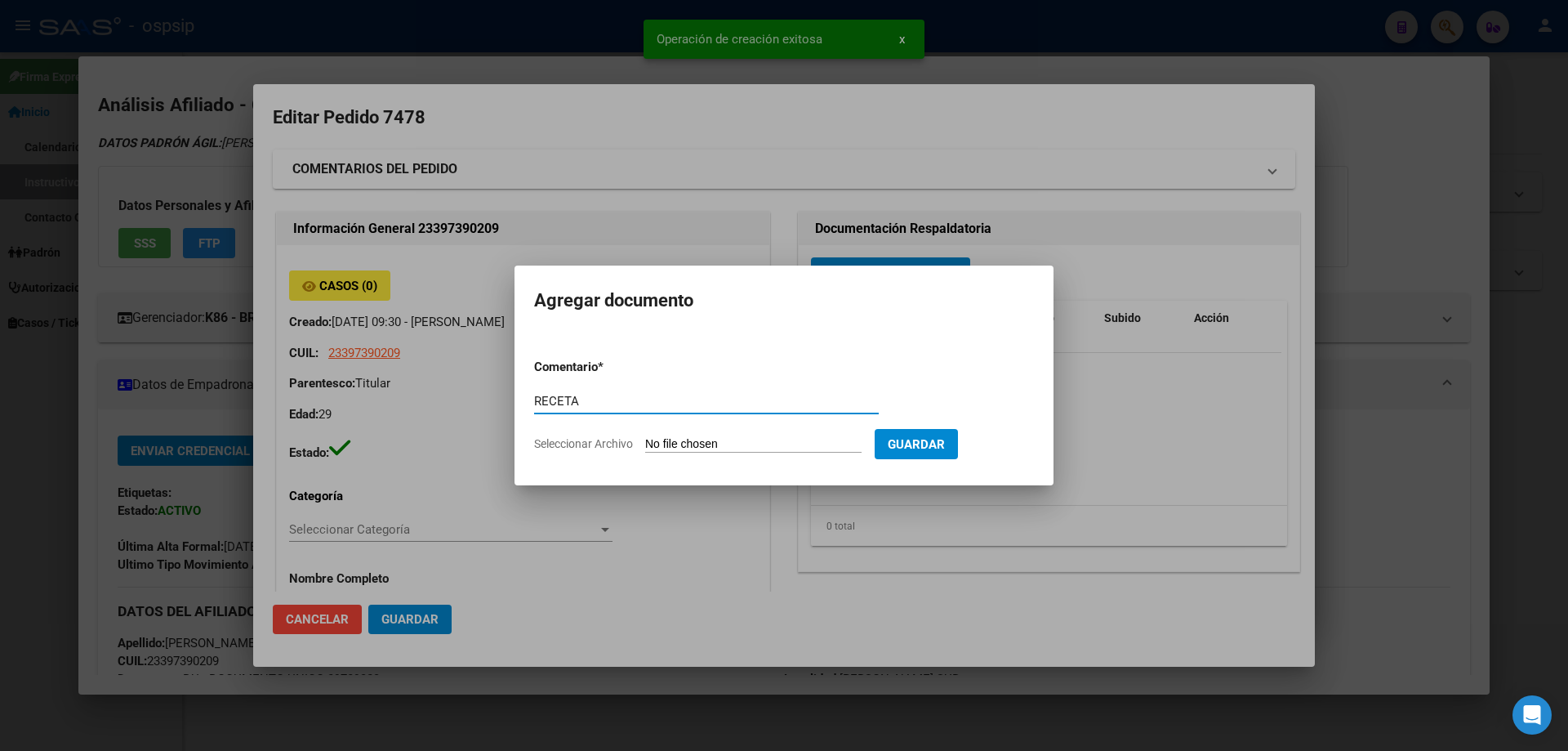
type input "RECETA"
click at [728, 439] on input "Seleccionar Archivo" at bounding box center [753, 444] width 216 height 16
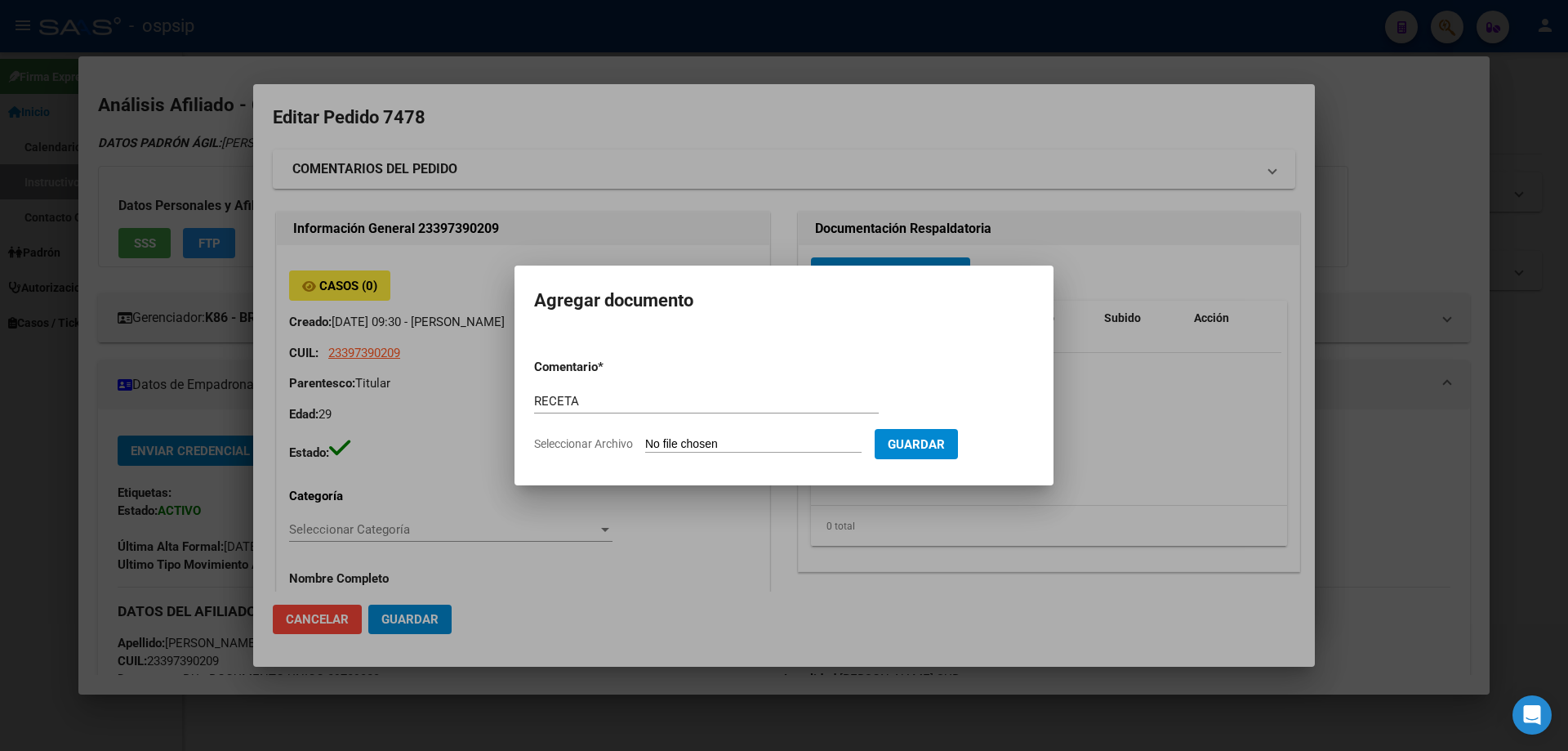
type input "C:\fakepath\WhatsApp Image [DATE] 14.10.14.jpeg"
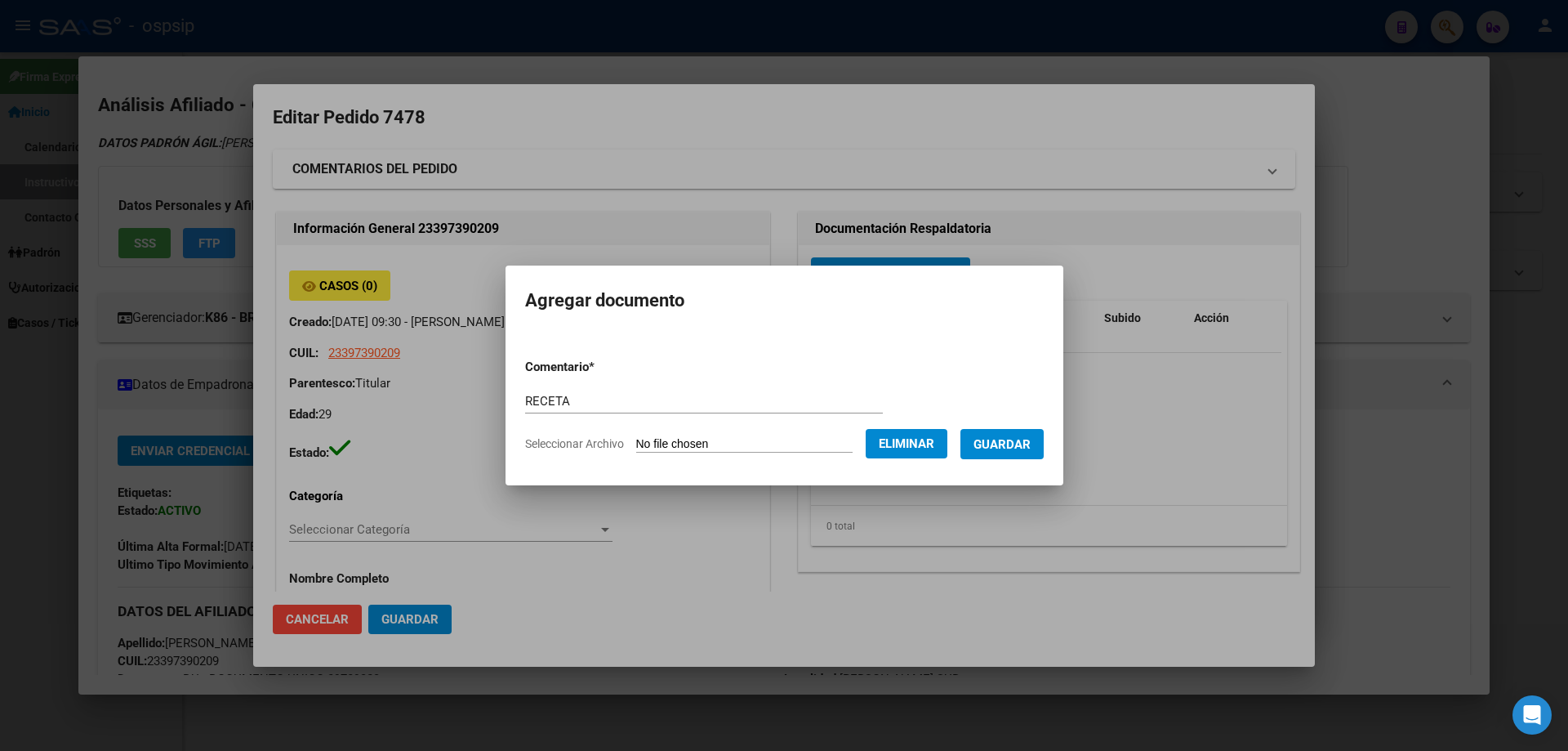
click at [1009, 456] on button "Guardar" at bounding box center [1001, 444] width 83 height 30
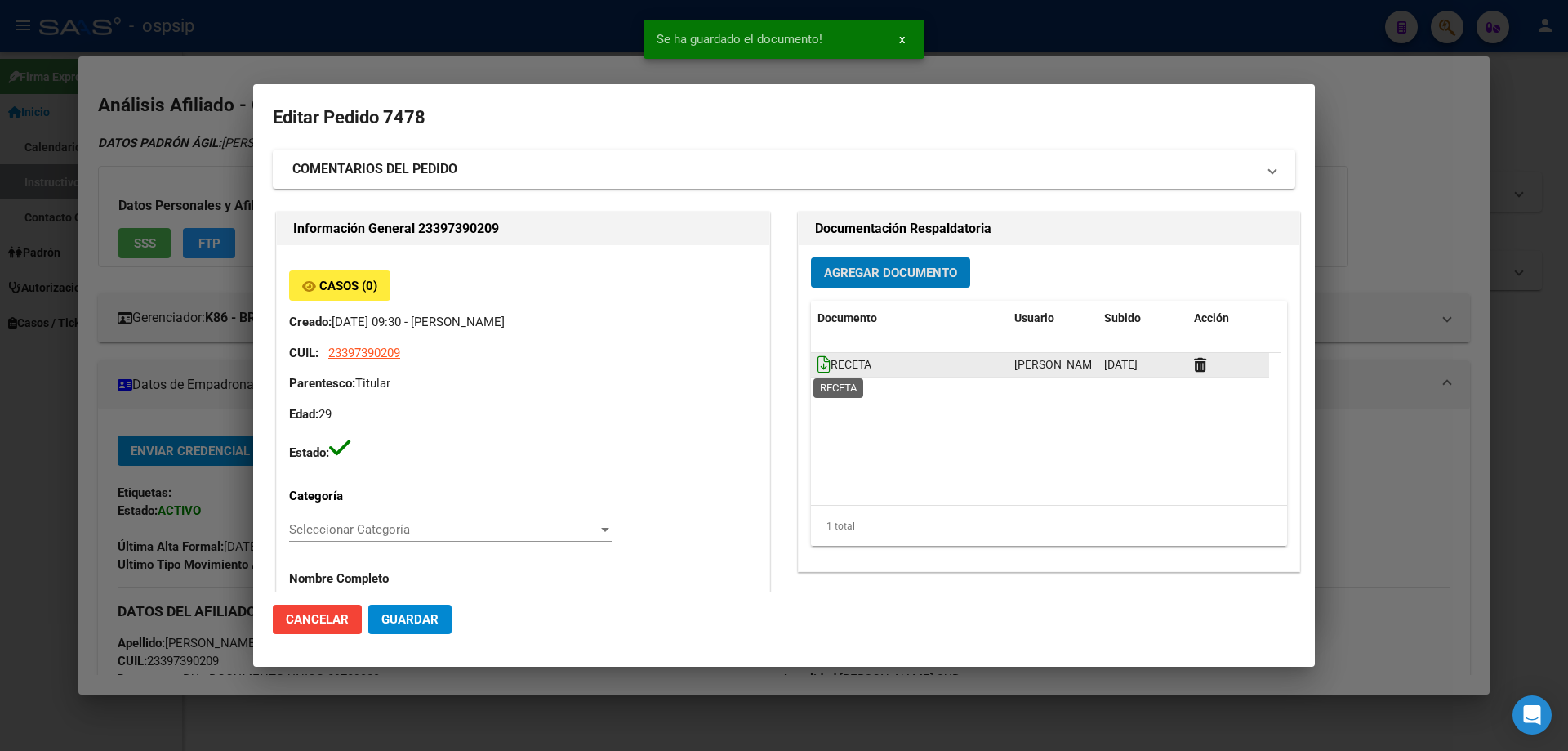
click at [817, 362] on icon at bounding box center [824, 365] width 13 height 18
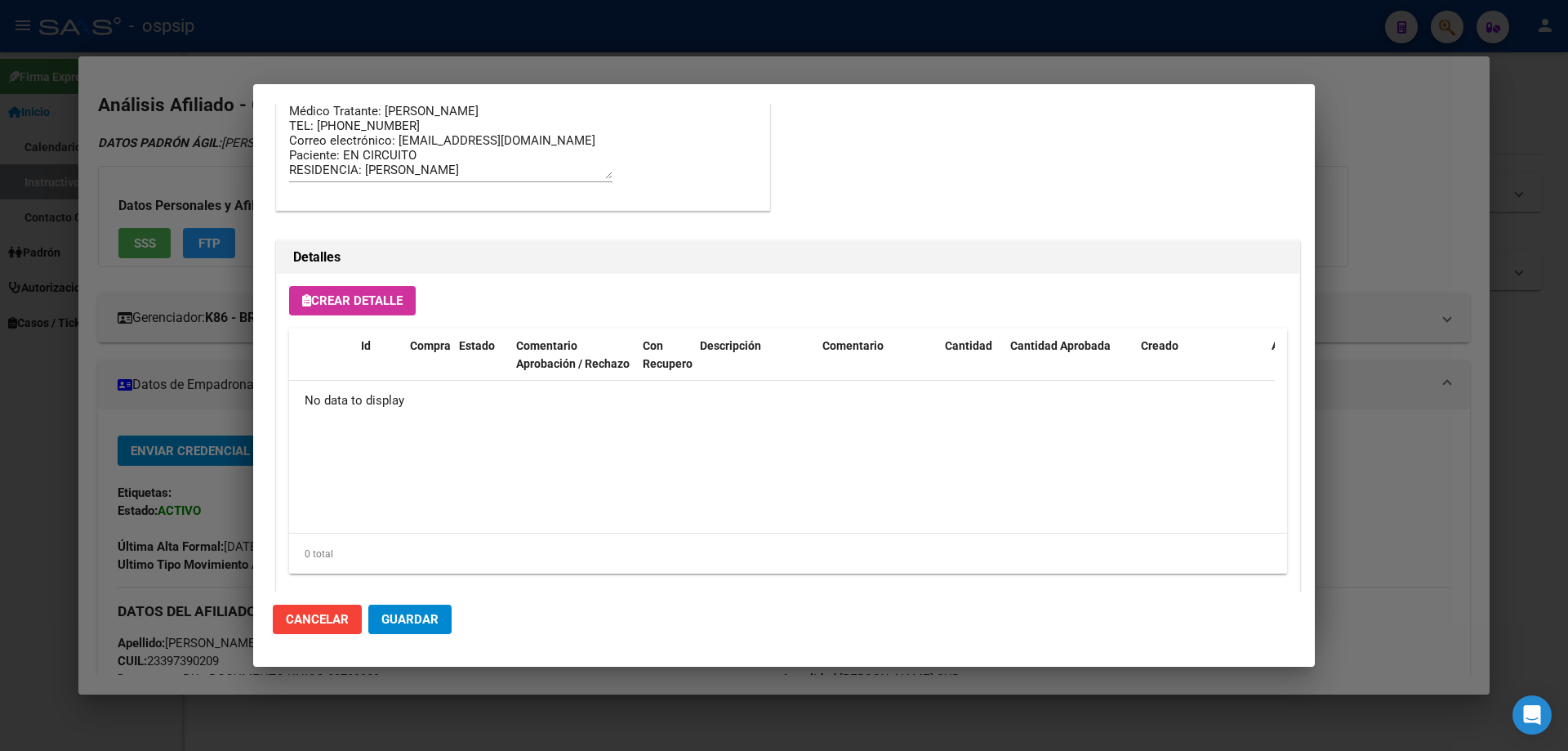
scroll to position [950, 0]
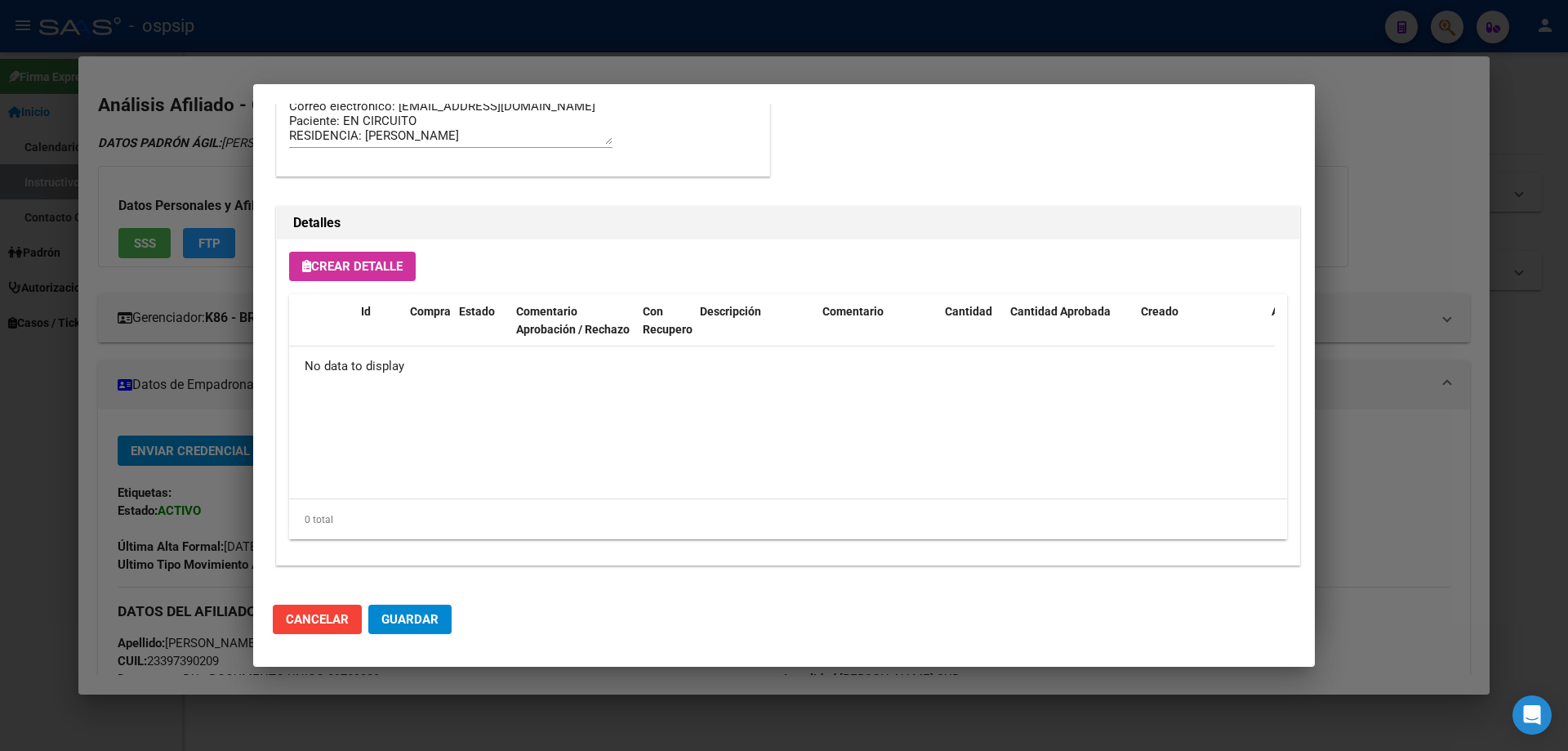
click at [388, 268] on span "Crear Detalle" at bounding box center [352, 267] width 101 height 15
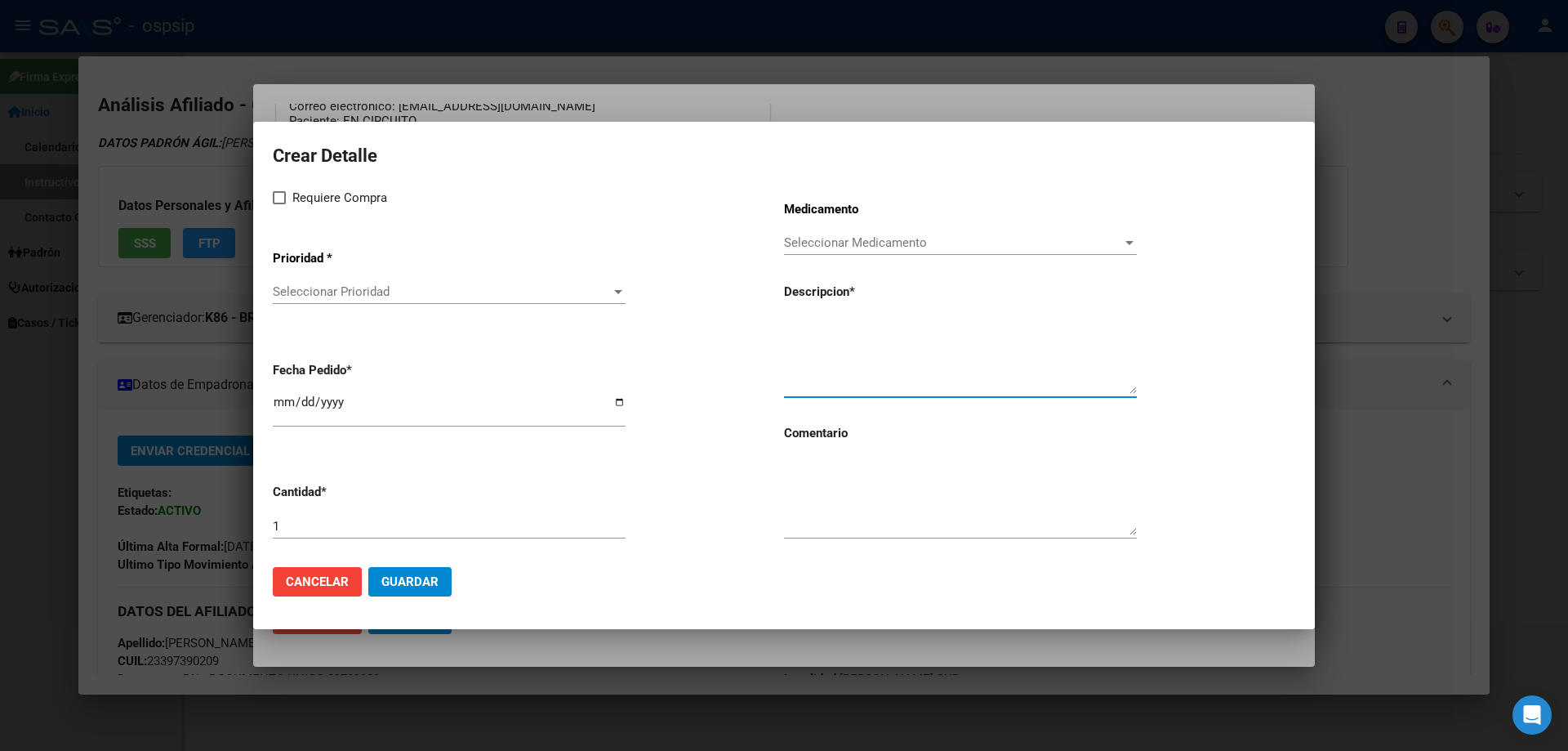
paste textarea "[MEDICAL_DATA]+[MEDICAL_DATA] alaf.+[MEDICAL_DATA] 200mg/25mg/50mg comp.rec.x 3…"
type textarea "[MEDICAL_DATA]+[MEDICAL_DATA] alaf.+[MEDICAL_DATA] 200mg/25mg/50mg comp.rec.x 3…"
click at [840, 509] on textarea at bounding box center [961, 497] width 353 height 77
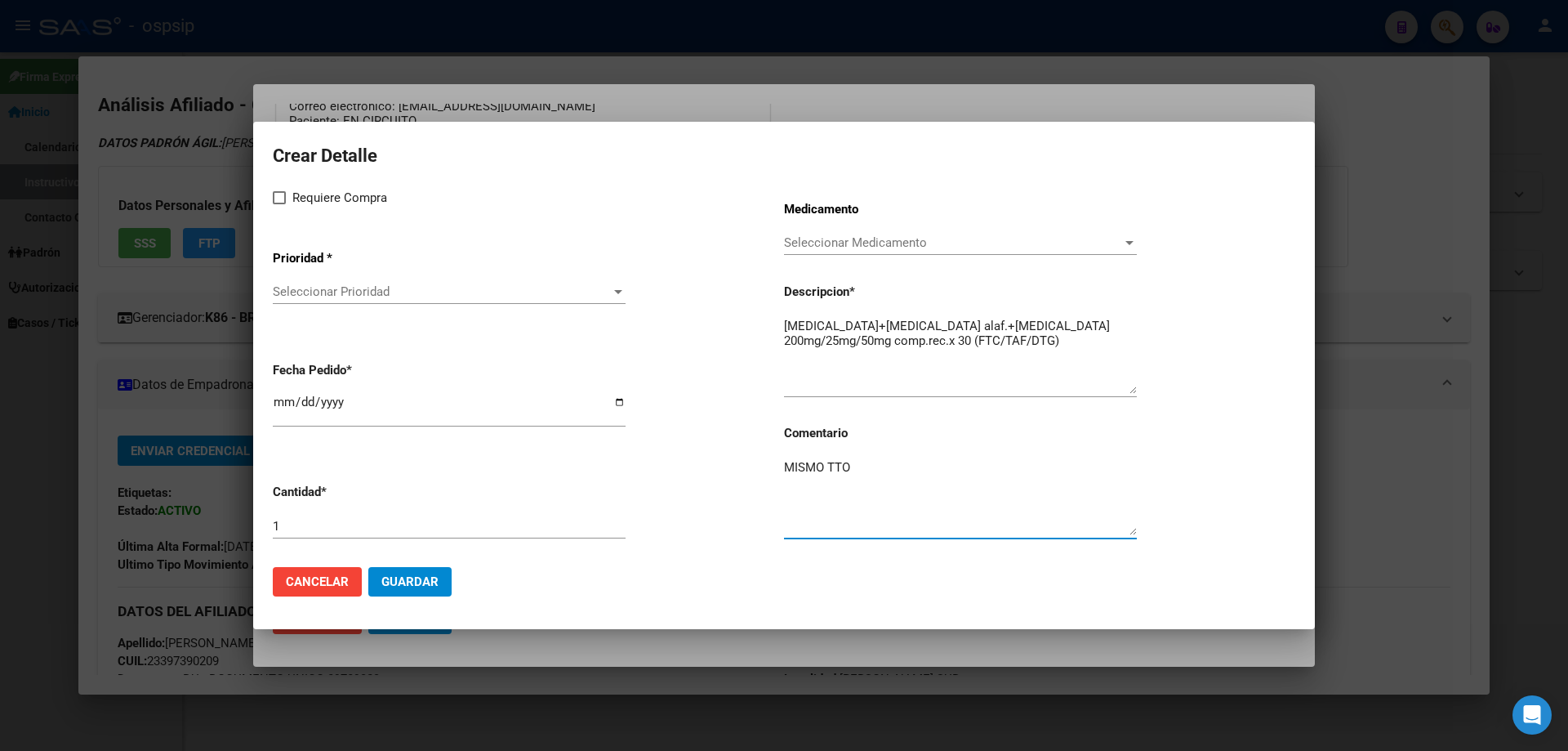
type textarea "MISMO TTO"
click at [277, 206] on label "Requiere Compra" at bounding box center [330, 197] width 114 height 19
click at [278, 205] on input "Requiere Compra" at bounding box center [278, 204] width 1 height 1
checkbox input "true"
click at [299, 303] on div "Seleccionar Prioridad Seleccionar Prioridad" at bounding box center [449, 291] width 353 height 25
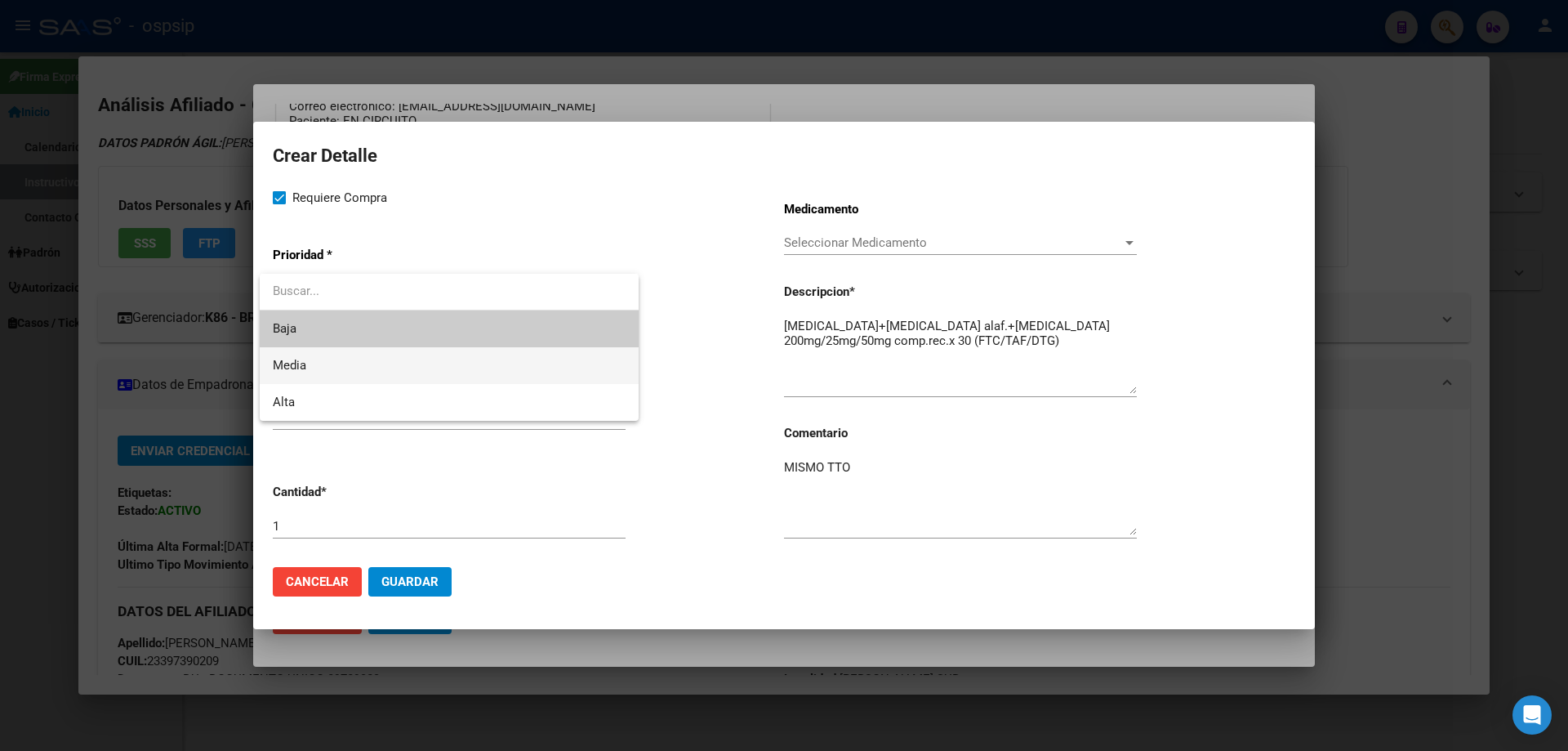
click at [300, 379] on span "Media" at bounding box center [449, 365] width 353 height 37
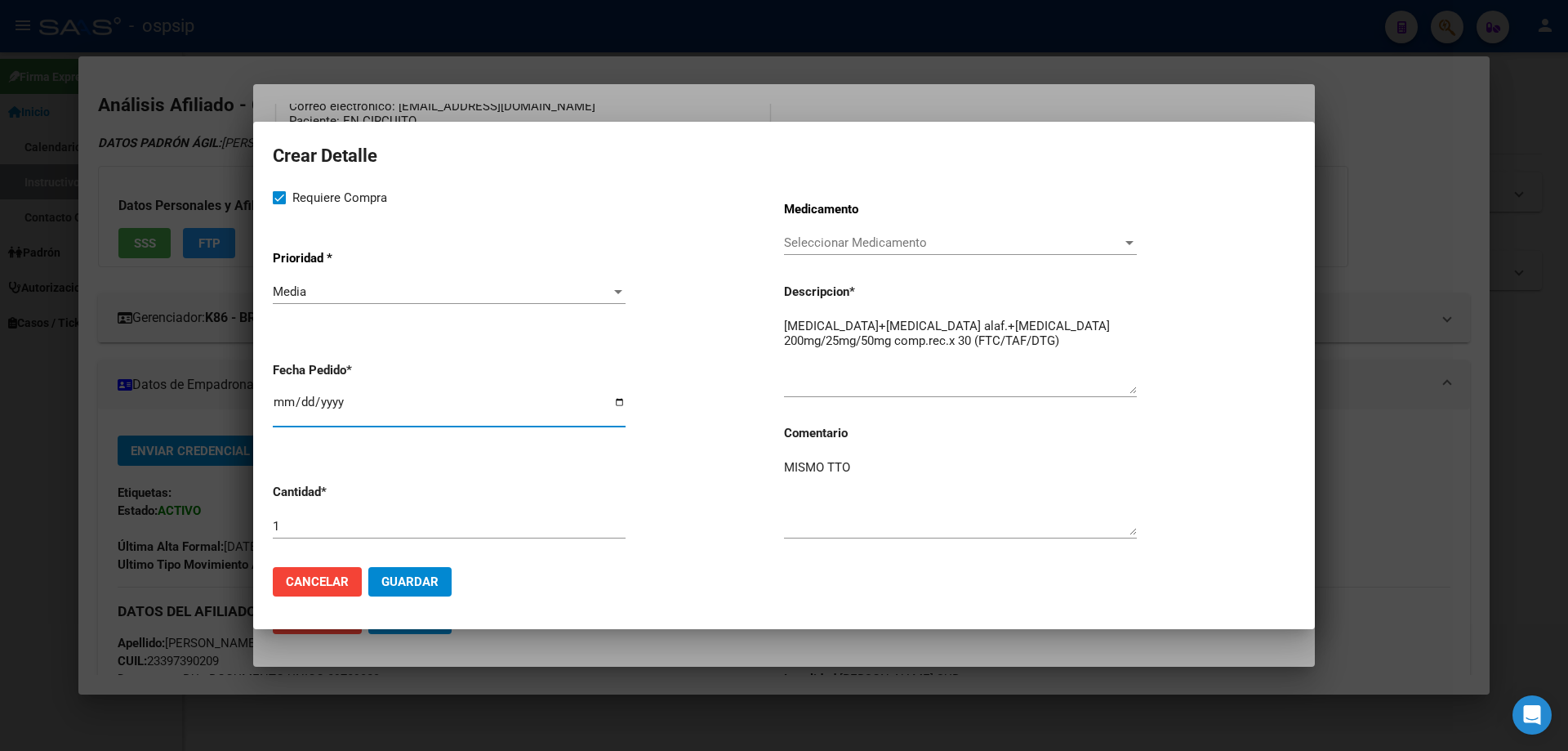
click at [282, 408] on input "[DATE]" at bounding box center [449, 408] width 353 height 27
type input "[DATE]"
click at [407, 578] on span "Guardar" at bounding box center [410, 582] width 57 height 15
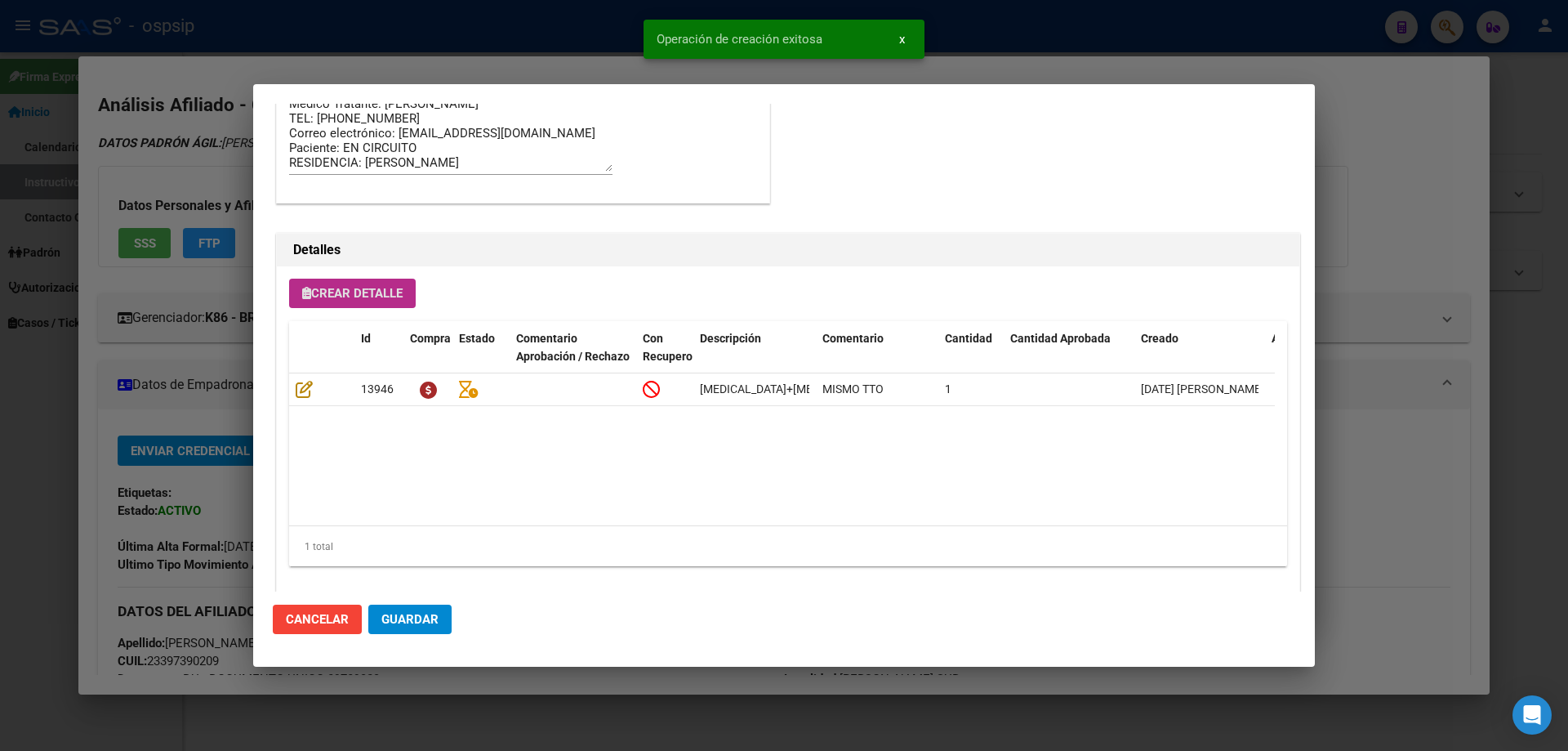
scroll to position [980, 0]
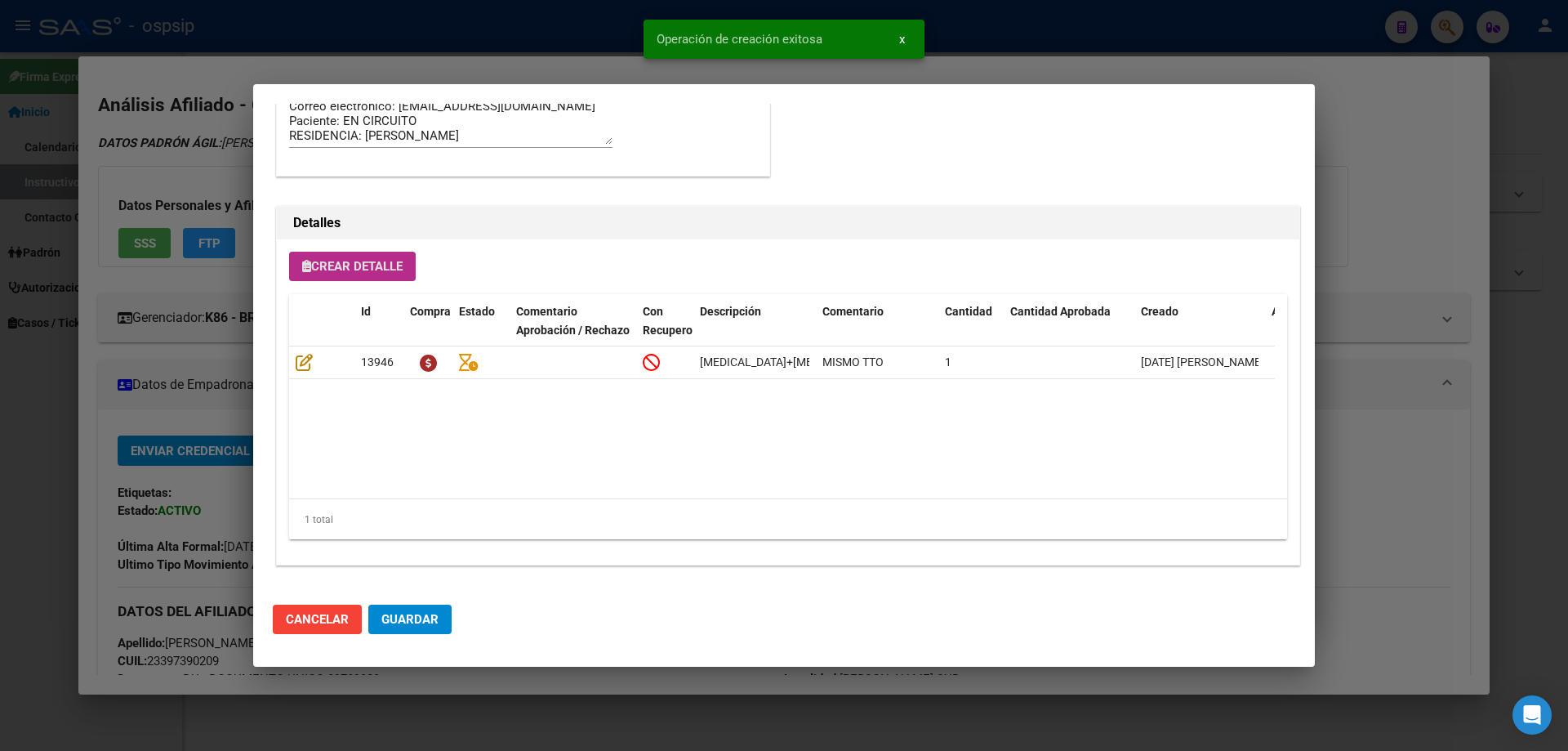
click at [404, 618] on span "Guardar" at bounding box center [410, 619] width 57 height 15
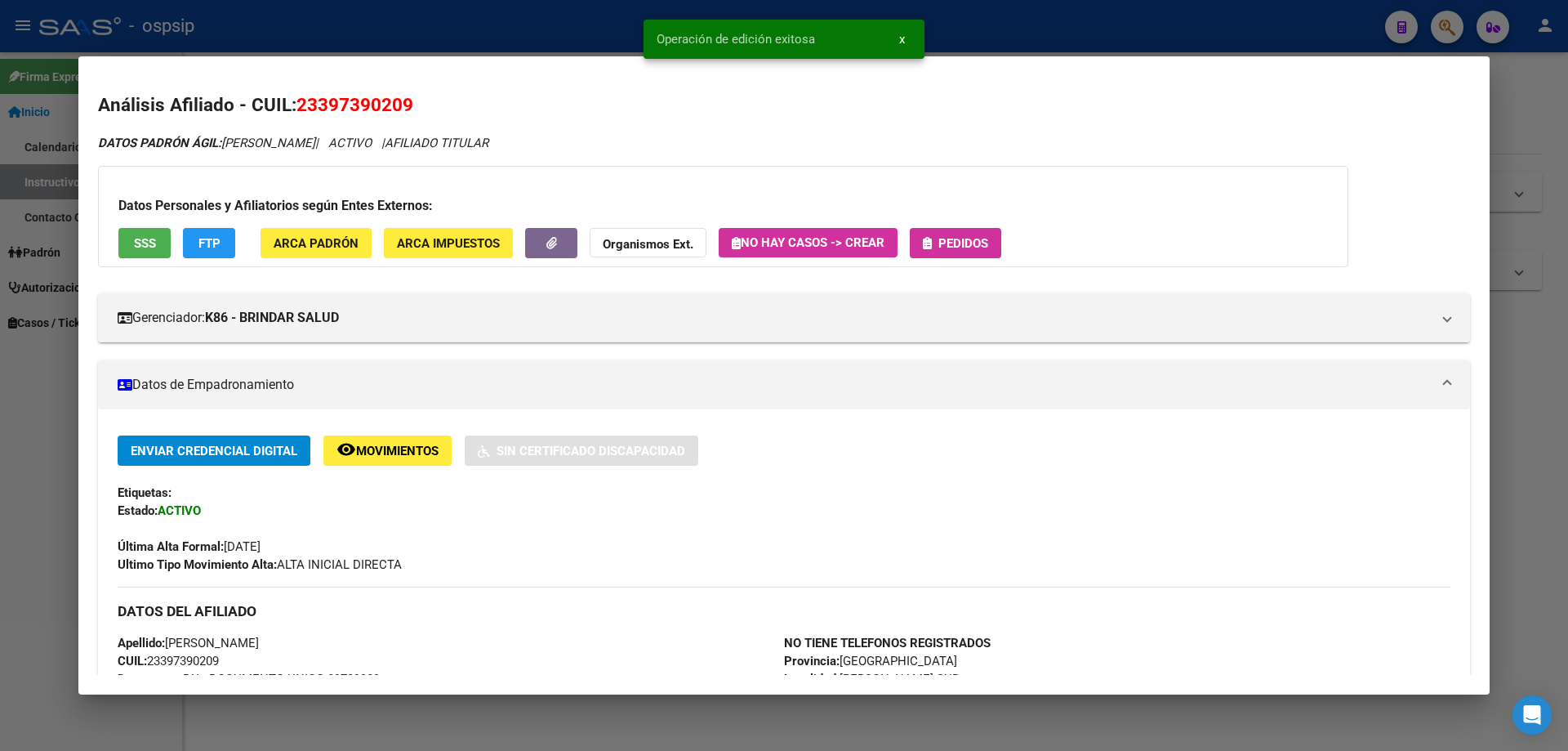
drag, startPoint x: 1000, startPoint y: 260, endPoint x: 983, endPoint y: 255, distance: 17.7
click at [998, 260] on div "Datos Personales y Afiliatorios según Entes Externos: SSS FTP ARCA Padrón ARCA …" at bounding box center [723, 216] width 1250 height 102
click at [983, 249] on span "Pedidos" at bounding box center [963, 244] width 49 height 15
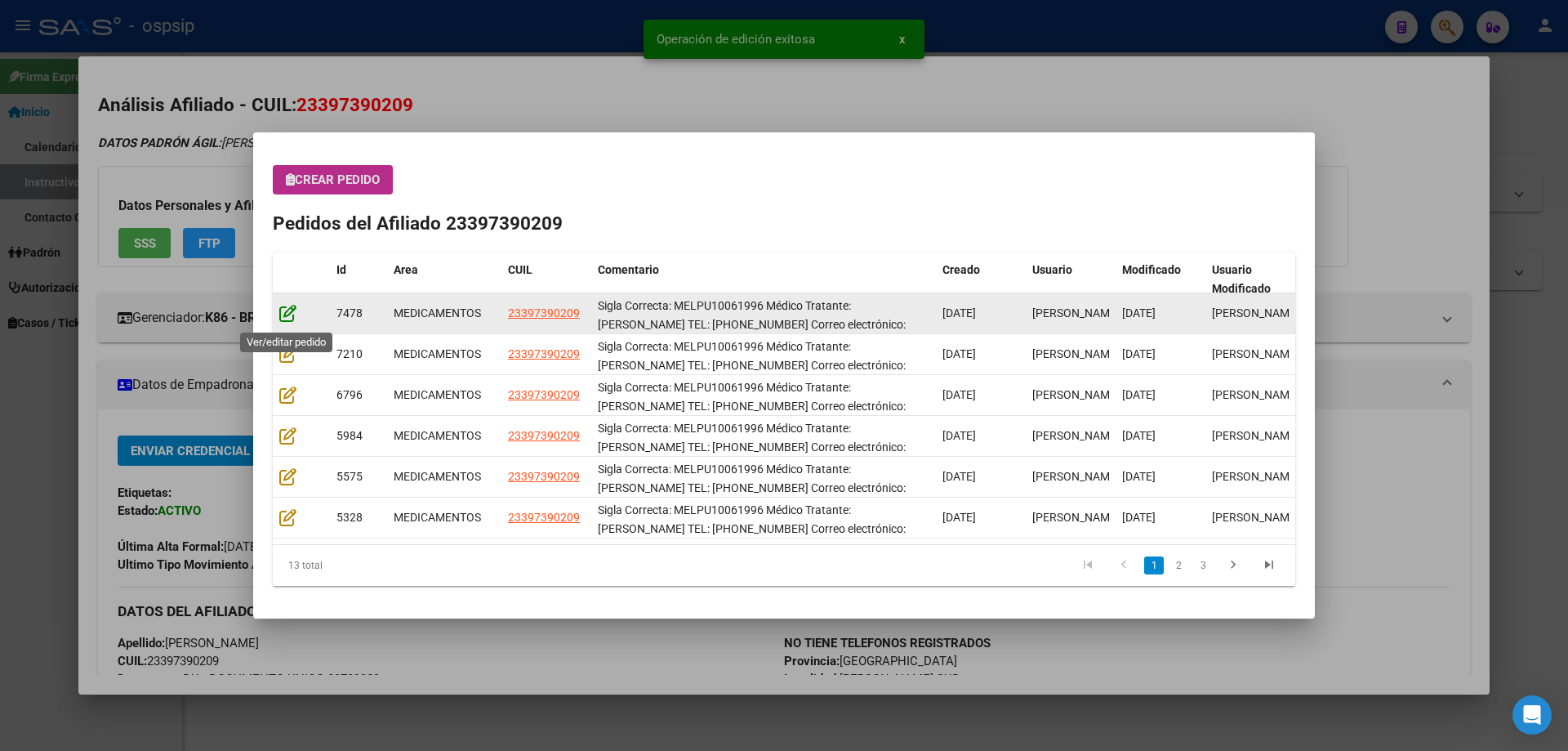
click at [288, 313] on icon at bounding box center [287, 313] width 17 height 18
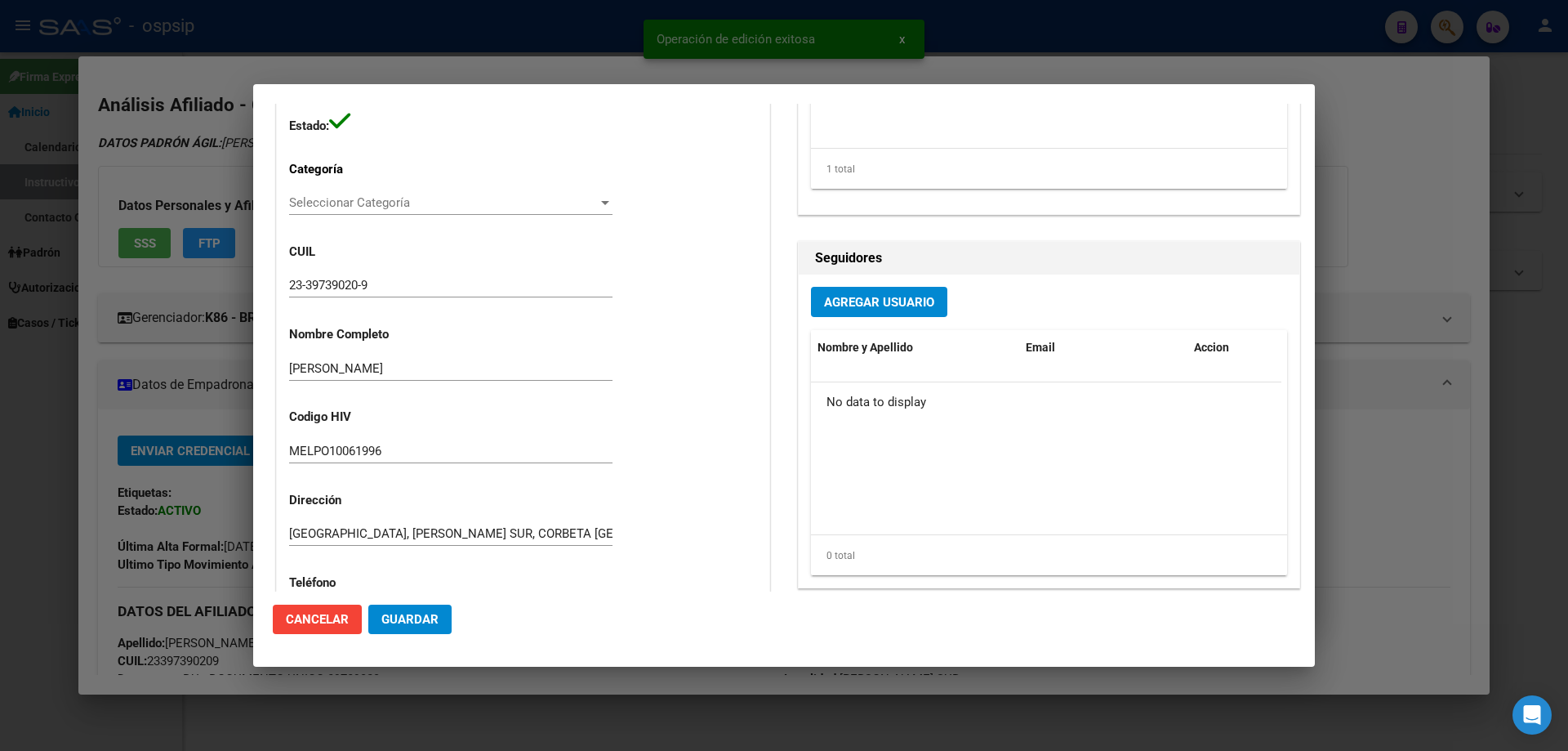
type input "[GEOGRAPHIC_DATA], [PERSON_NAME] SUR, CORBETA [GEOGRAPHIC_DATA] 3975"
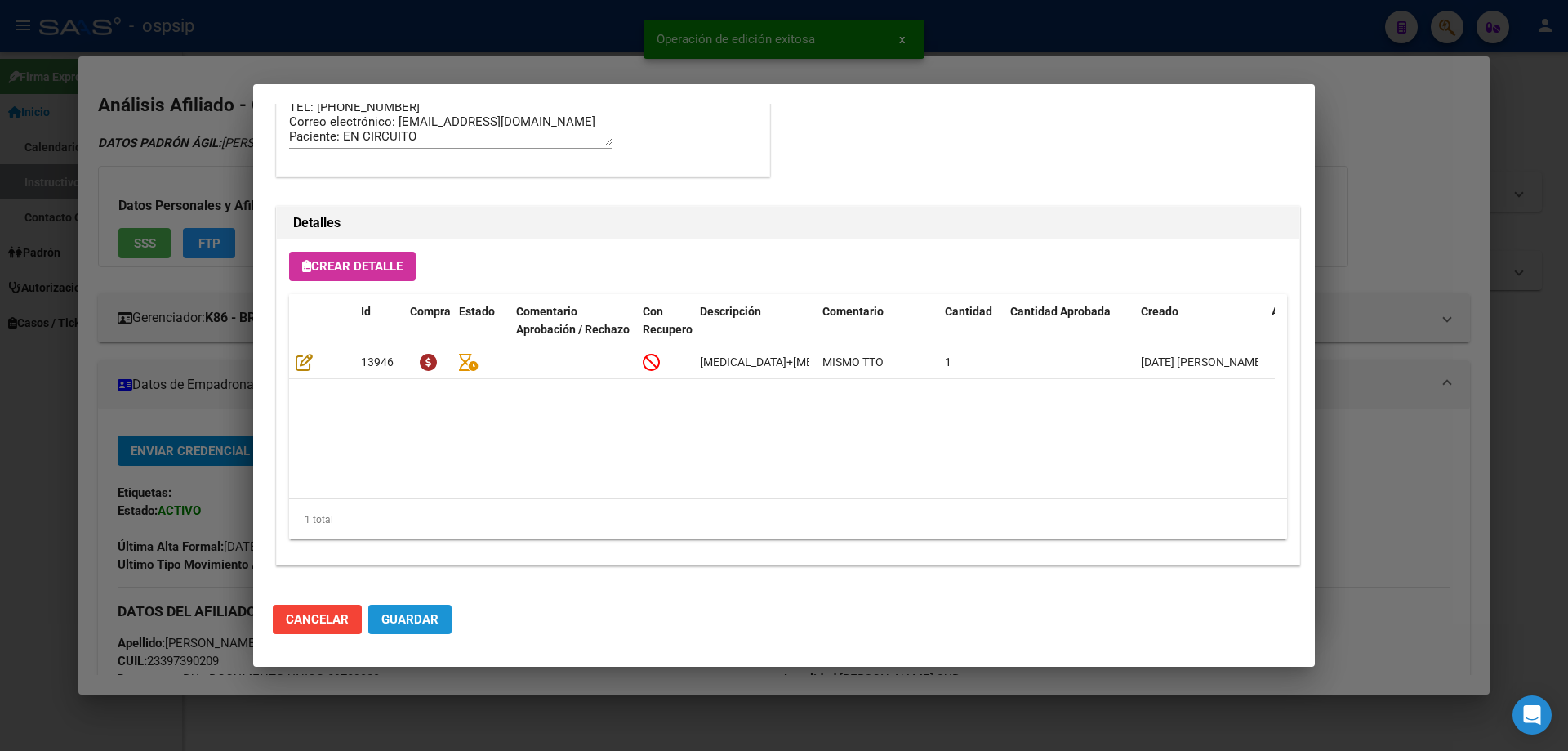
click at [423, 623] on span "Guardar" at bounding box center [410, 619] width 57 height 15
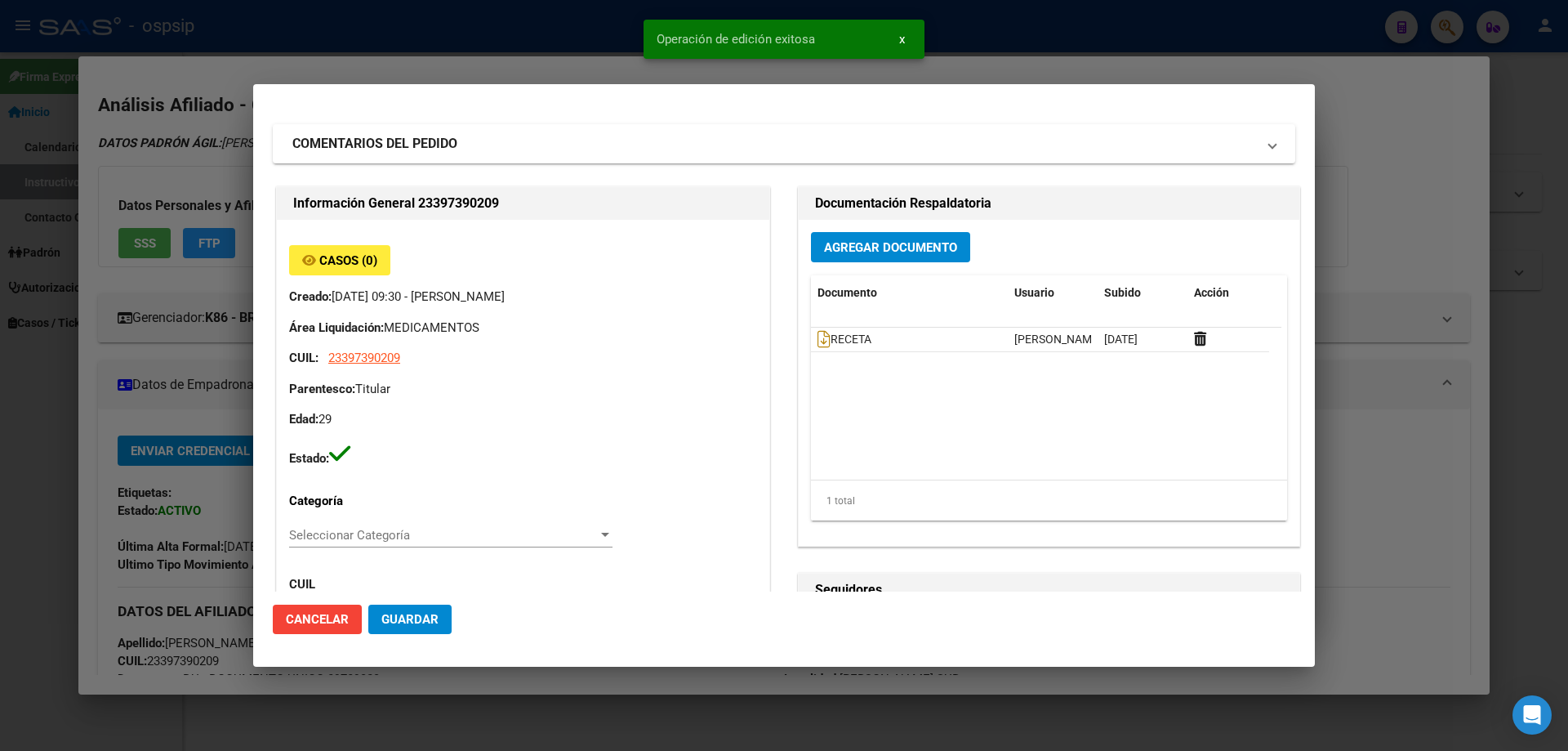
scroll to position [0, 0]
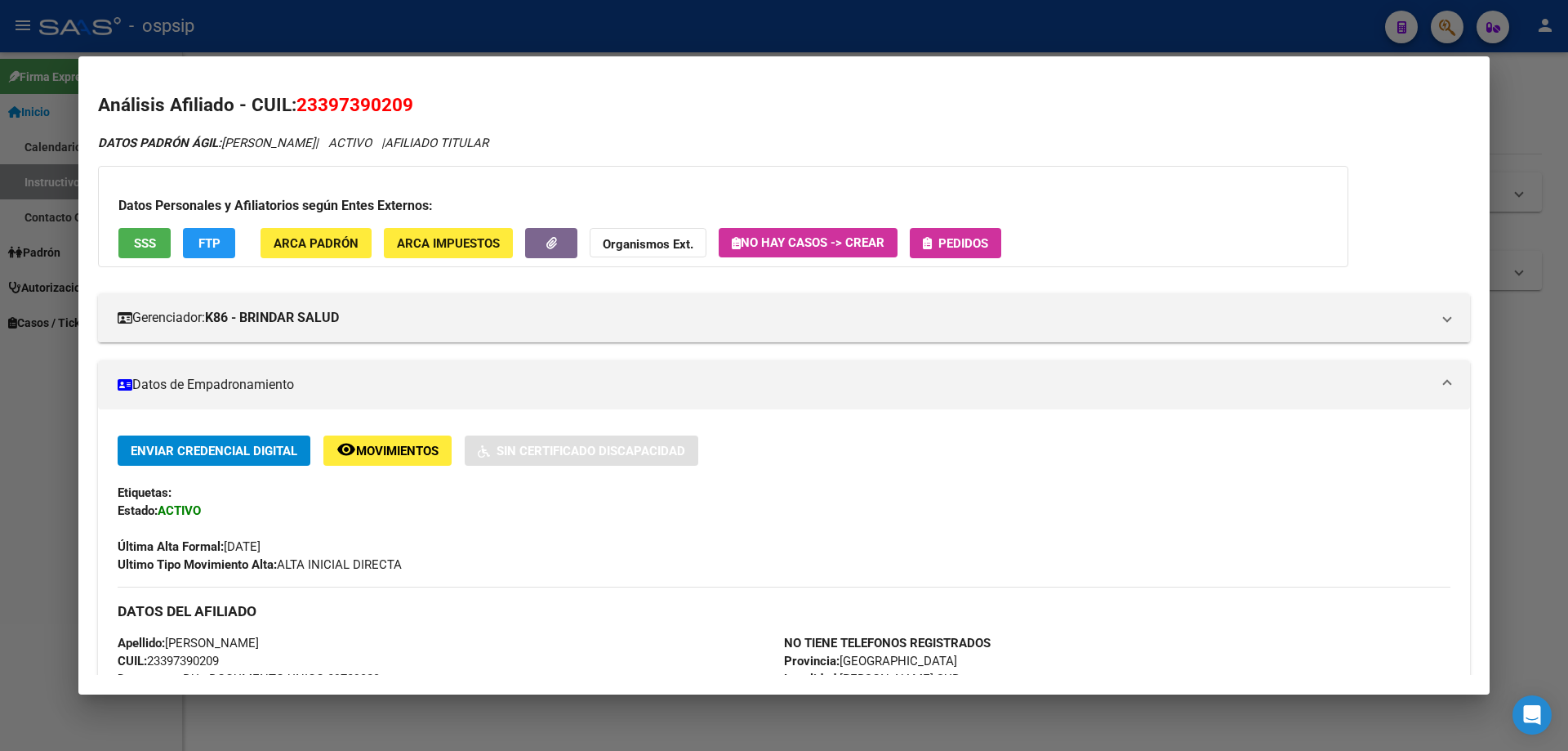
click at [962, 236] on span "Pedidos" at bounding box center [963, 244] width 49 height 15
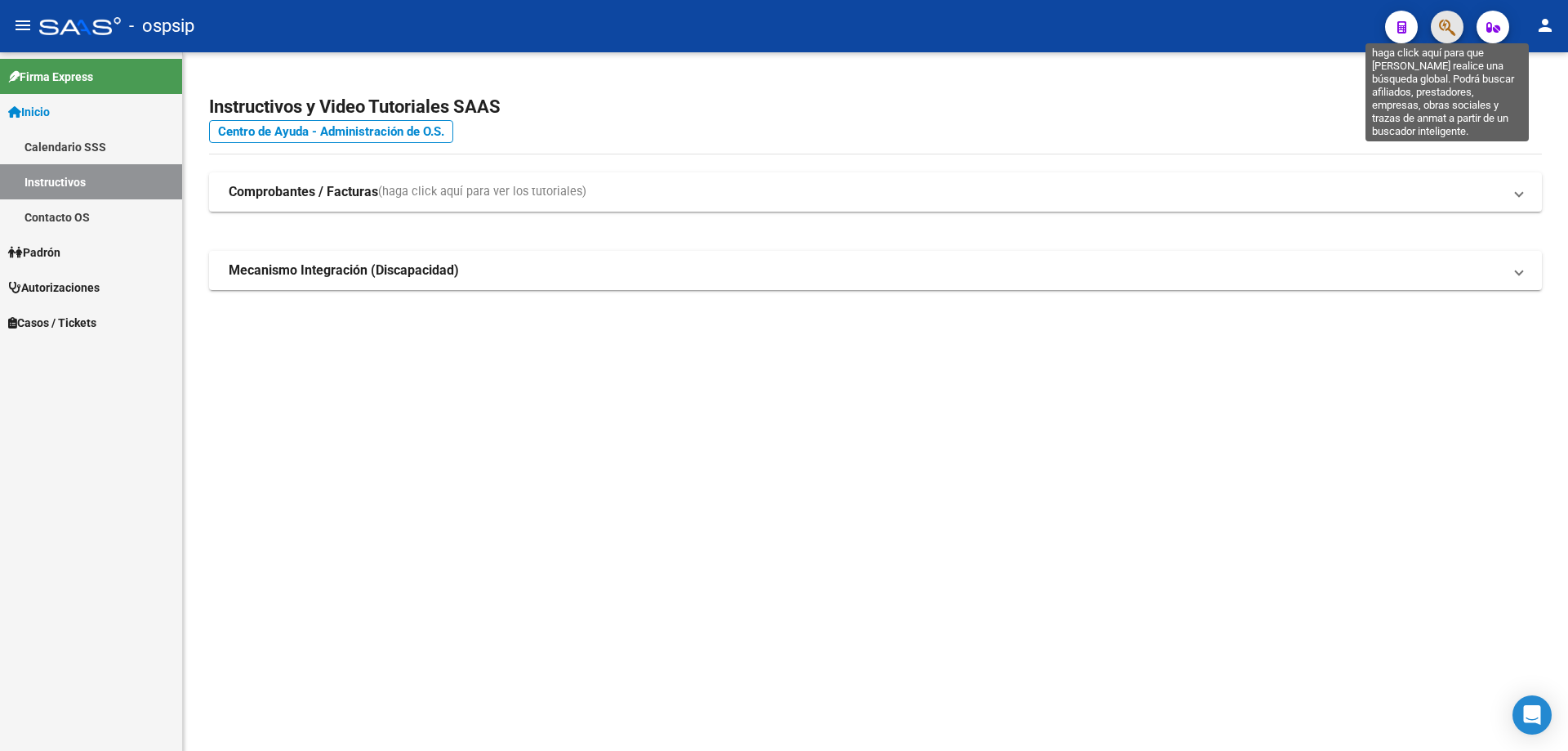
click at [1444, 22] on icon "button" at bounding box center [1447, 27] width 16 height 19
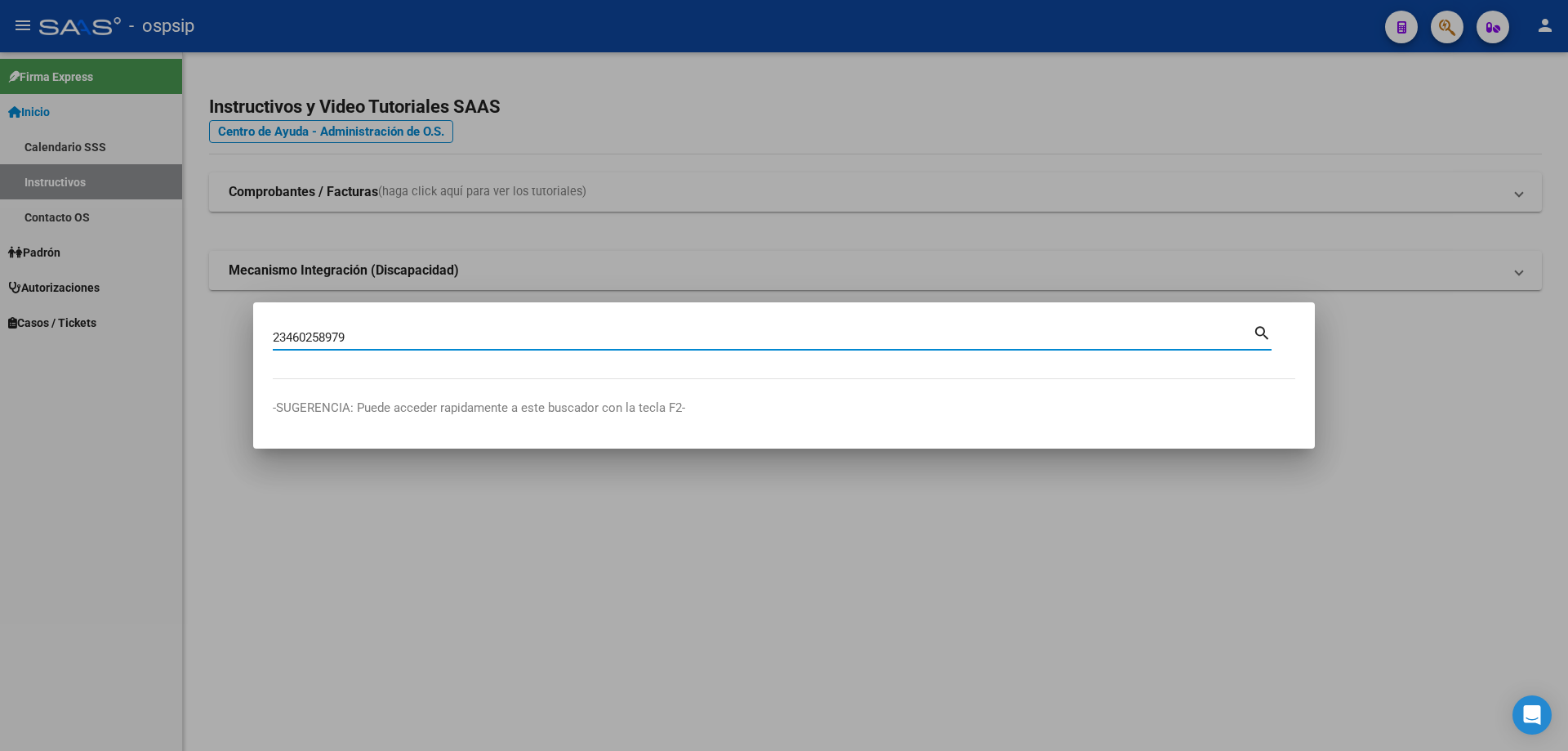
type input "23460258979"
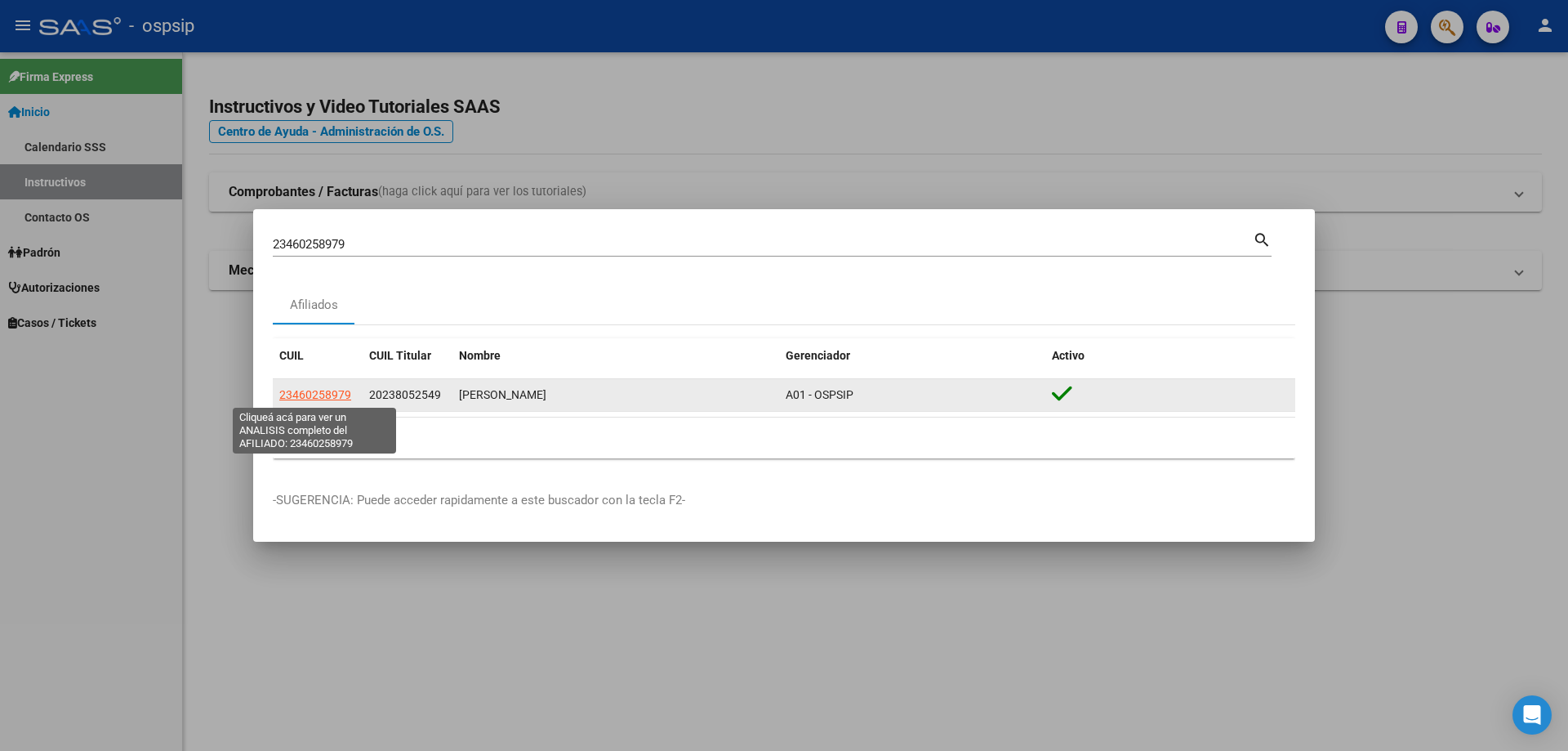
click at [350, 398] on span "23460258979" at bounding box center [315, 395] width 72 height 13
type textarea "23460258979"
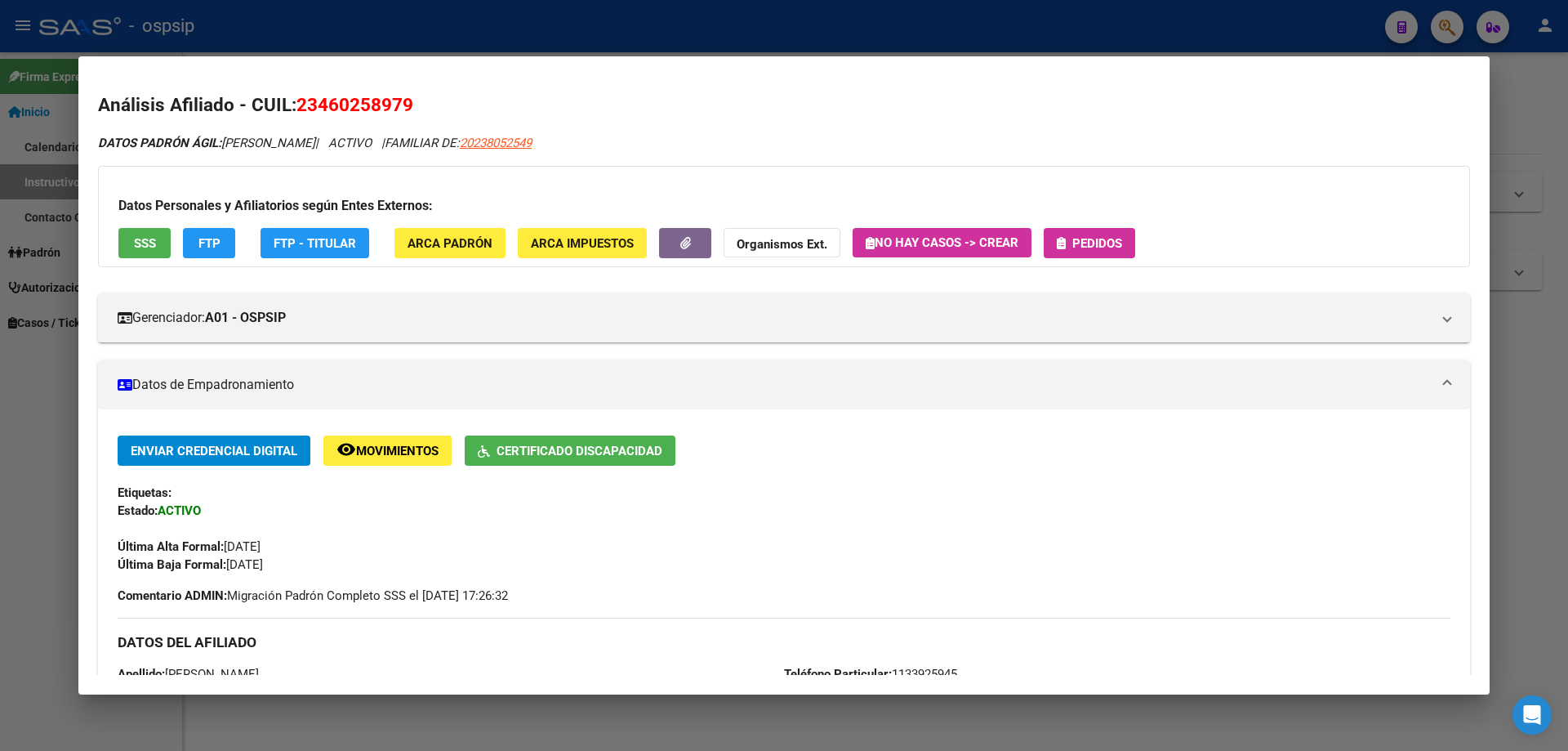
click at [1103, 251] on button "Pedidos" at bounding box center [1090, 243] width 92 height 30
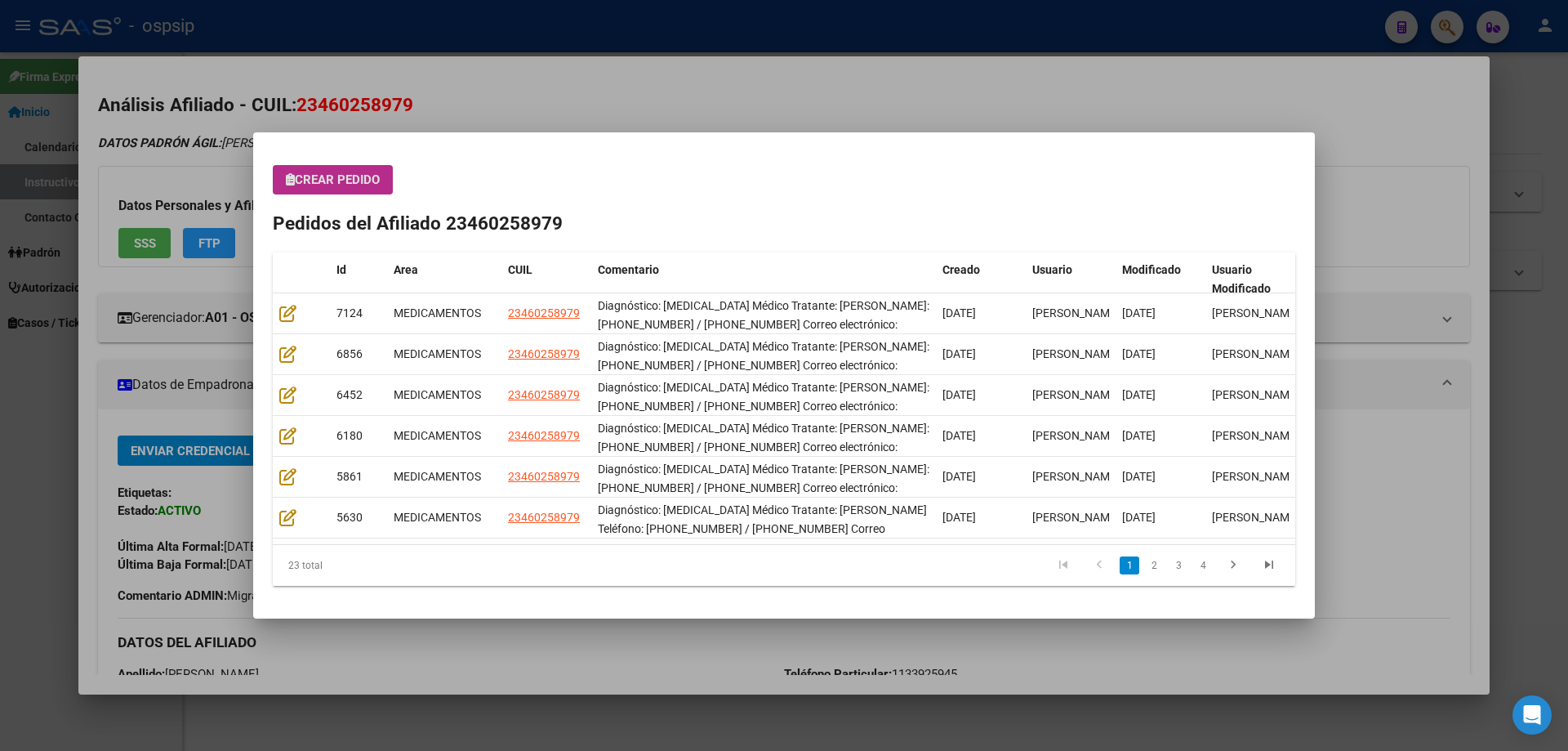
click at [310, 190] on button "Crear Pedido" at bounding box center [332, 180] width 120 height 29
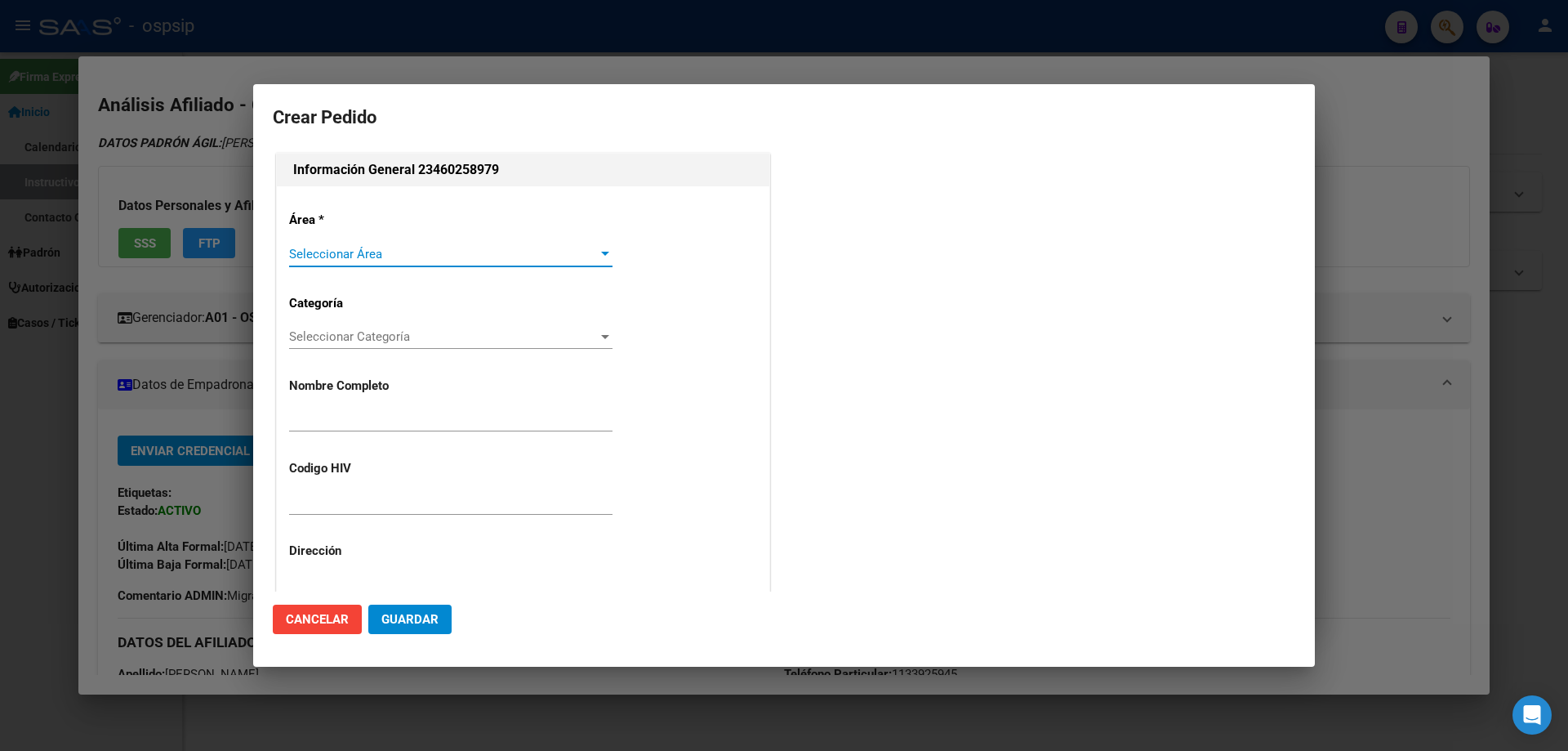
type input "[PERSON_NAME]"
type input "NO CORRESPONDE"
type input "Capital Federal, [STREET_ADDRESS]"
type input "Particular: 1133925945"
type input "[GEOGRAPHIC_DATA], [GEOGRAPHIC_DATA], [GEOGRAPHIC_DATA] 303"
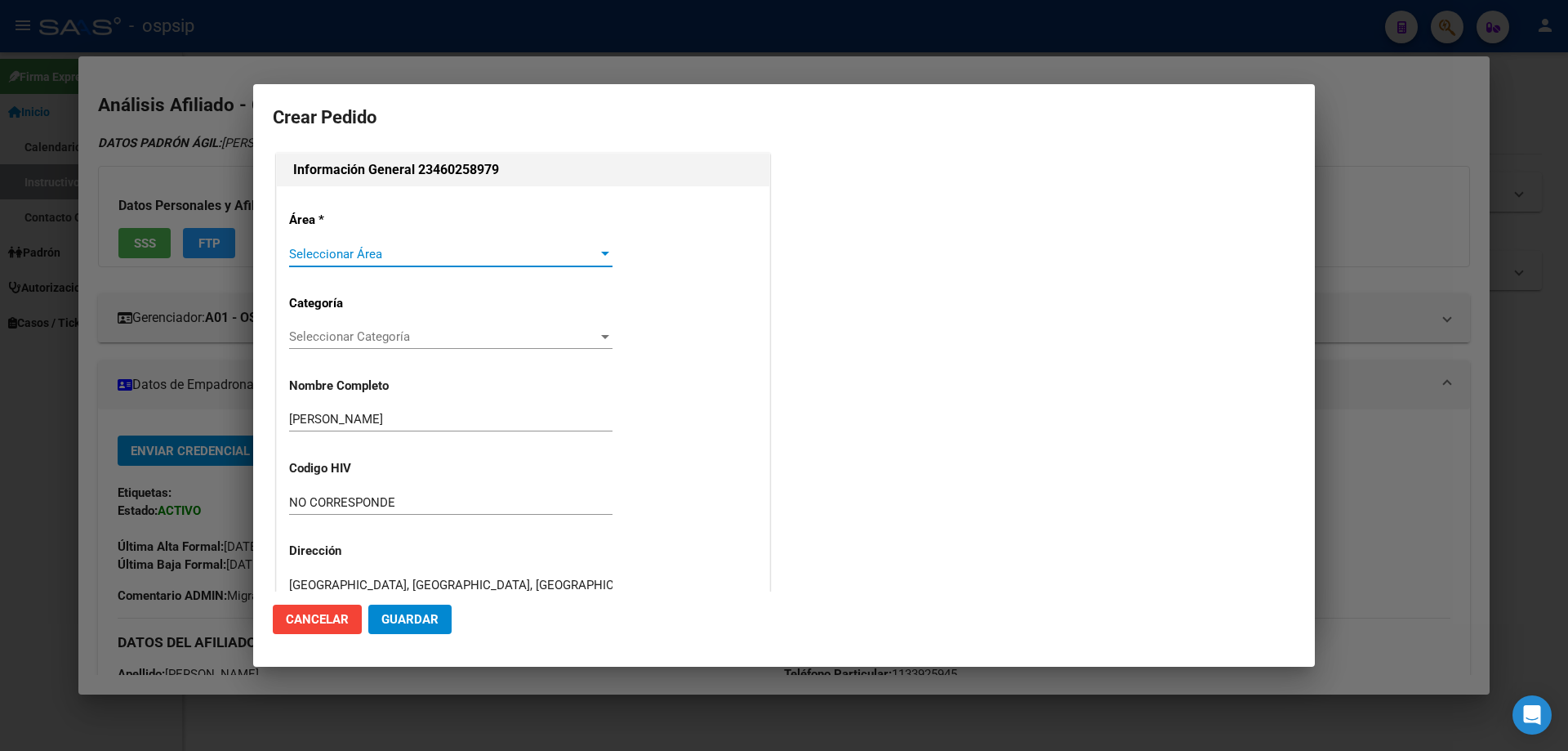
click at [311, 251] on span "Seleccionar Área" at bounding box center [443, 255] width 308 height 15
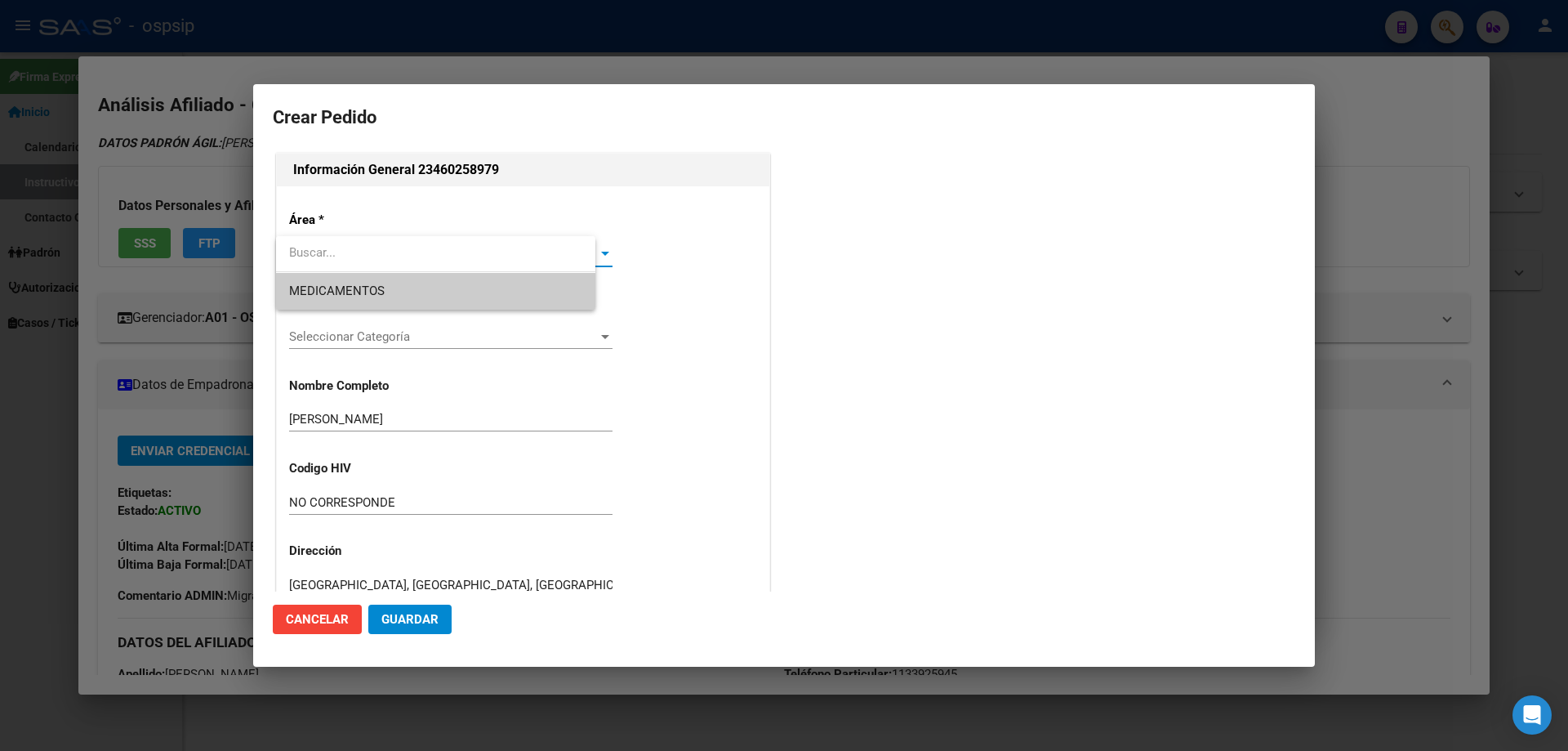
click at [319, 281] on span "MEDICAMENTOS" at bounding box center [436, 291] width 293 height 37
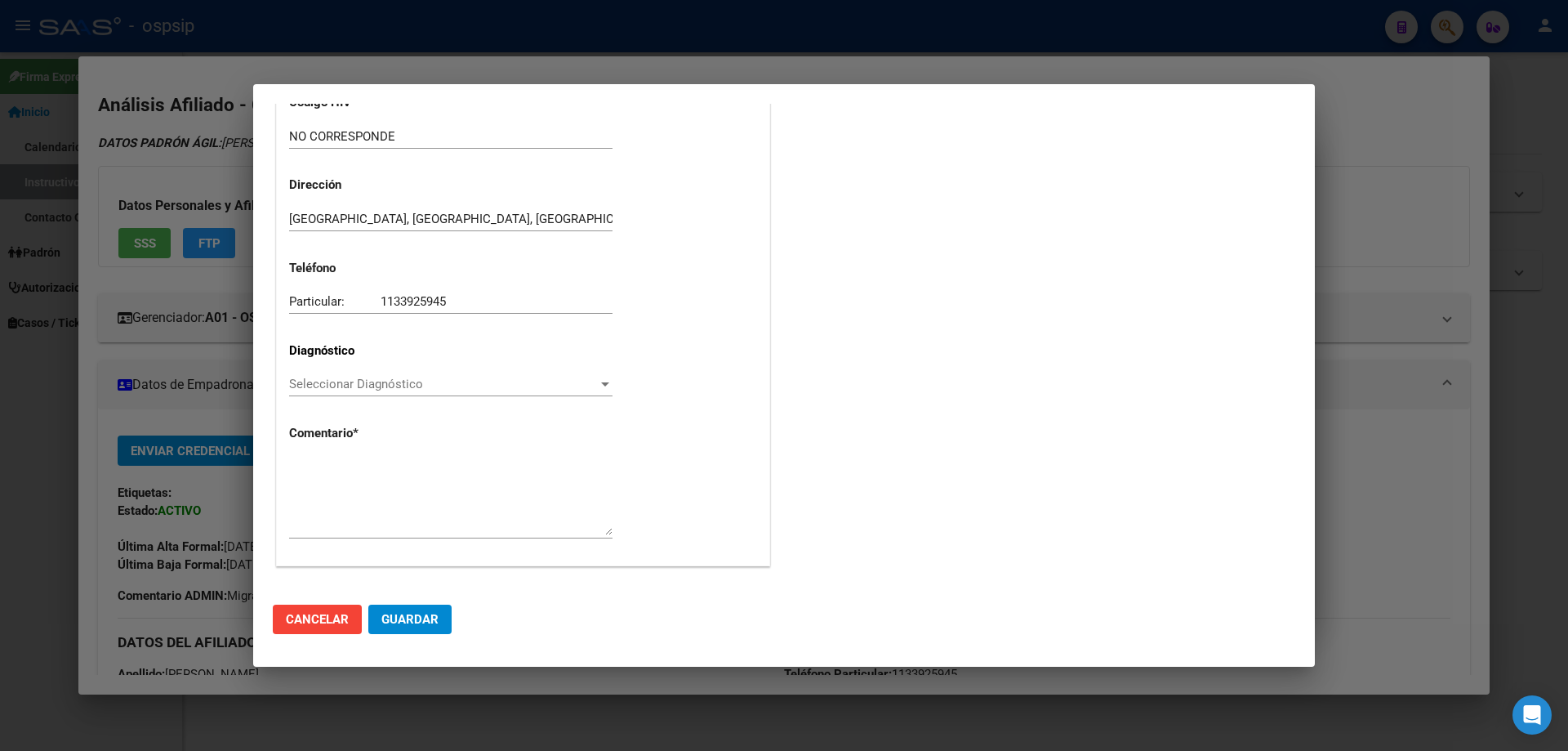
scroll to position [367, 0]
click at [335, 395] on div "Seleccionar Diagnóstico Seleccionar Diagnóstico" at bounding box center [450, 383] width 323 height 25
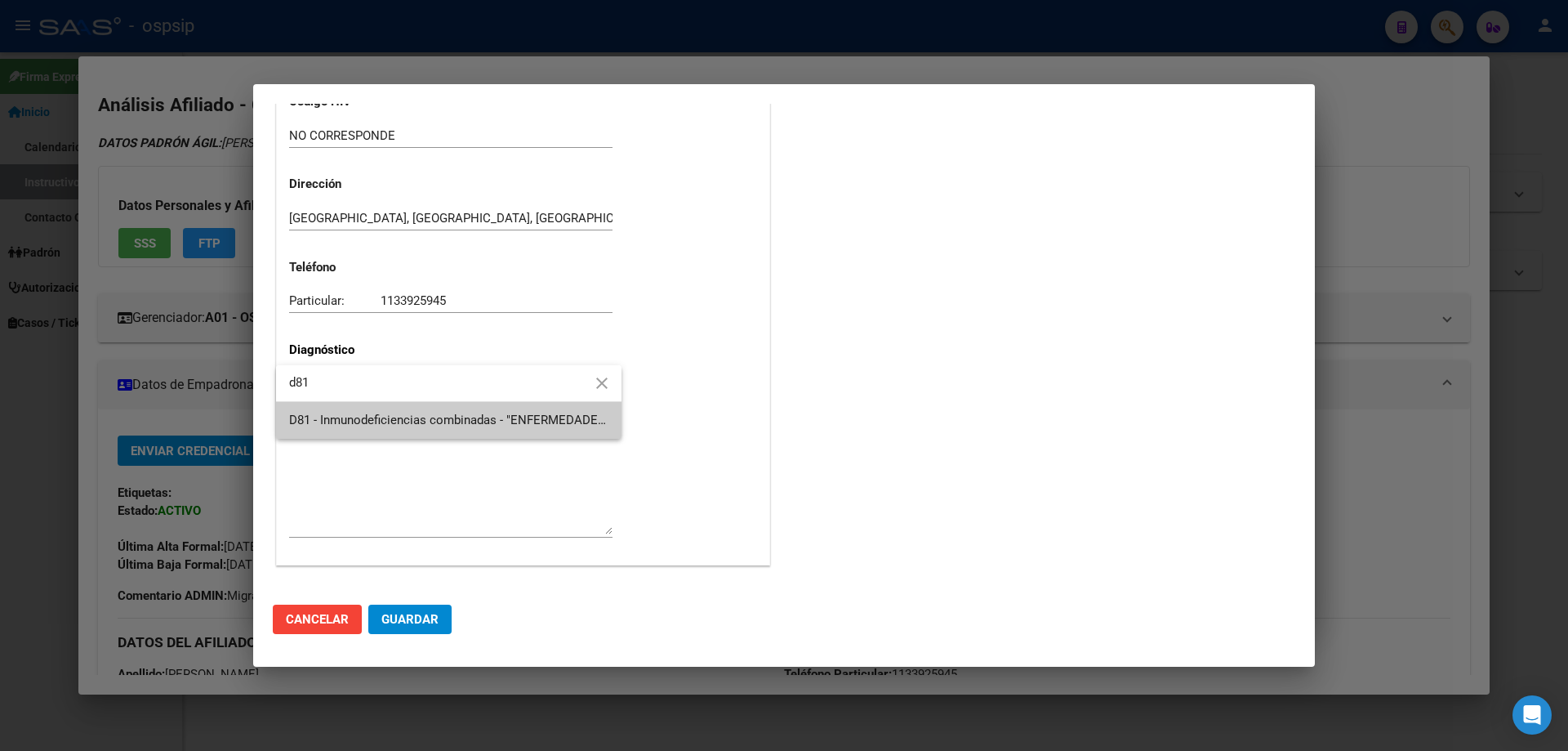
type input "d81"
click at [343, 422] on span "D81 - Inmunodeficiencias combinadas - "ENFERMEDADES DE LA SANGRE Y DE LOS ÓRGAN…" at bounding box center [729, 420] width 880 height 15
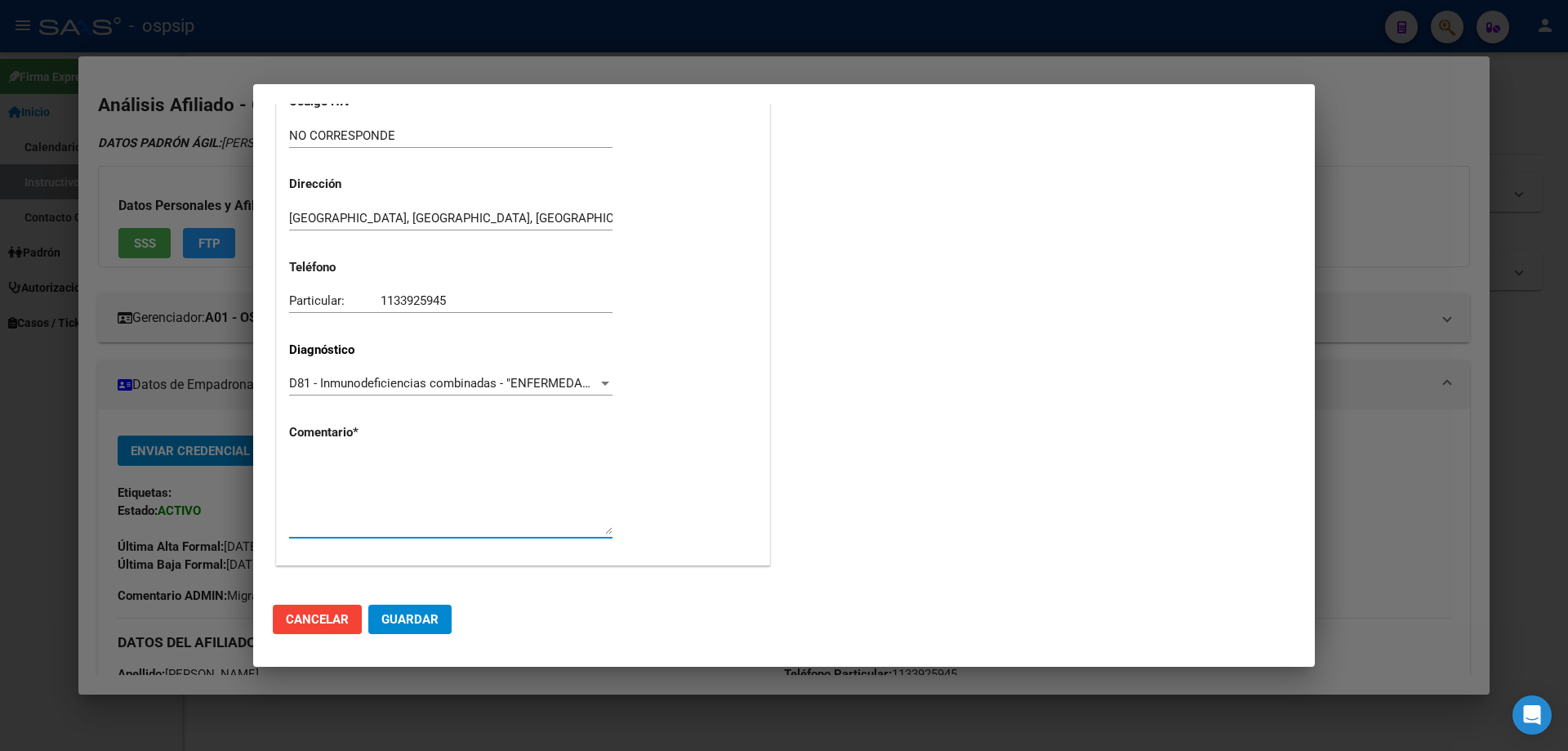
paste textarea "Diagnóstico: [MEDICAL_DATA] Médico Tratante: [PERSON_NAME]: [PHONE_NUMBER] / [P…"
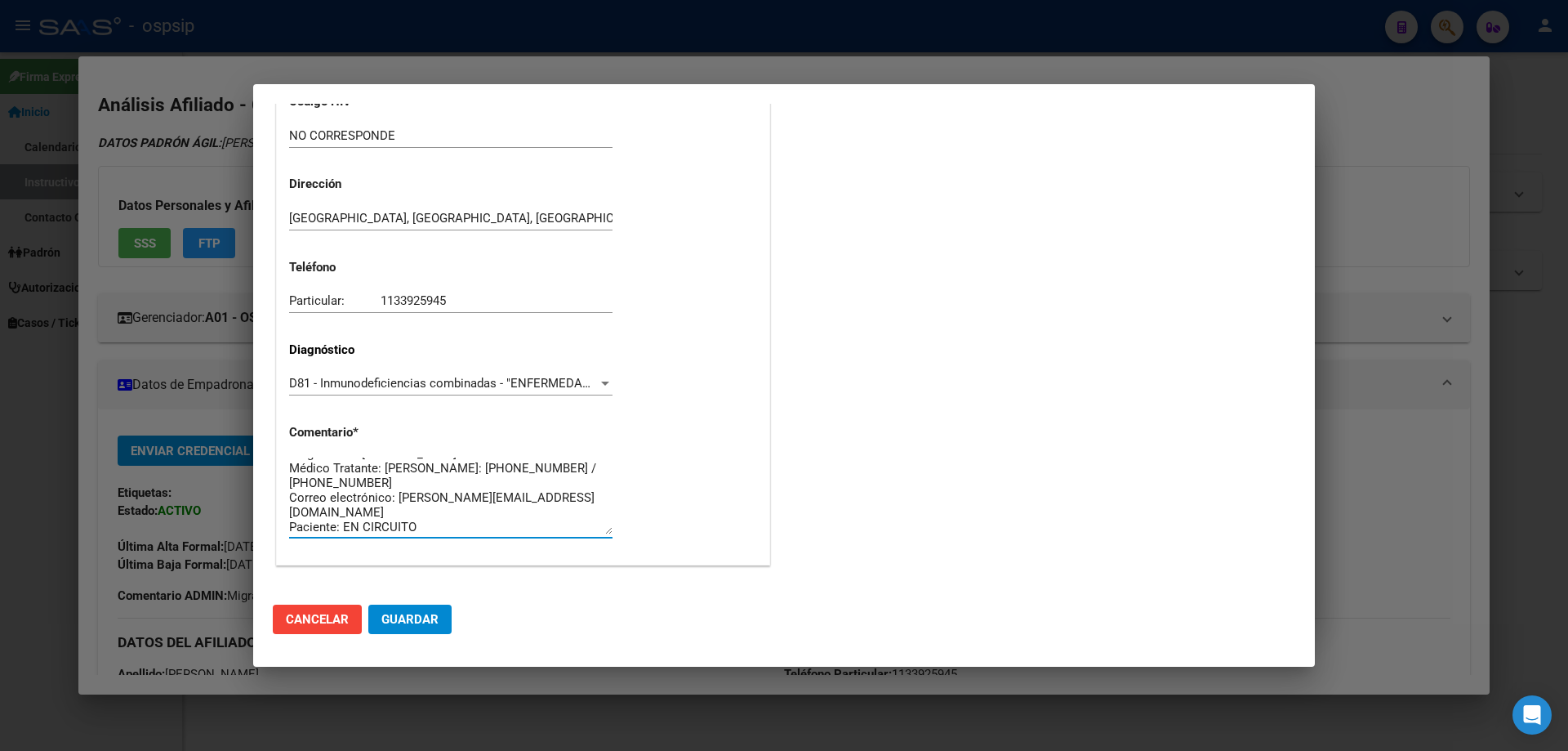
click at [444, 468] on textarea "Diagnóstico: [MEDICAL_DATA] Médico Tratante: [PERSON_NAME]: [PHONE_NUMBER] / [P…" at bounding box center [450, 496] width 323 height 77
type textarea "Diagnóstico: [MEDICAL_DATA] Médico Tratante: [PERSON_NAME]: [PHONE_NUMBER] / [P…"
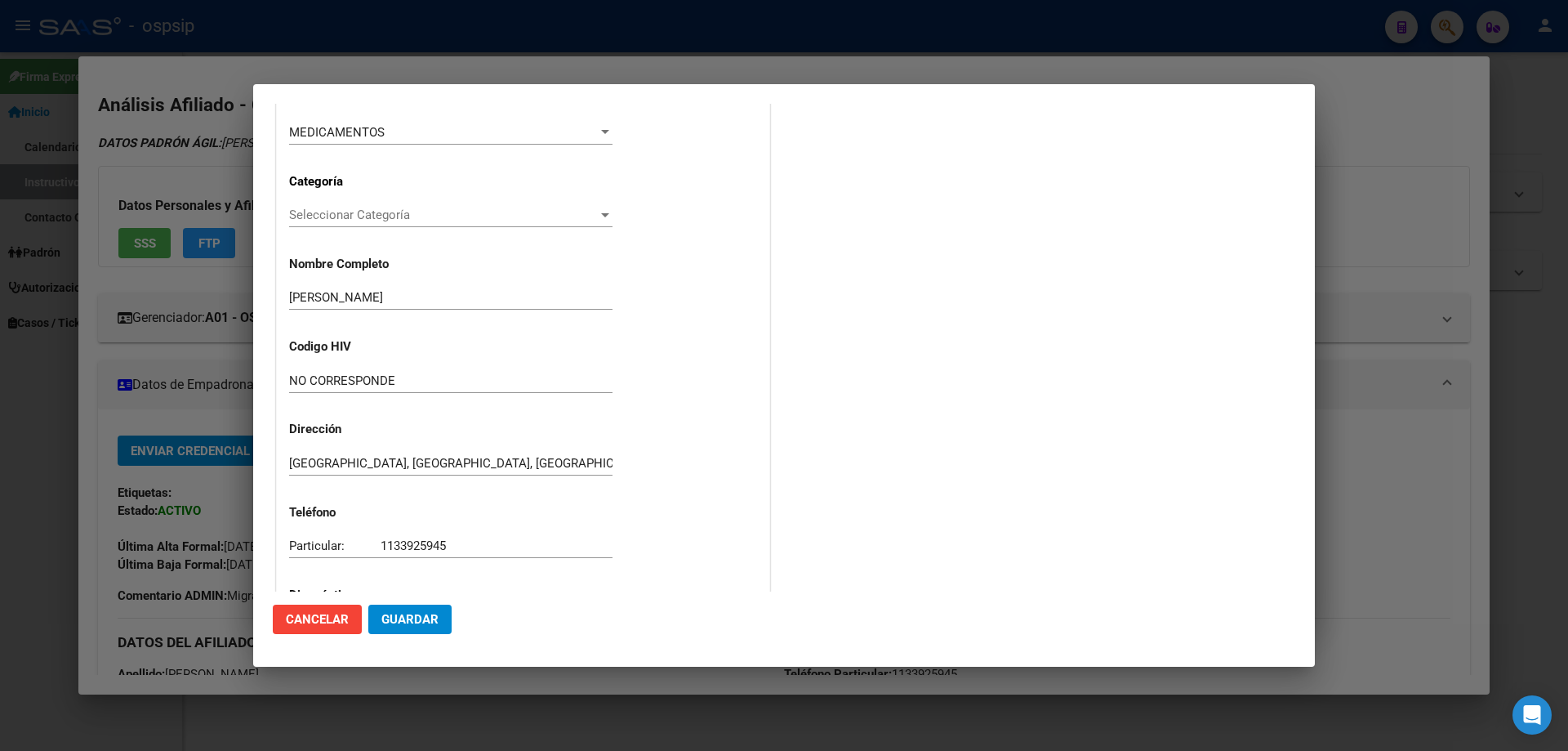
click at [436, 610] on button "Guardar" at bounding box center [409, 619] width 83 height 29
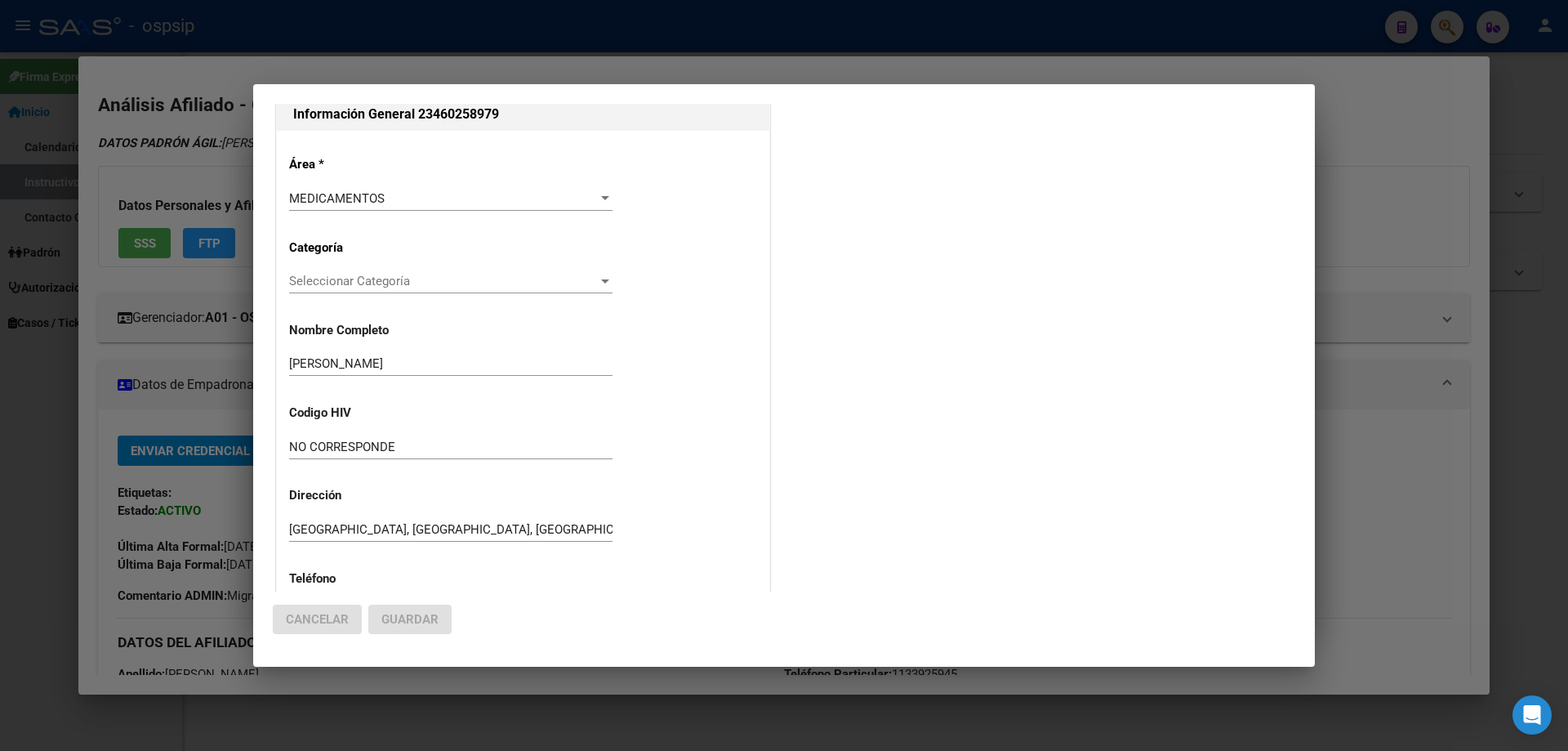
scroll to position [0, 0]
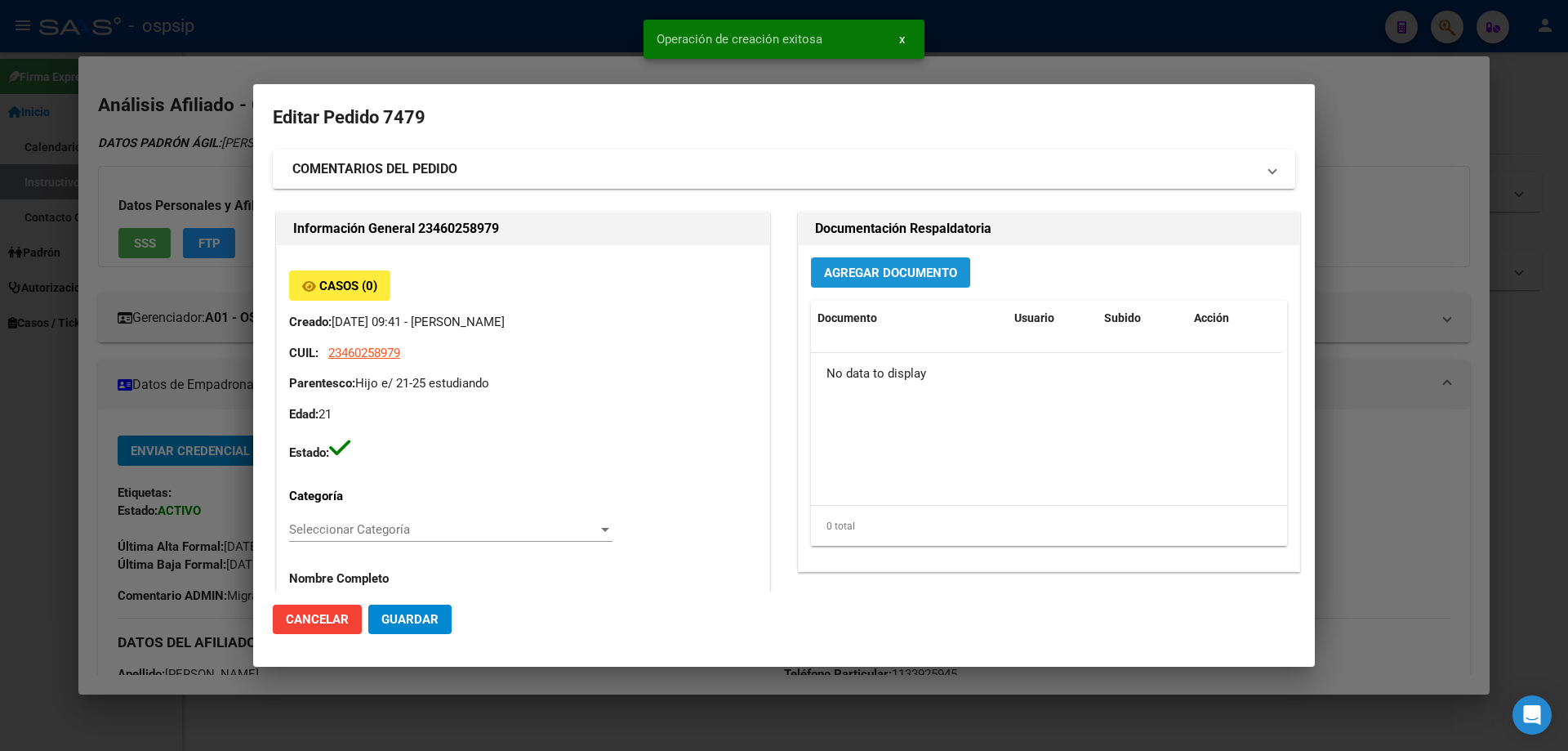
click at [850, 277] on span "Agregar Documento" at bounding box center [890, 273] width 133 height 15
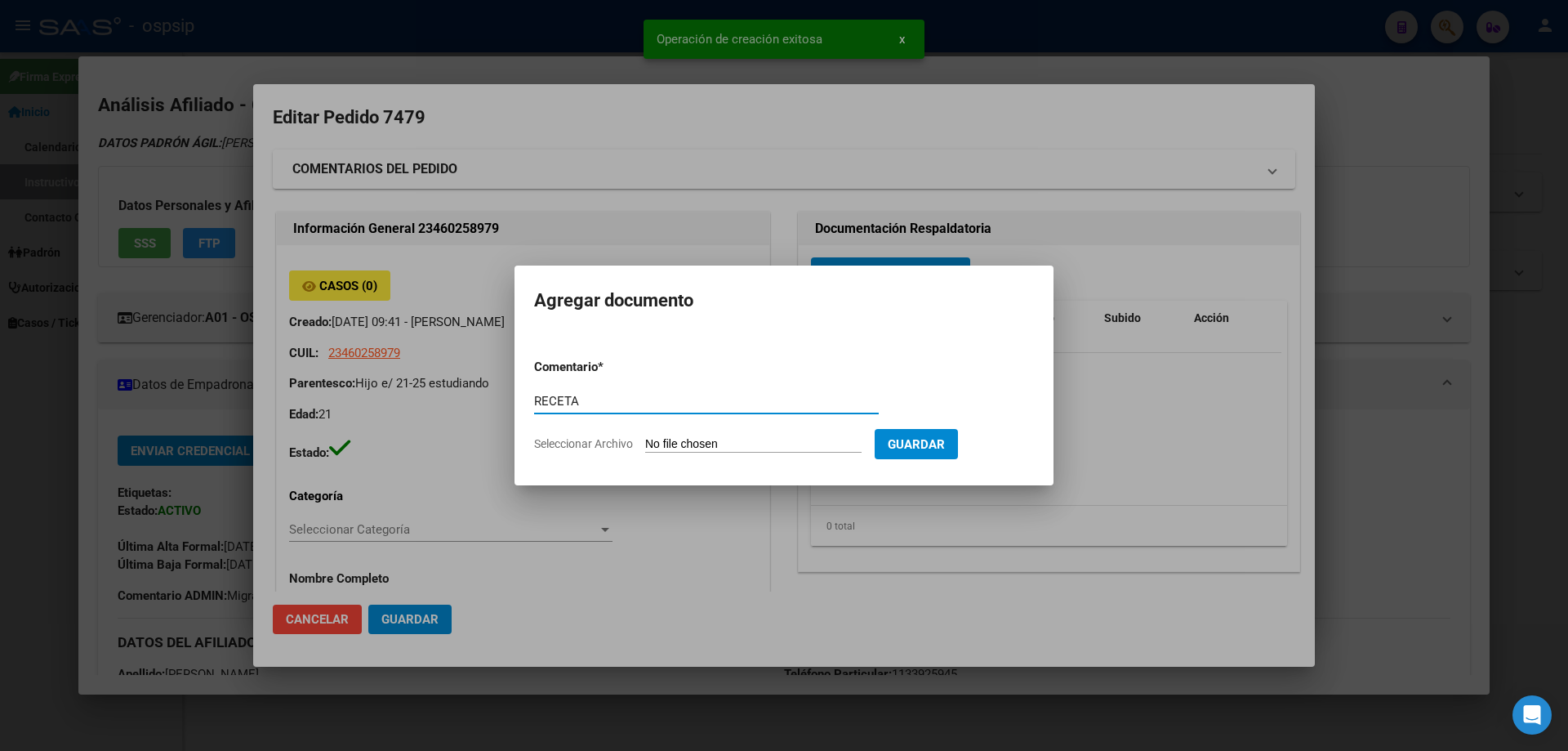
type input "RECETA"
click at [717, 441] on input "Seleccionar Archivo" at bounding box center [753, 444] width 216 height 16
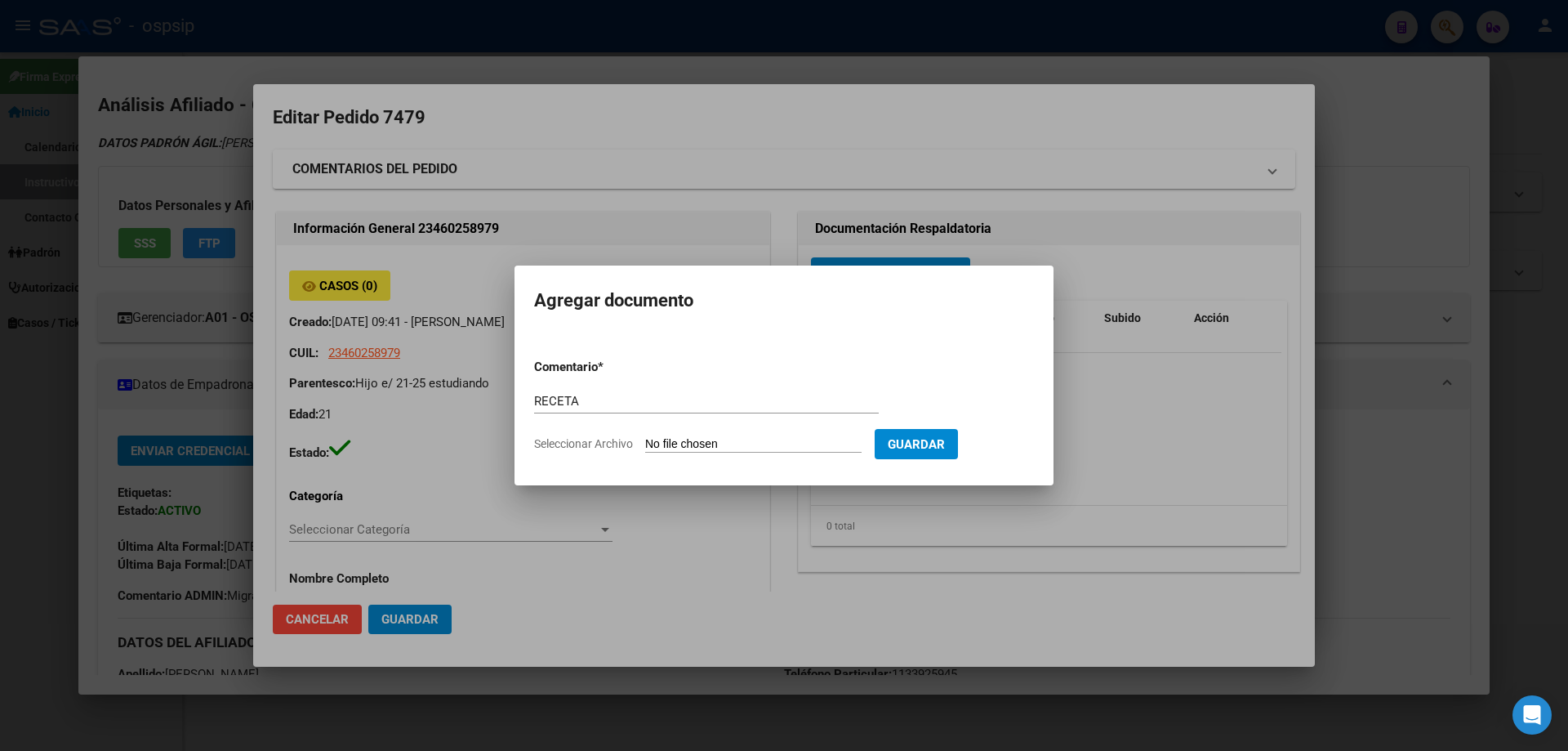
type input "C:\fakepath\1001090705 (1).jpg"
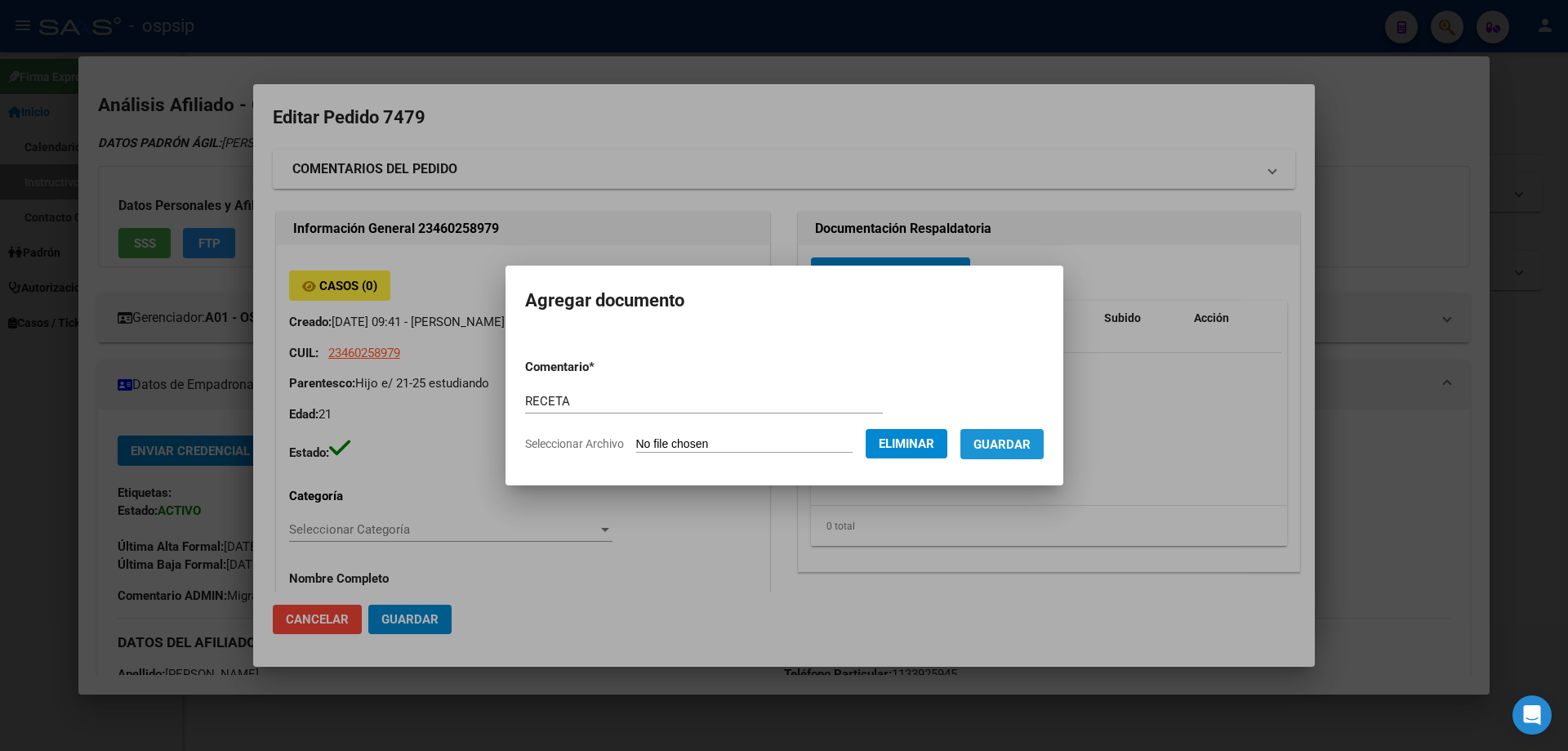
click at [1018, 452] on span "Guardar" at bounding box center [1002, 444] width 57 height 15
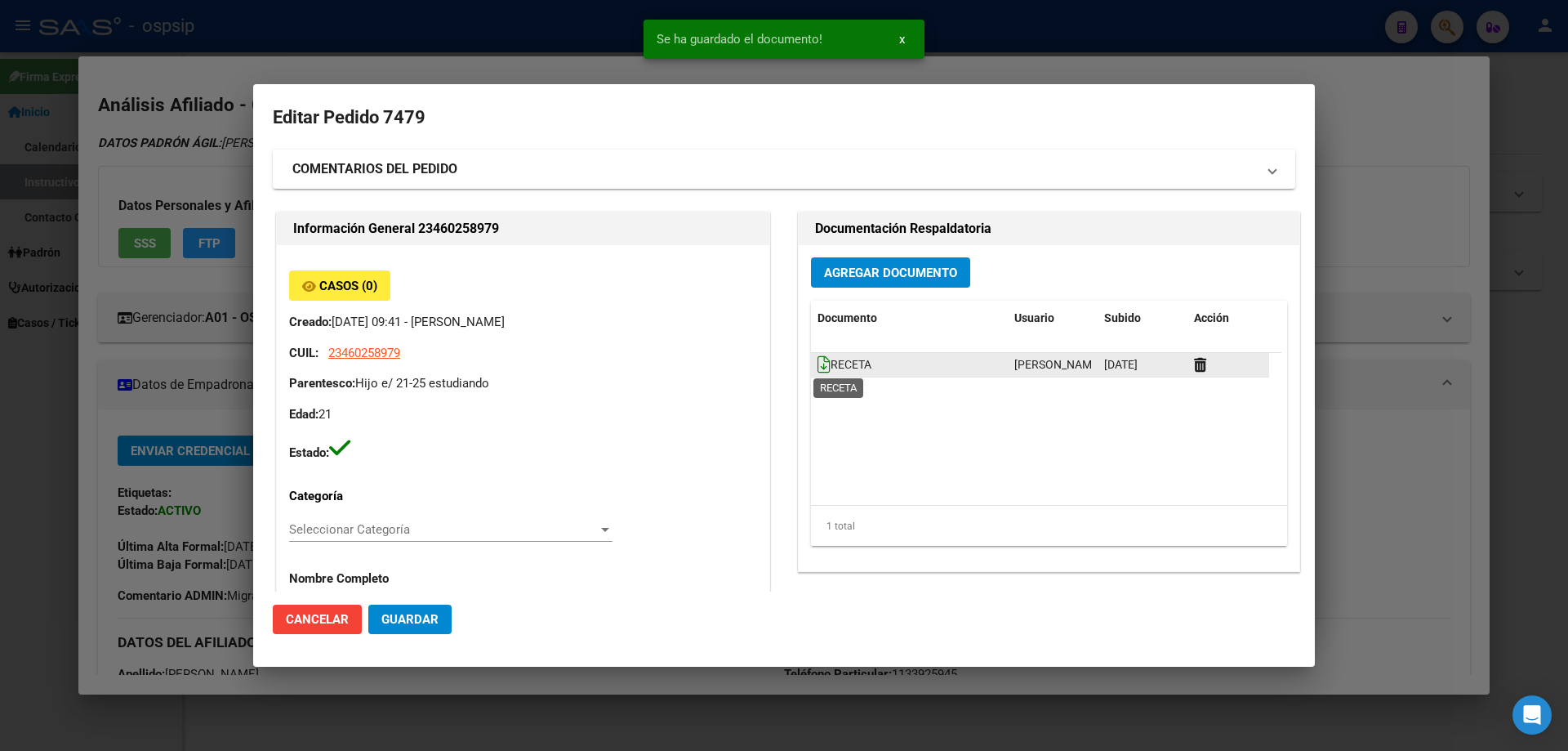
click at [817, 361] on icon at bounding box center [824, 365] width 13 height 18
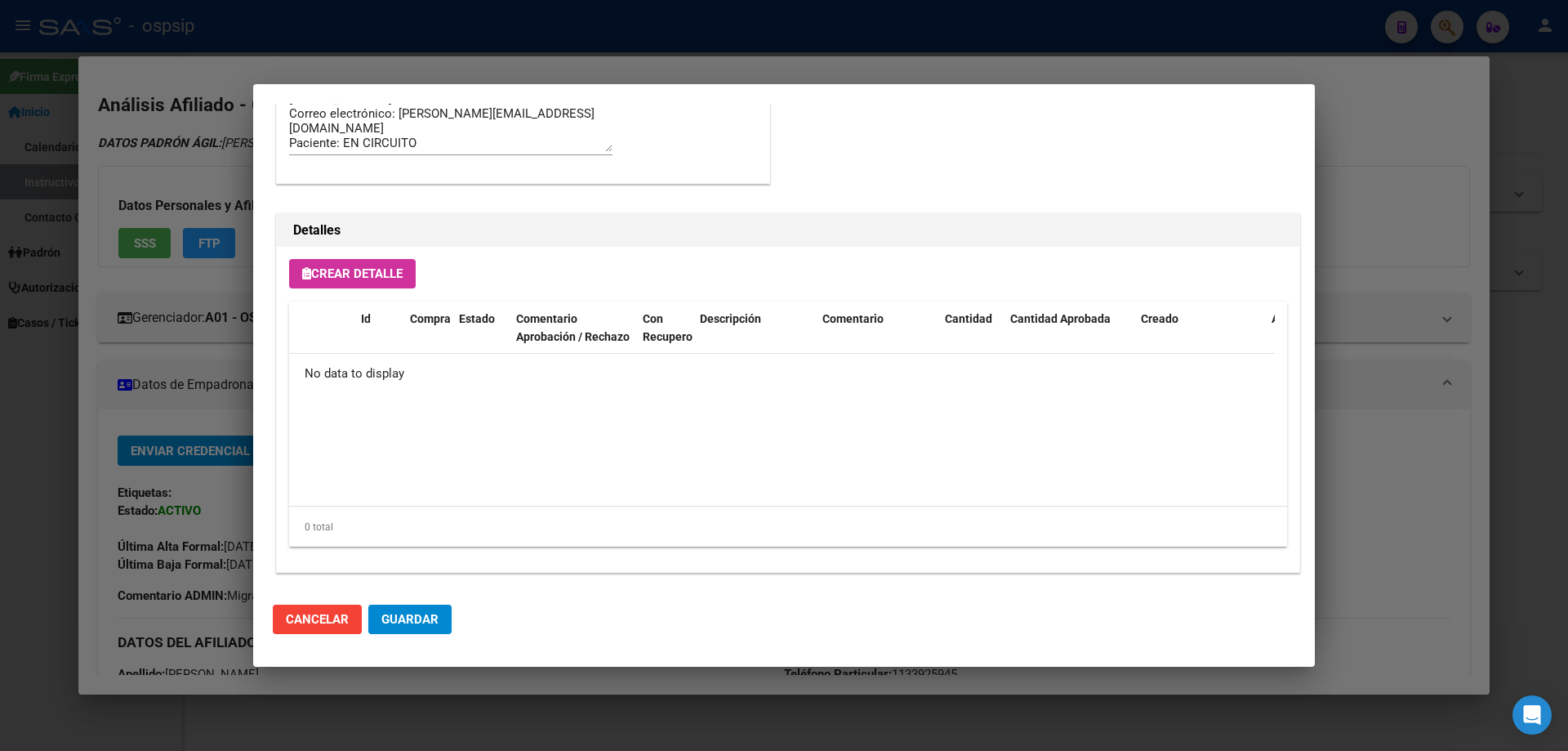
scroll to position [950, 0]
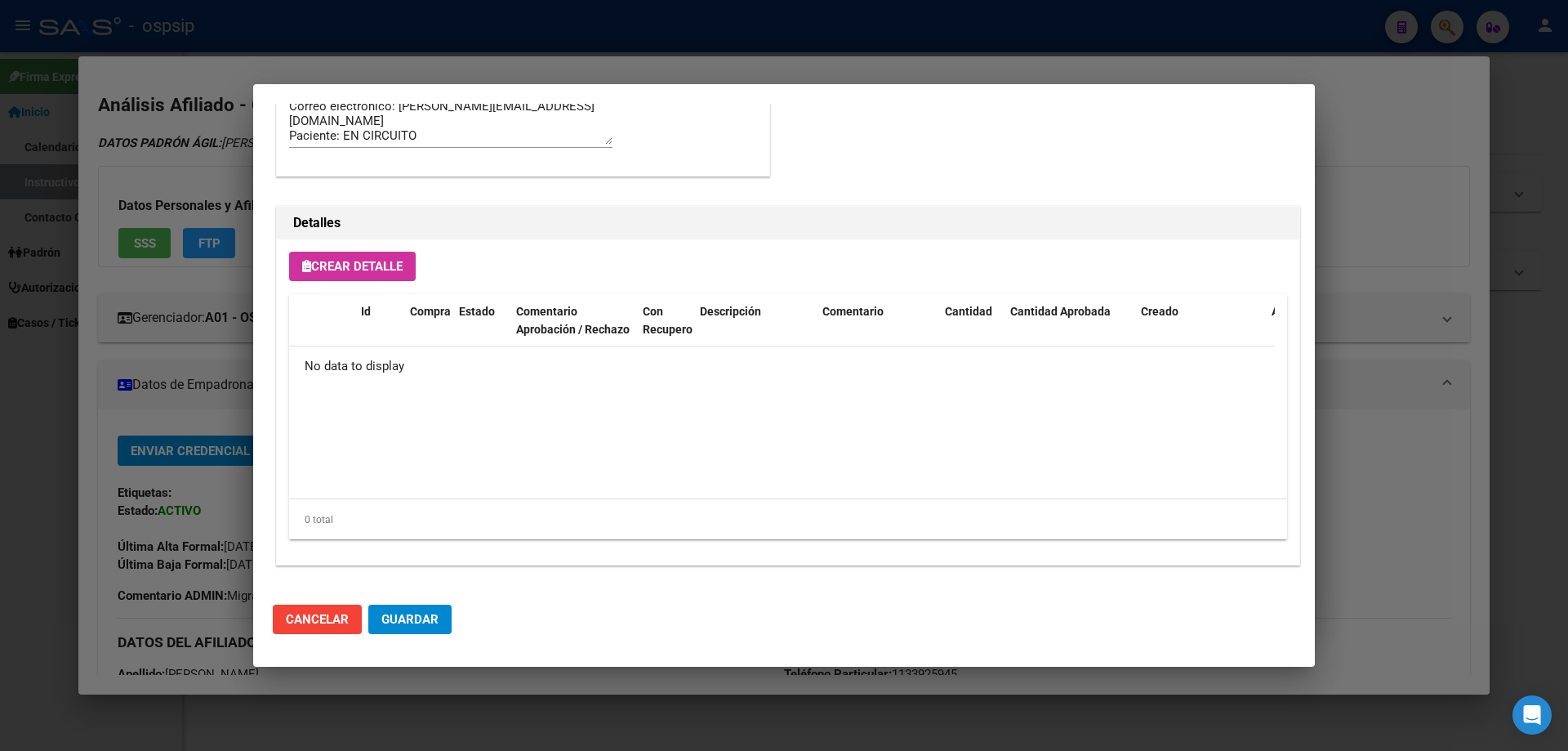
click at [370, 267] on span "Crear Detalle" at bounding box center [352, 267] width 101 height 15
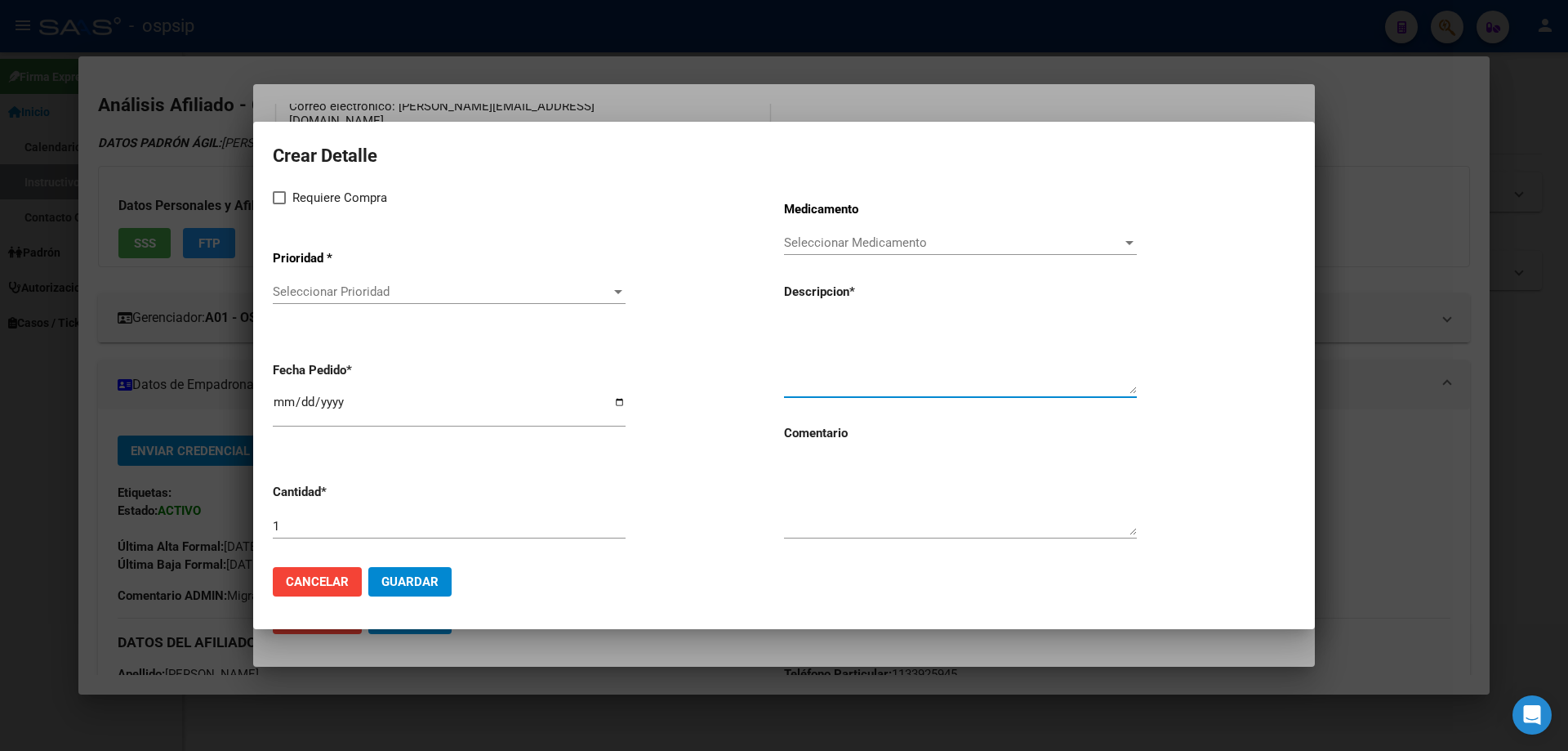
paste textarea "INMUNOGLOBULINA HUMANA NORMAL (5 G /100ML ENV.)"
type textarea "INMUNOGLOBULINA HUMANA NORMAL (5 G /100ML ENV.)"
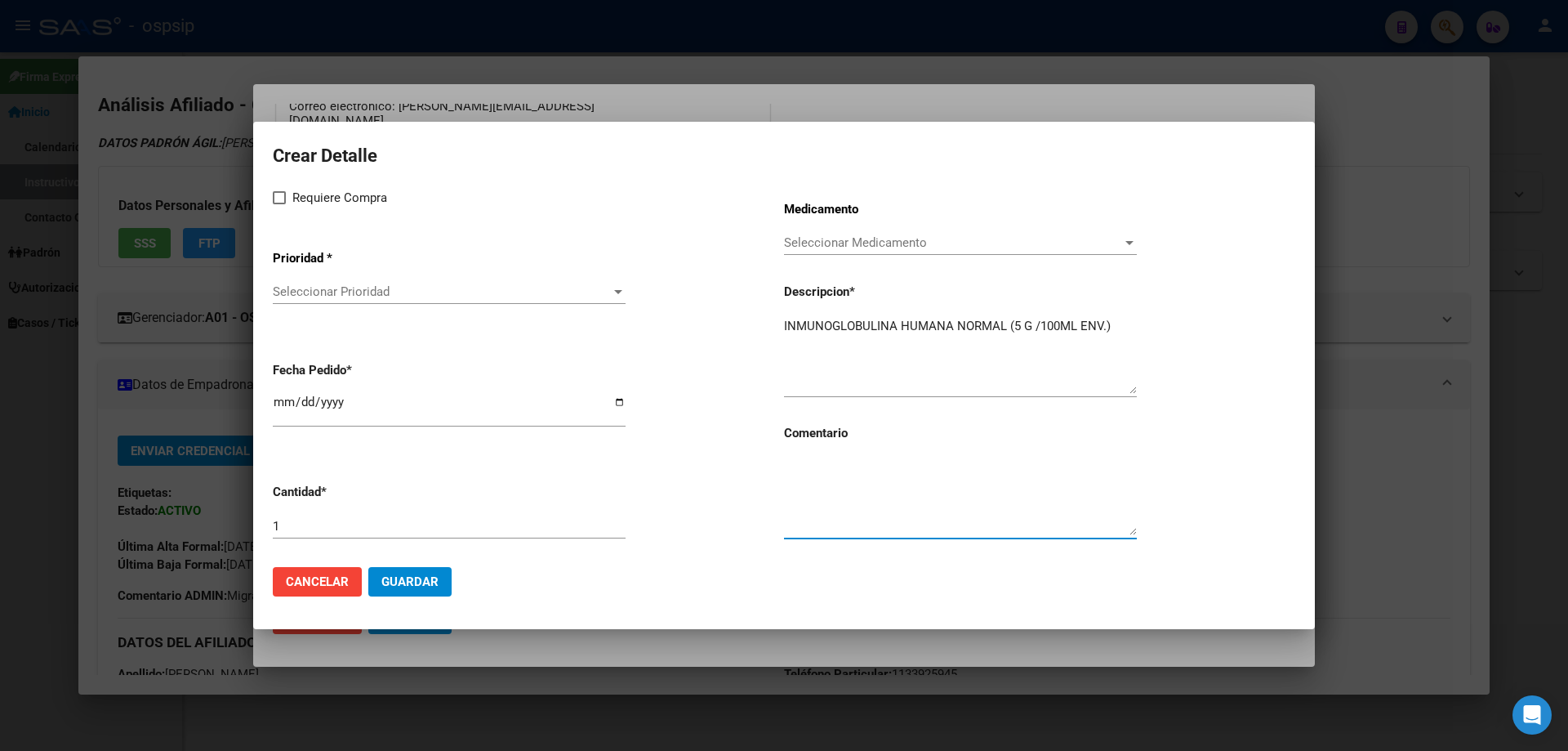
click at [898, 497] on textarea at bounding box center [961, 497] width 353 height 77
type textarea "S"
type textarea "MISMO TTO"
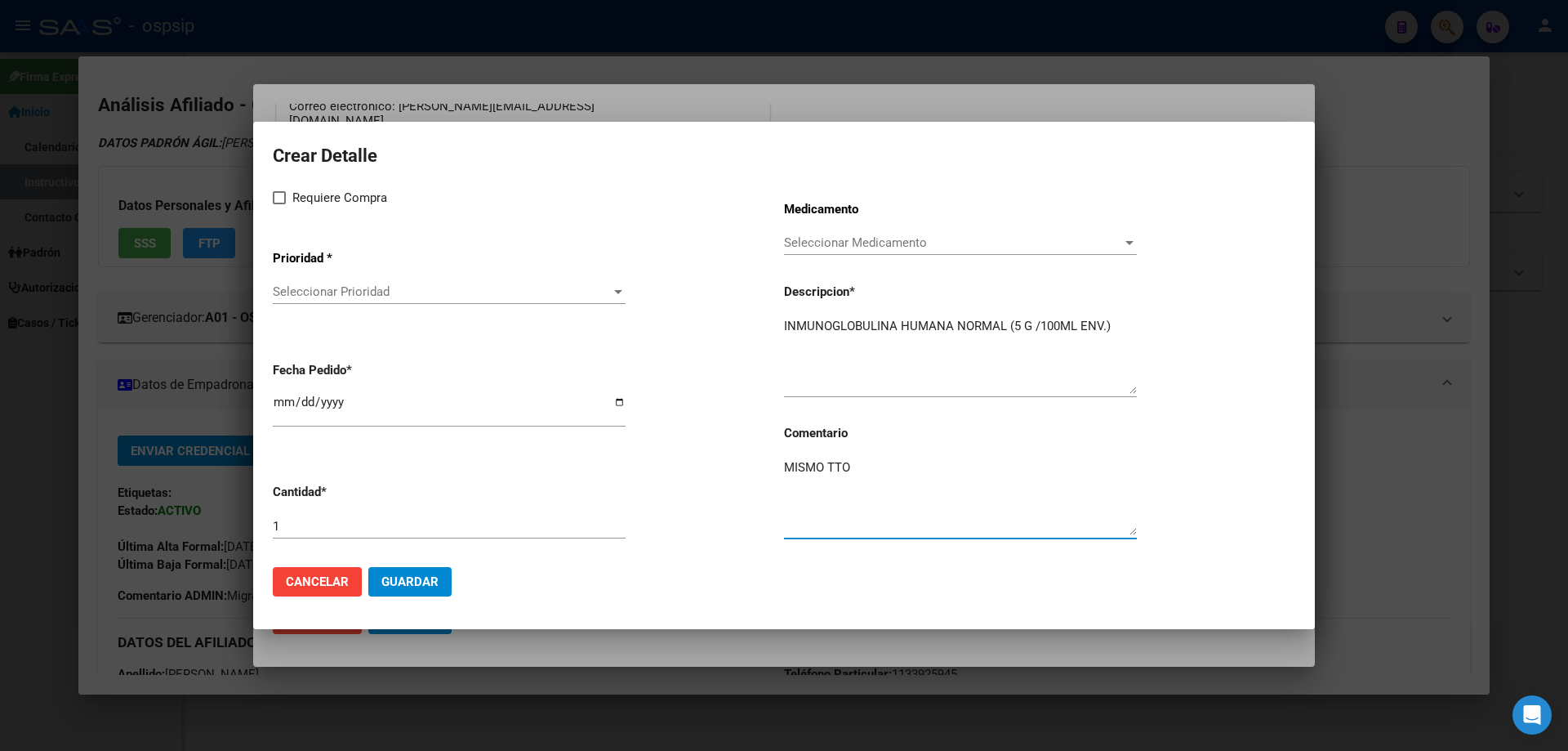
click at [300, 194] on span "Requiere Compra" at bounding box center [340, 197] width 95 height 19
click at [279, 204] on input "Requiere Compra" at bounding box center [278, 204] width 1 height 1
checkbox input "true"
click at [419, 296] on span "Seleccionar Prioridad" at bounding box center [441, 292] width 338 height 15
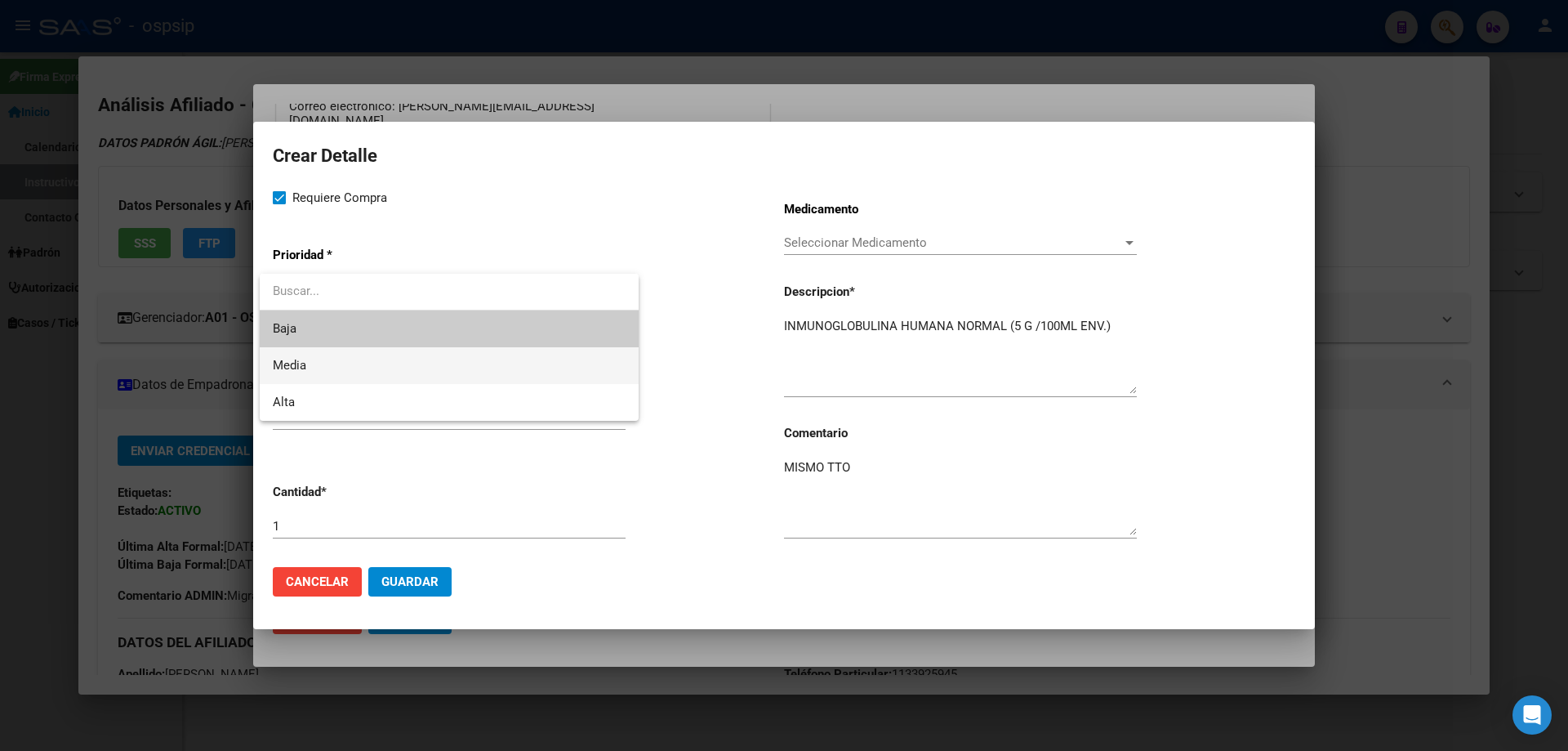
click at [347, 355] on span "Media" at bounding box center [449, 365] width 353 height 37
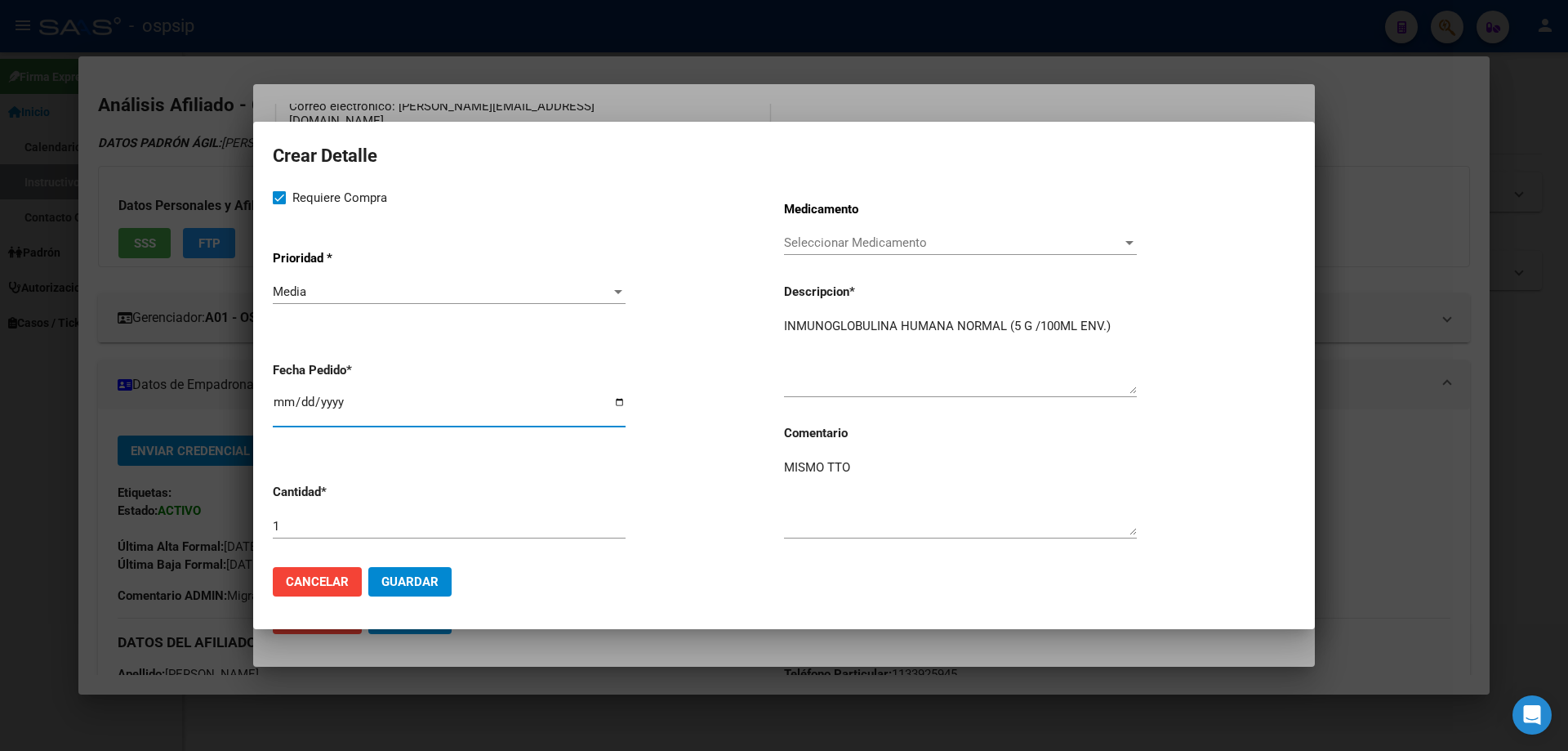
click at [281, 396] on input "[DATE]" at bounding box center [449, 408] width 353 height 27
type input "[DATE]"
click at [351, 527] on input "1" at bounding box center [449, 527] width 353 height 15
type input "9"
click at [422, 570] on button "Guardar" at bounding box center [409, 582] width 83 height 29
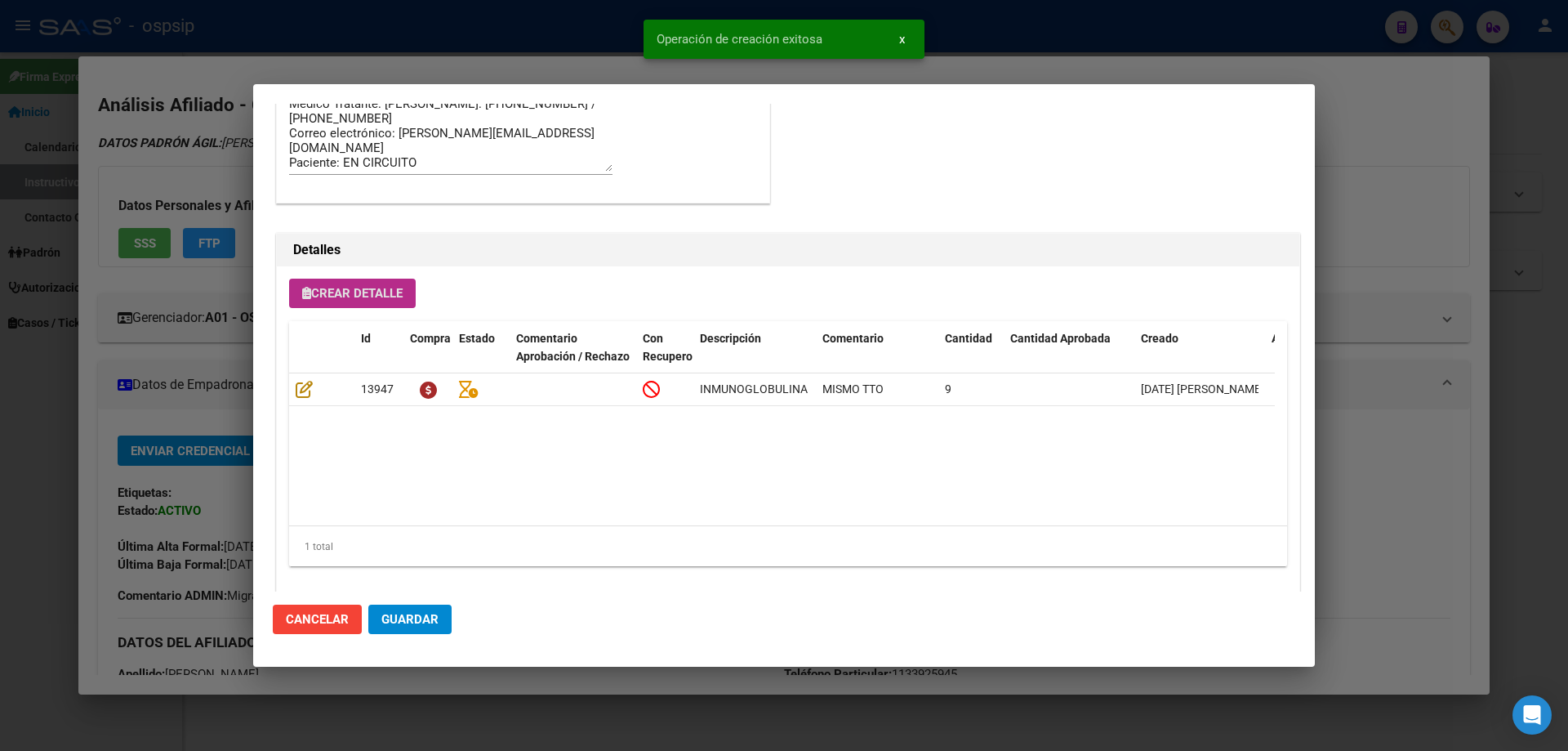
scroll to position [980, 0]
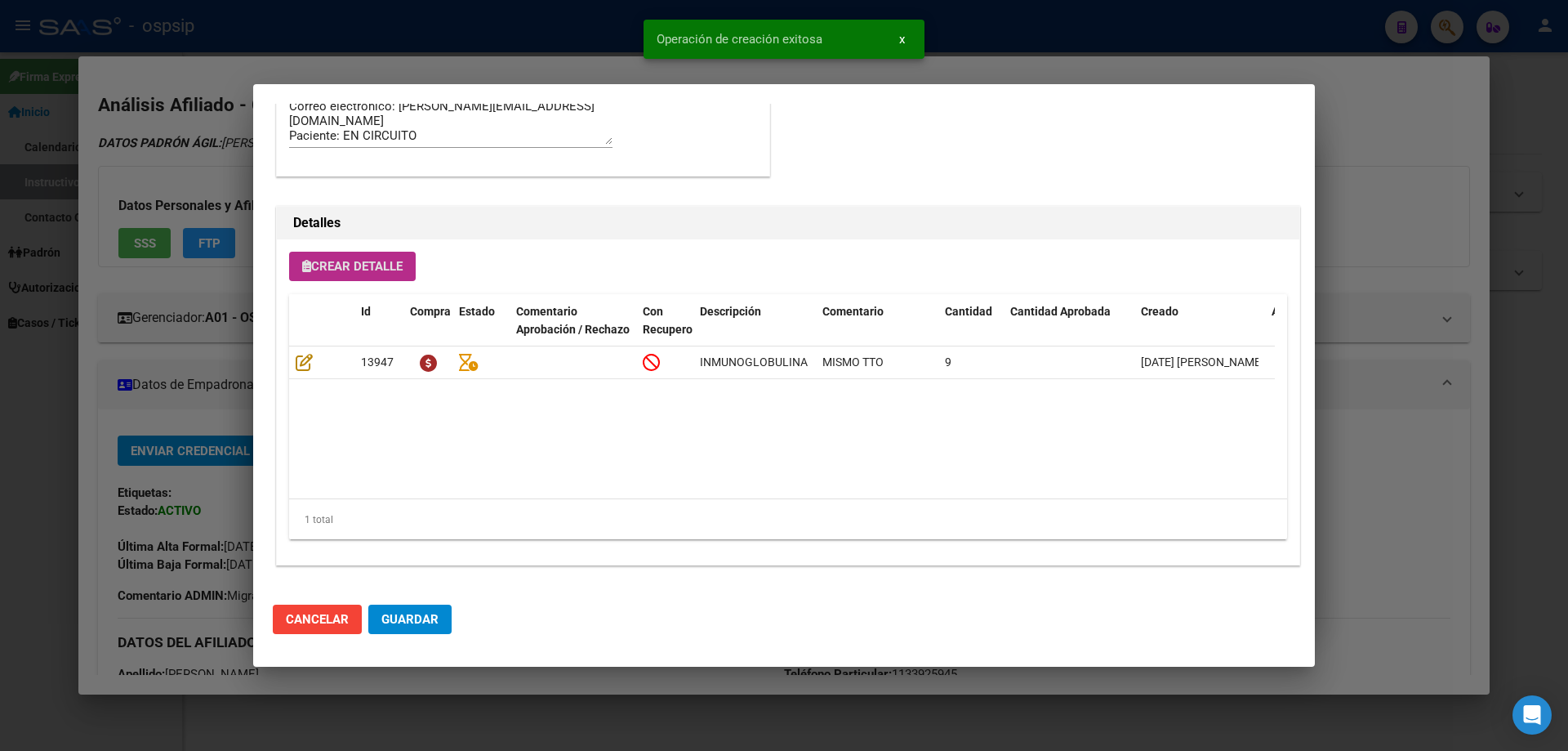
click at [417, 622] on span "Guardar" at bounding box center [410, 619] width 57 height 15
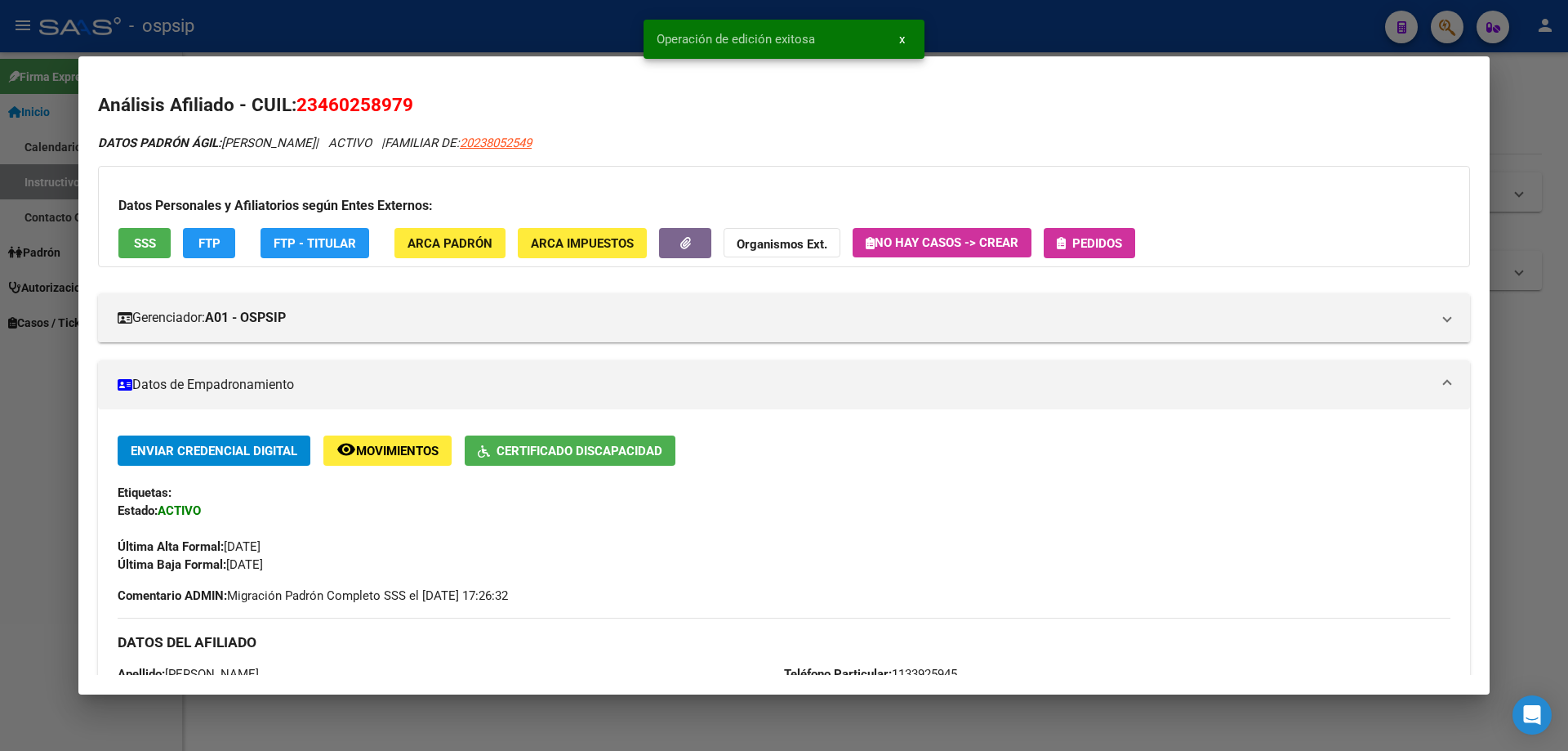
click at [1078, 239] on span "Pedidos" at bounding box center [1098, 244] width 49 height 15
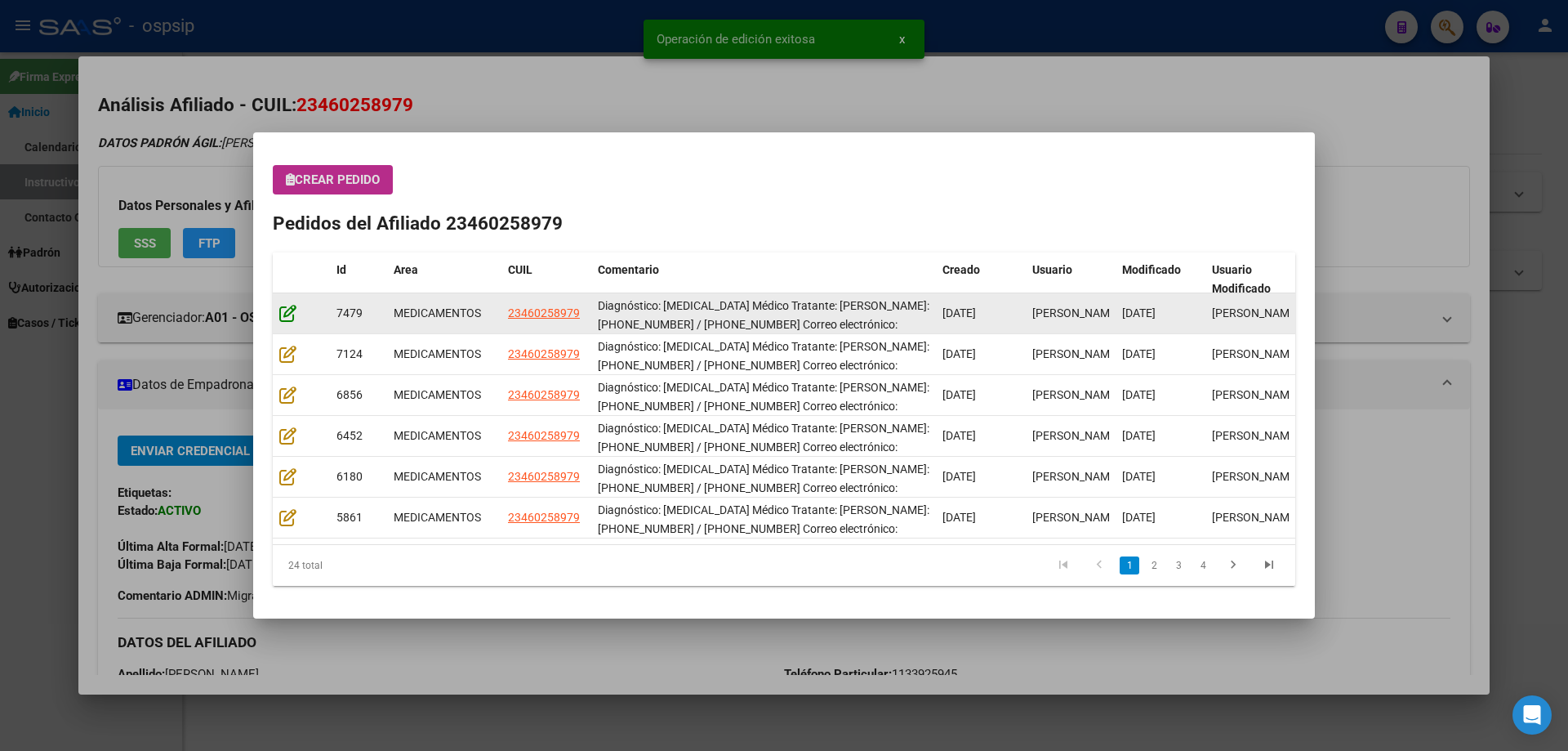
click at [280, 317] on icon at bounding box center [287, 313] width 17 height 18
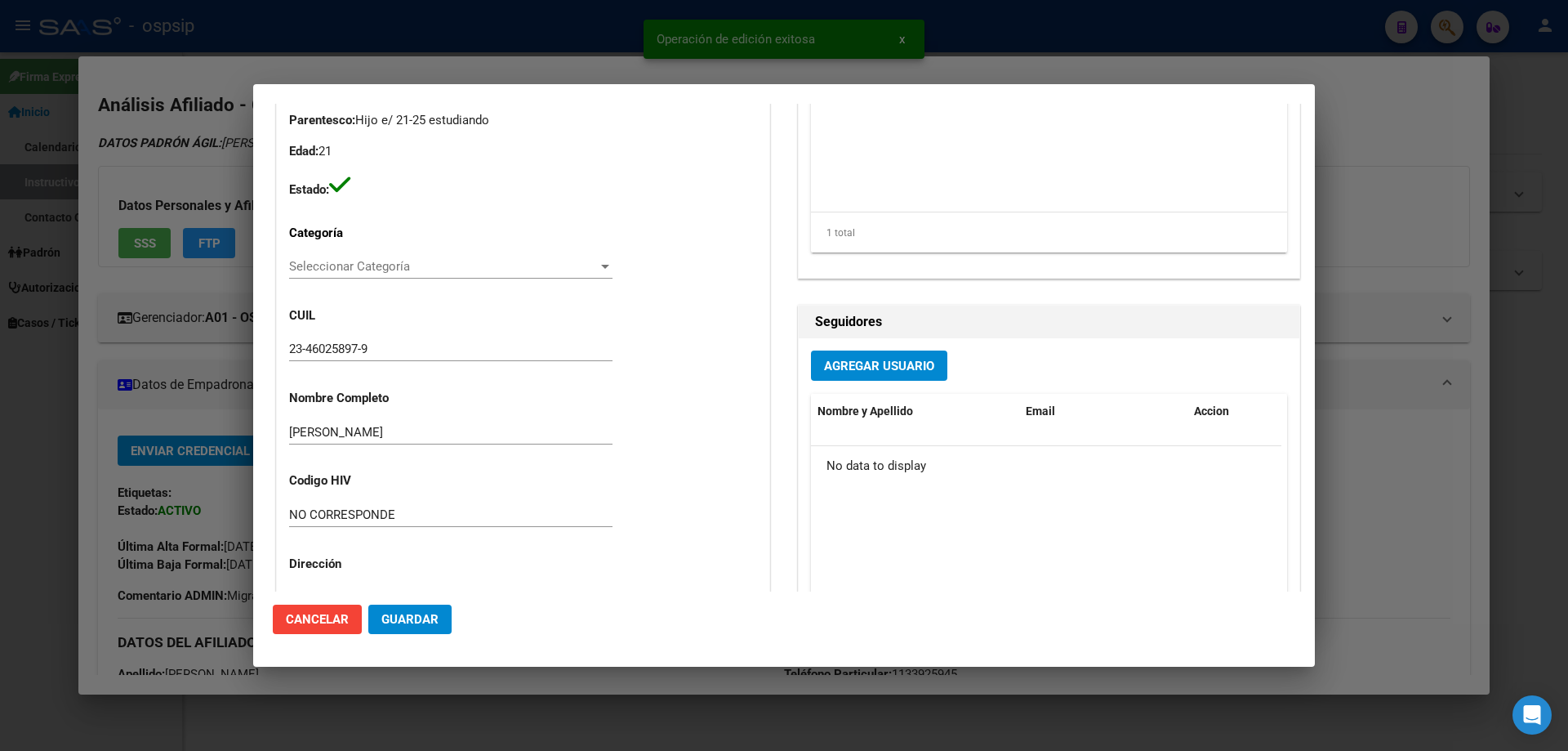
type input "Capital Federal, [STREET_ADDRESS]"
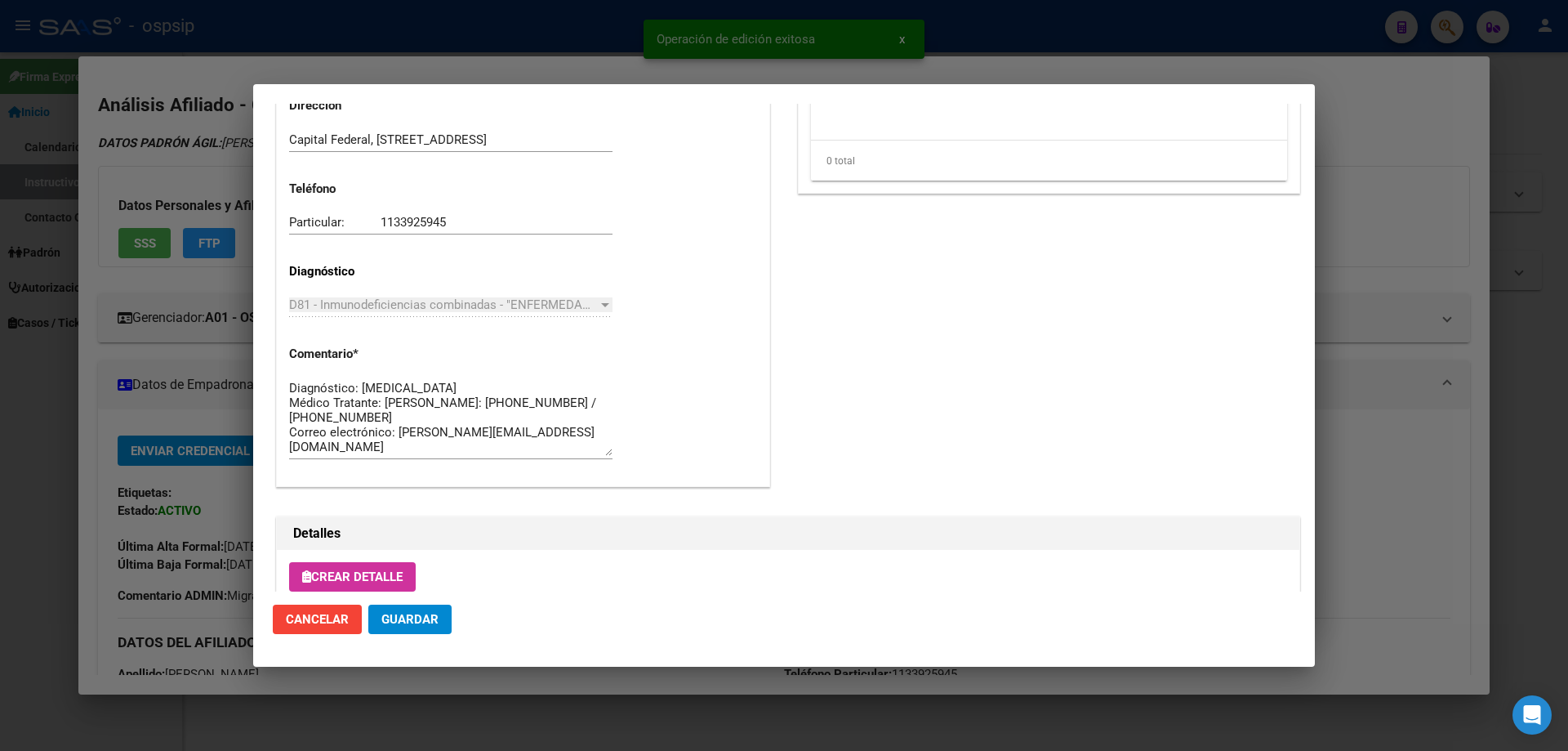
scroll to position [1062, 0]
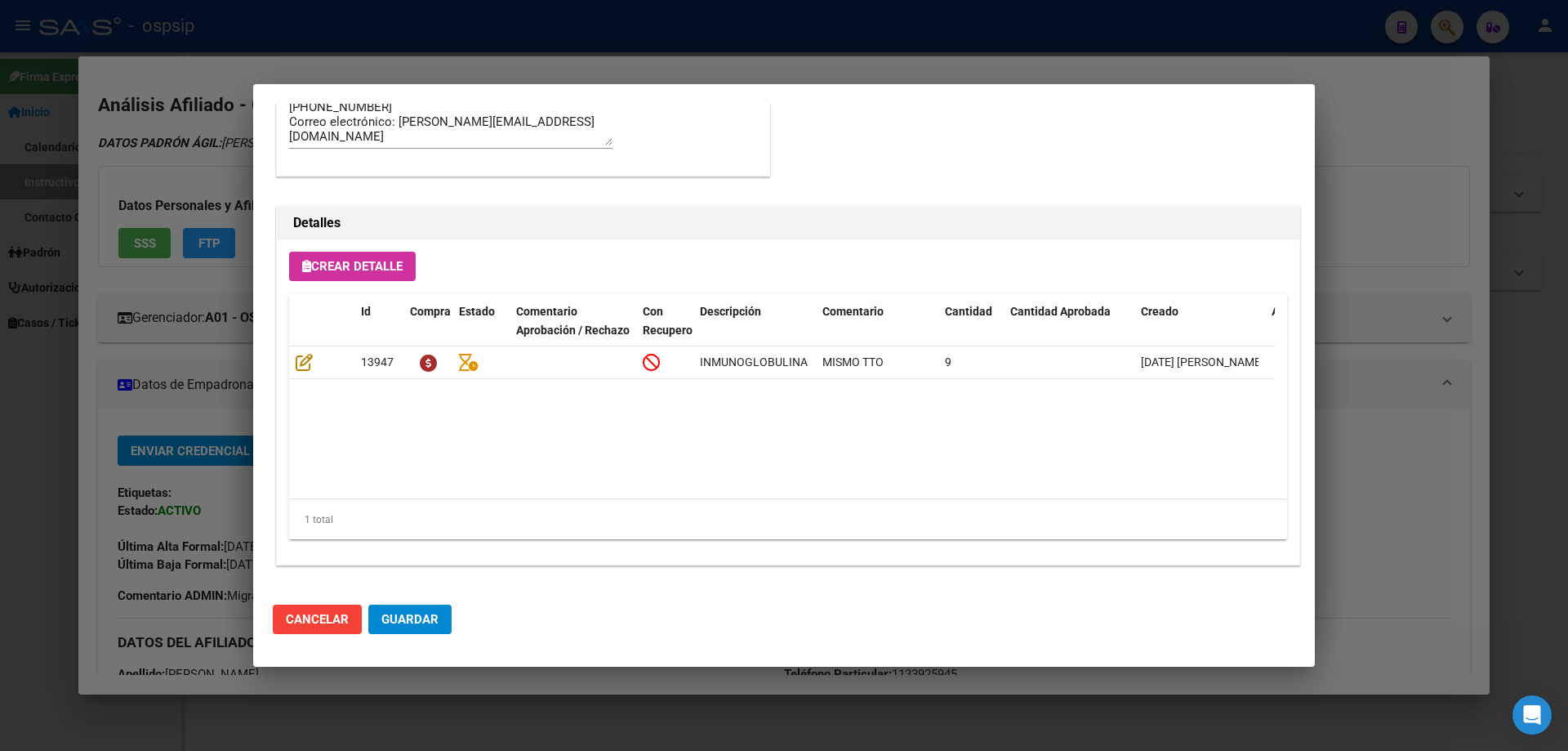
click at [424, 626] on span "Guardar" at bounding box center [410, 619] width 57 height 15
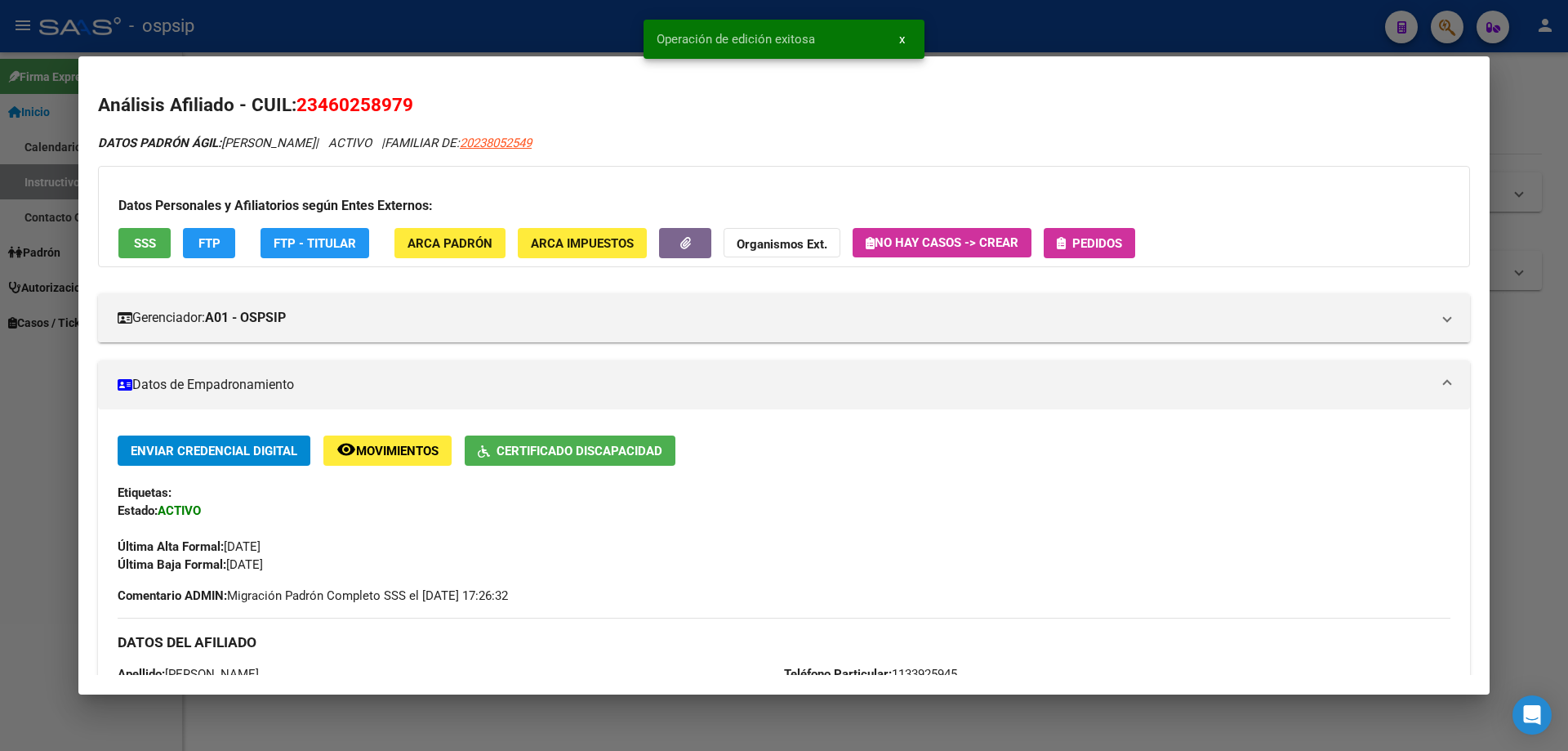
click at [1077, 248] on span "Pedidos" at bounding box center [1098, 244] width 49 height 15
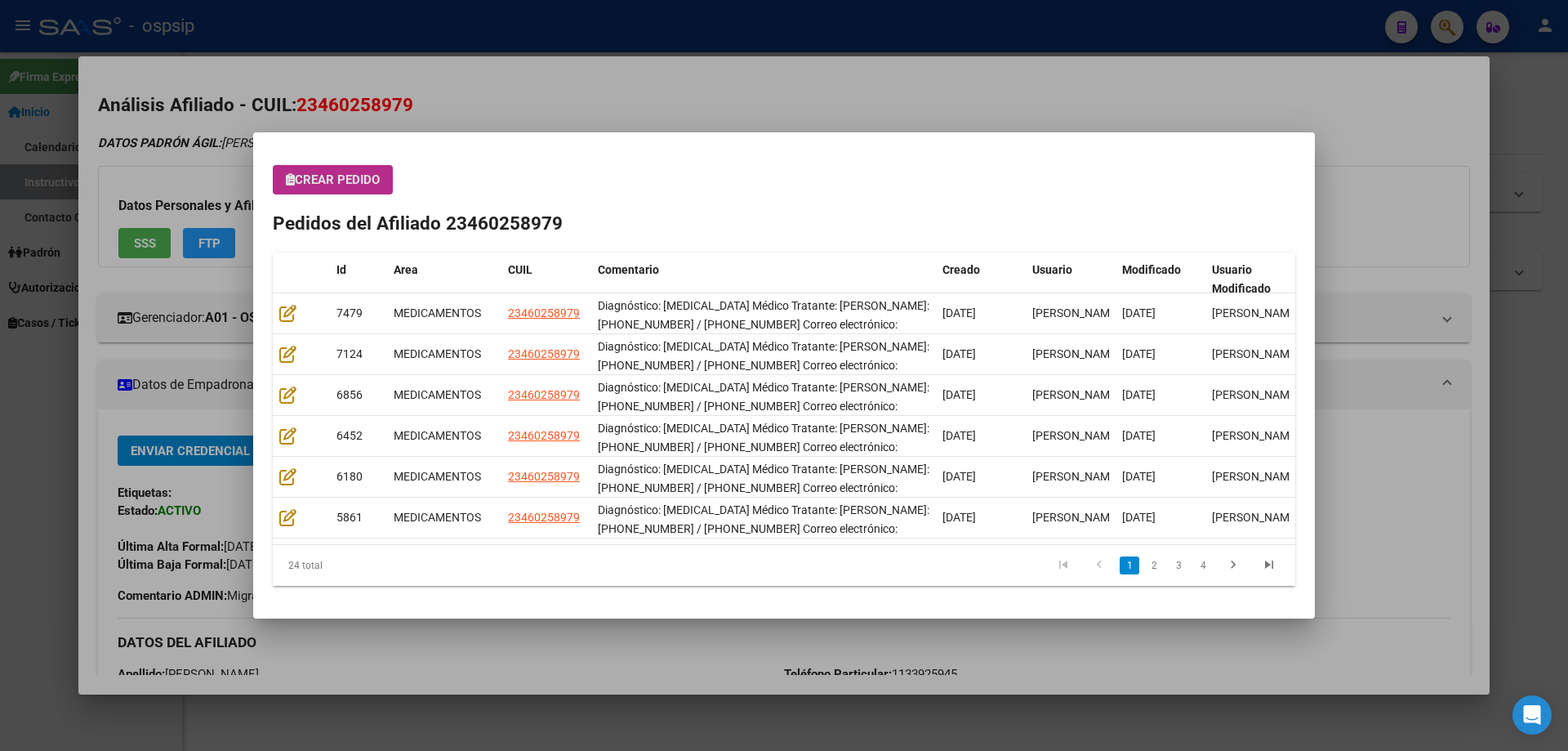
click at [673, 73] on div at bounding box center [784, 376] width 1568 height 751
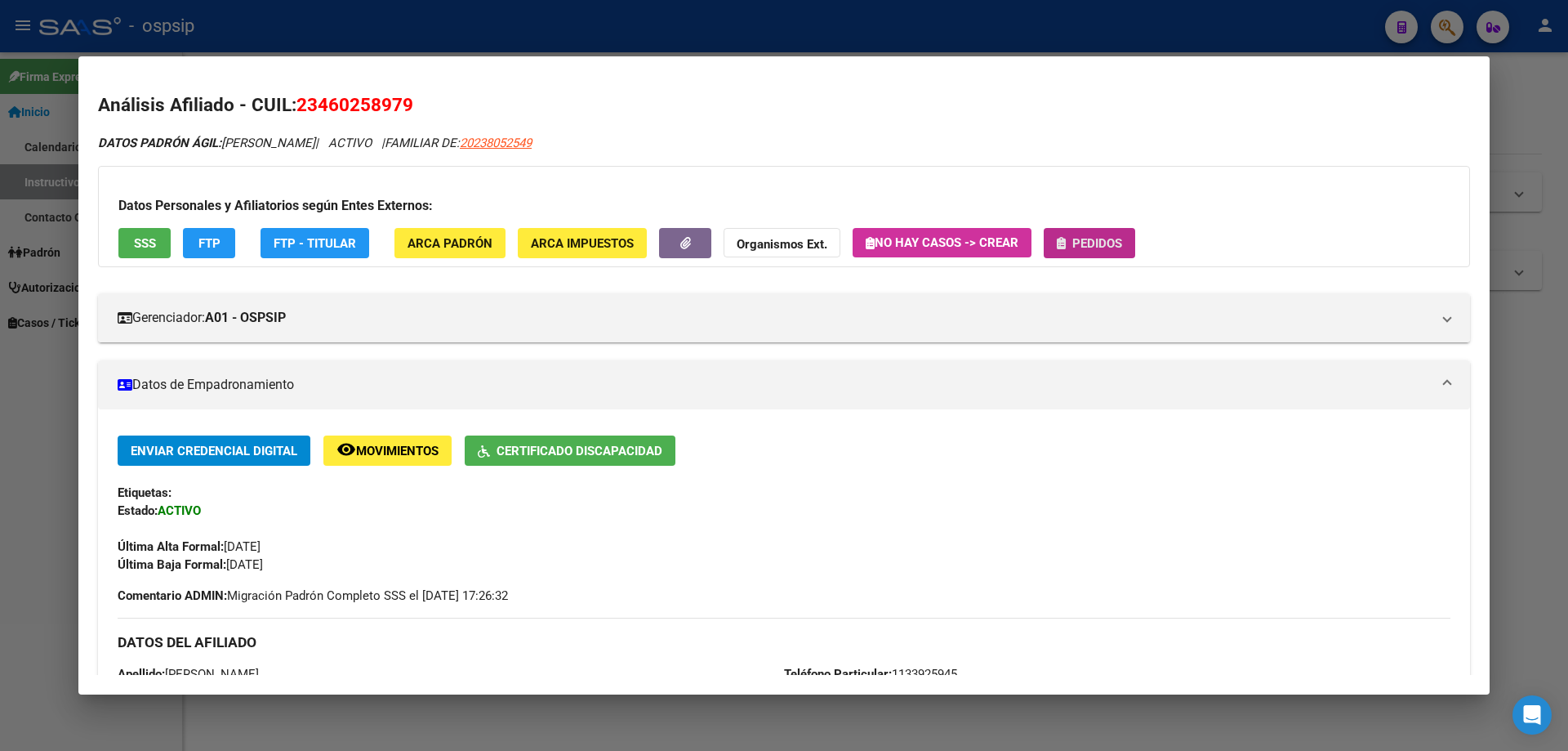
click at [1110, 250] on span "Pedidos" at bounding box center [1098, 244] width 49 height 15
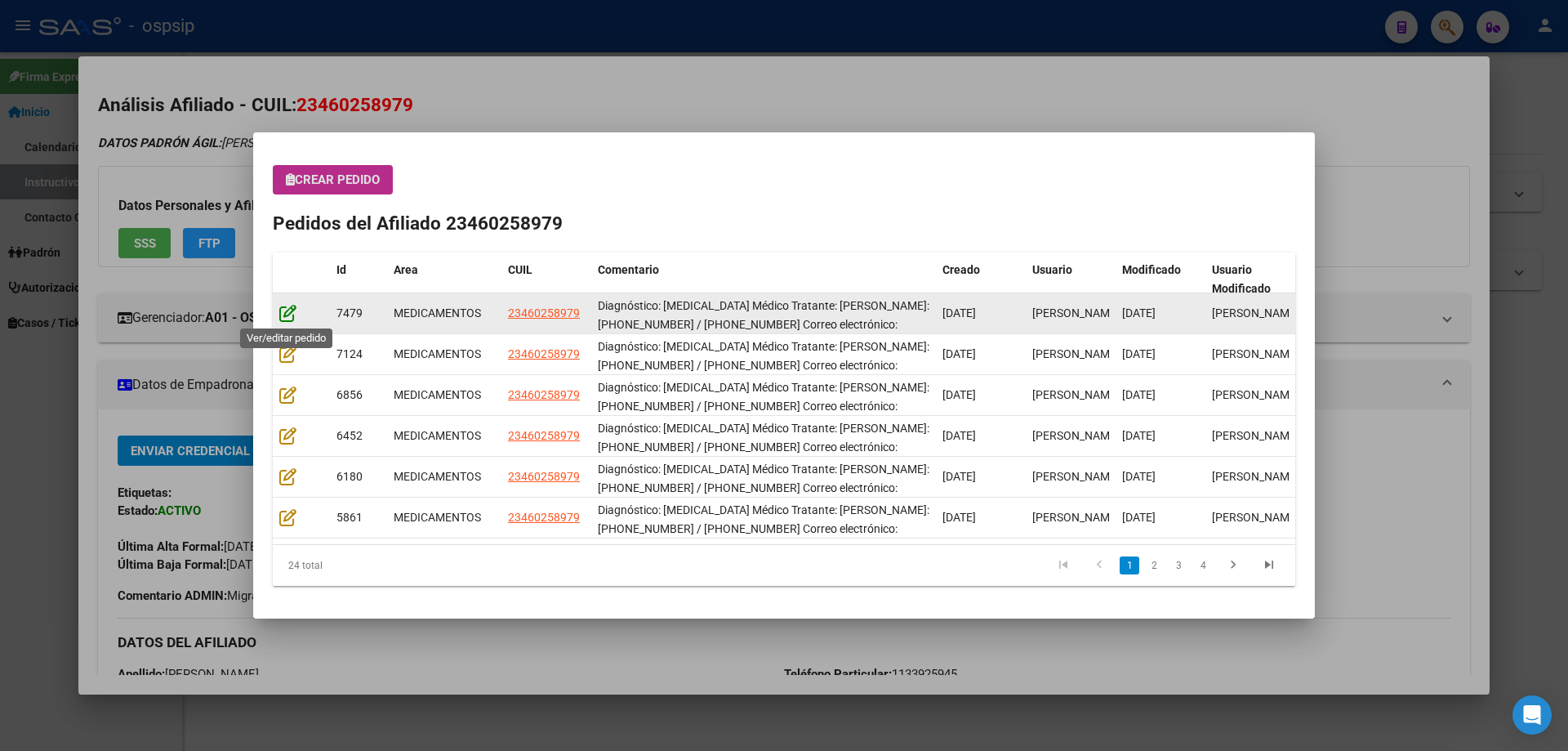
click at [287, 316] on icon at bounding box center [287, 313] width 17 height 18
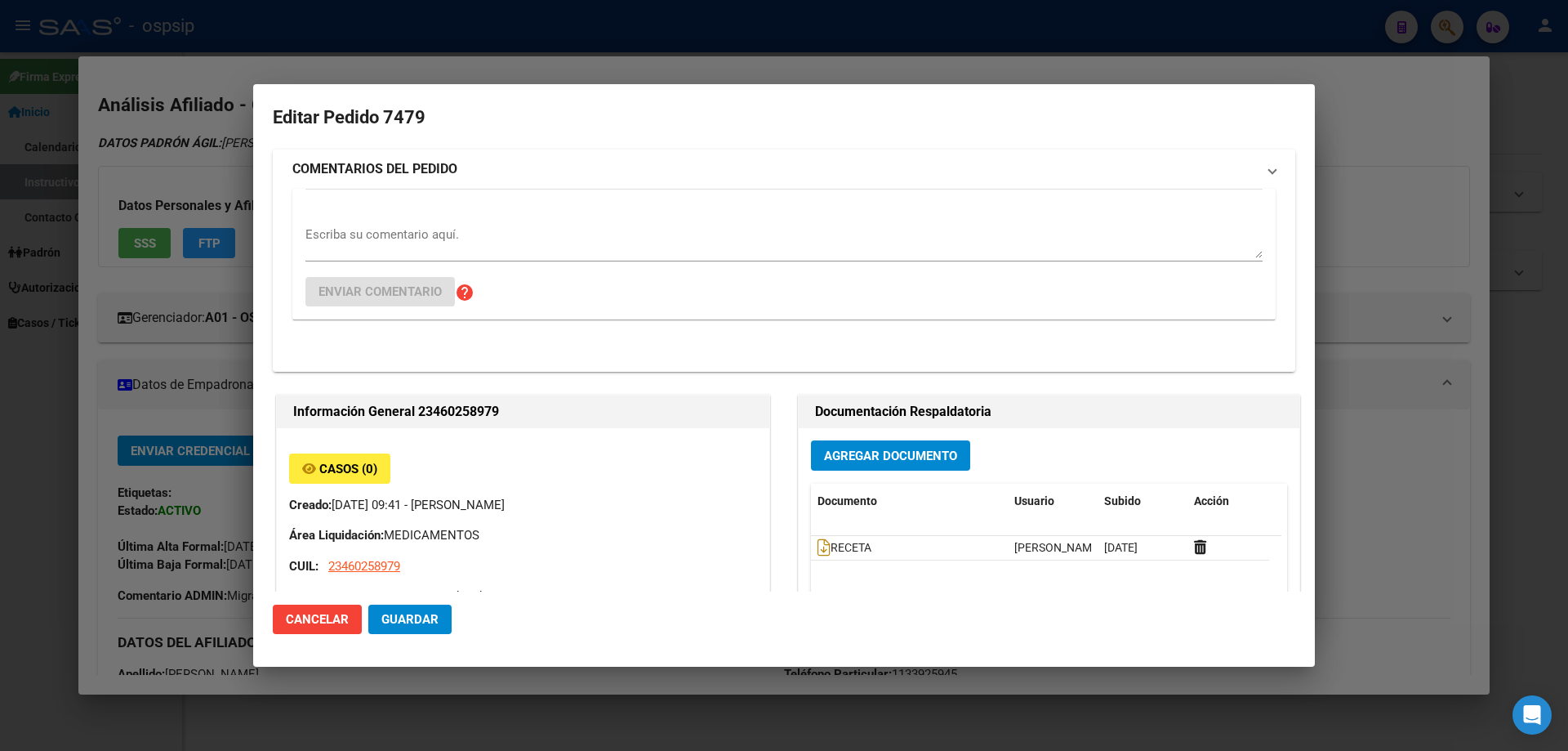
type input "Capital Federal, [STREET_ADDRESS]"
